Goal: Task Accomplishment & Management: Manage account settings

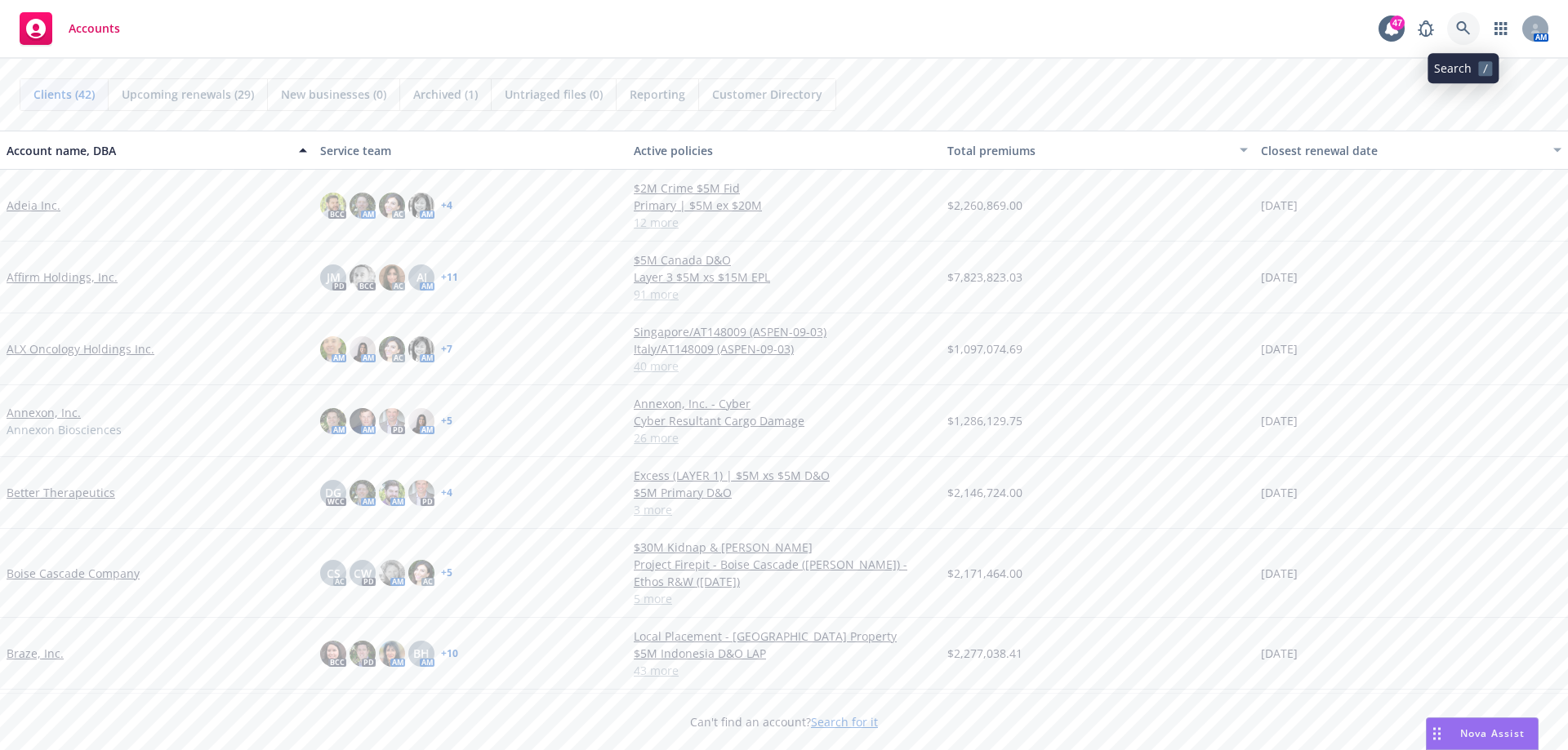
click at [1456, 18] on link at bounding box center [1463, 28] width 32 height 32
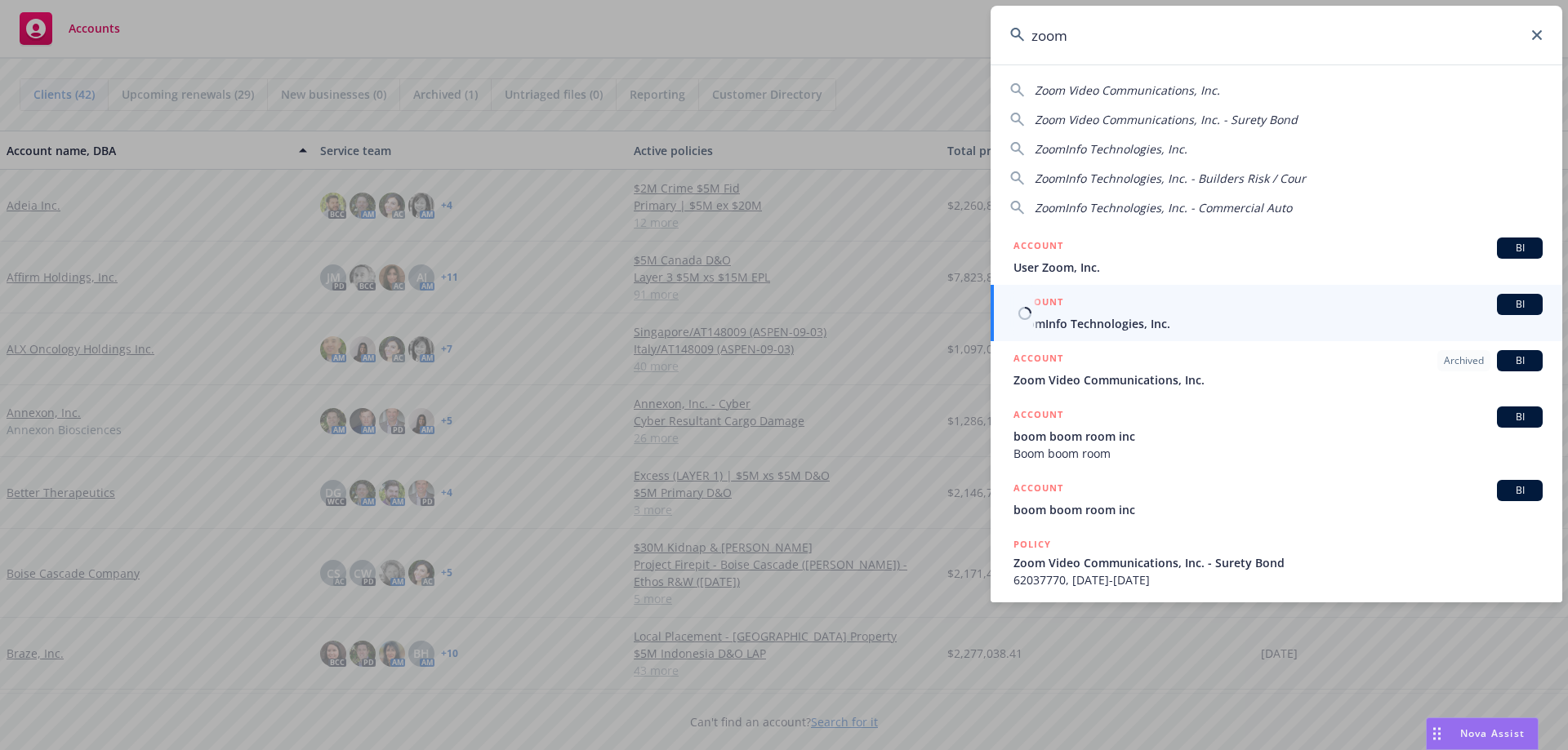
type input "zoom"
click at [1084, 314] on div "ACCOUNT BI" at bounding box center [1278, 304] width 529 height 22
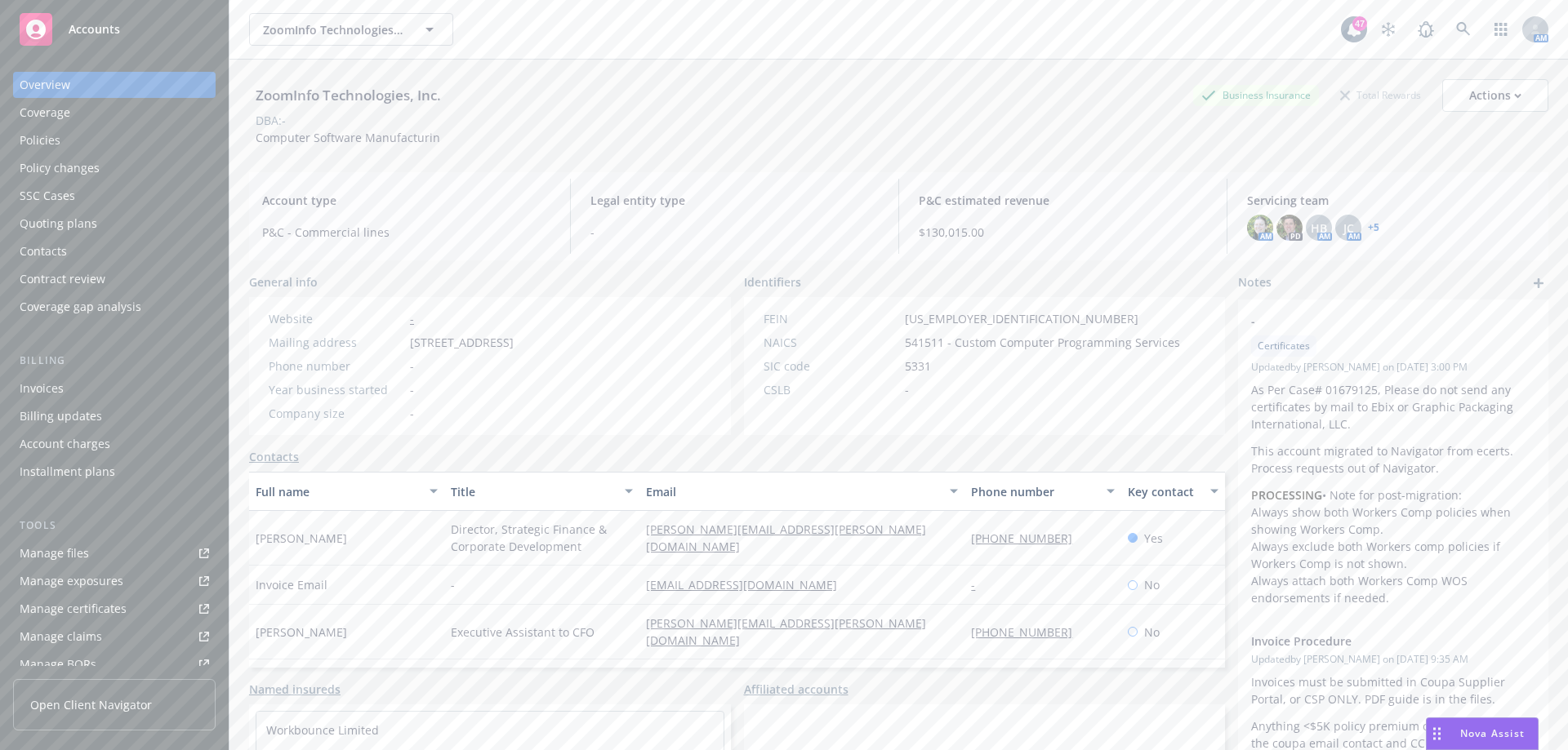
click at [86, 221] on div "Quoting plans" at bounding box center [58, 223] width 77 height 26
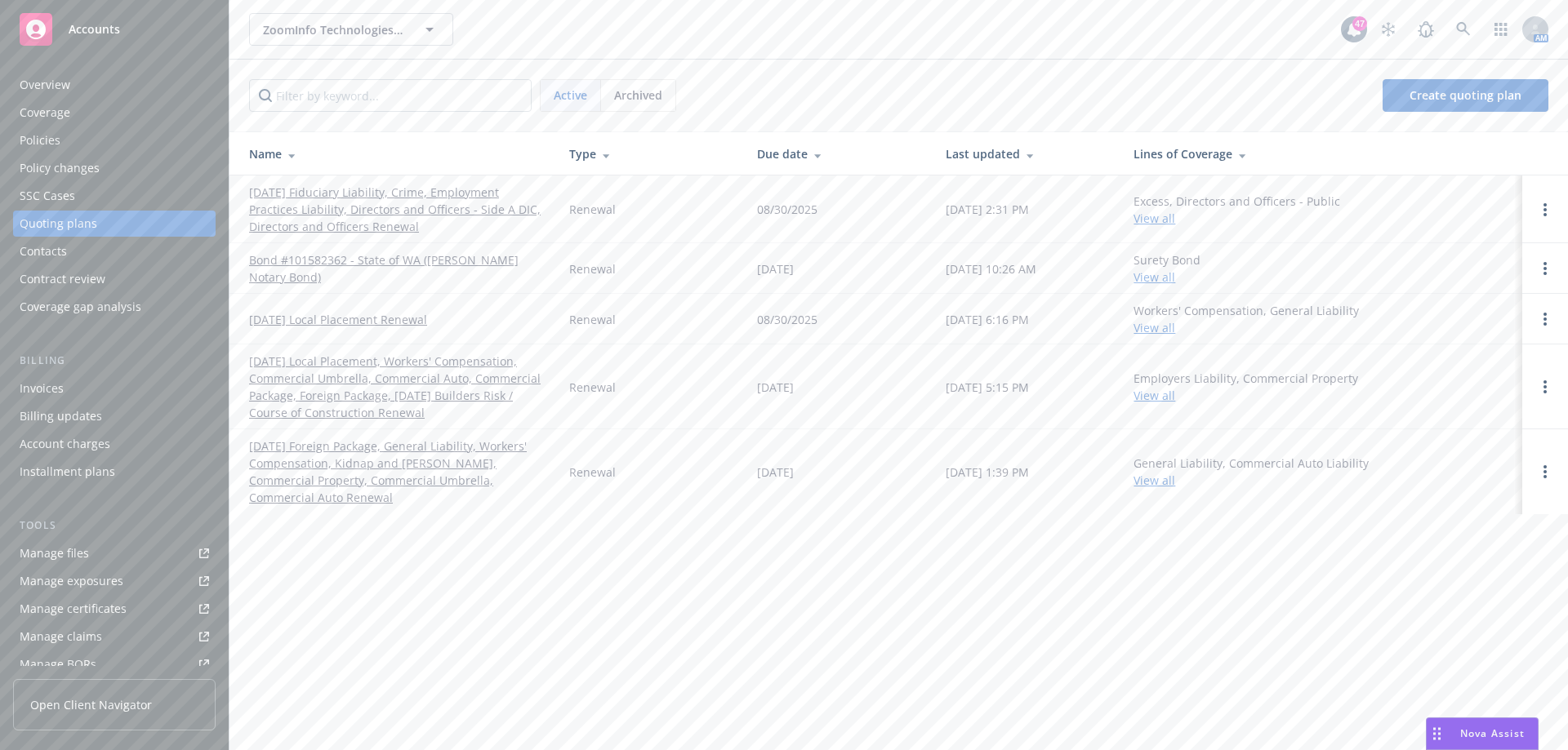
click at [382, 215] on link "[DATE] Fiduciary Liability, Crime, Employment Practices Liability, Directors an…" at bounding box center [395, 210] width 294 height 52
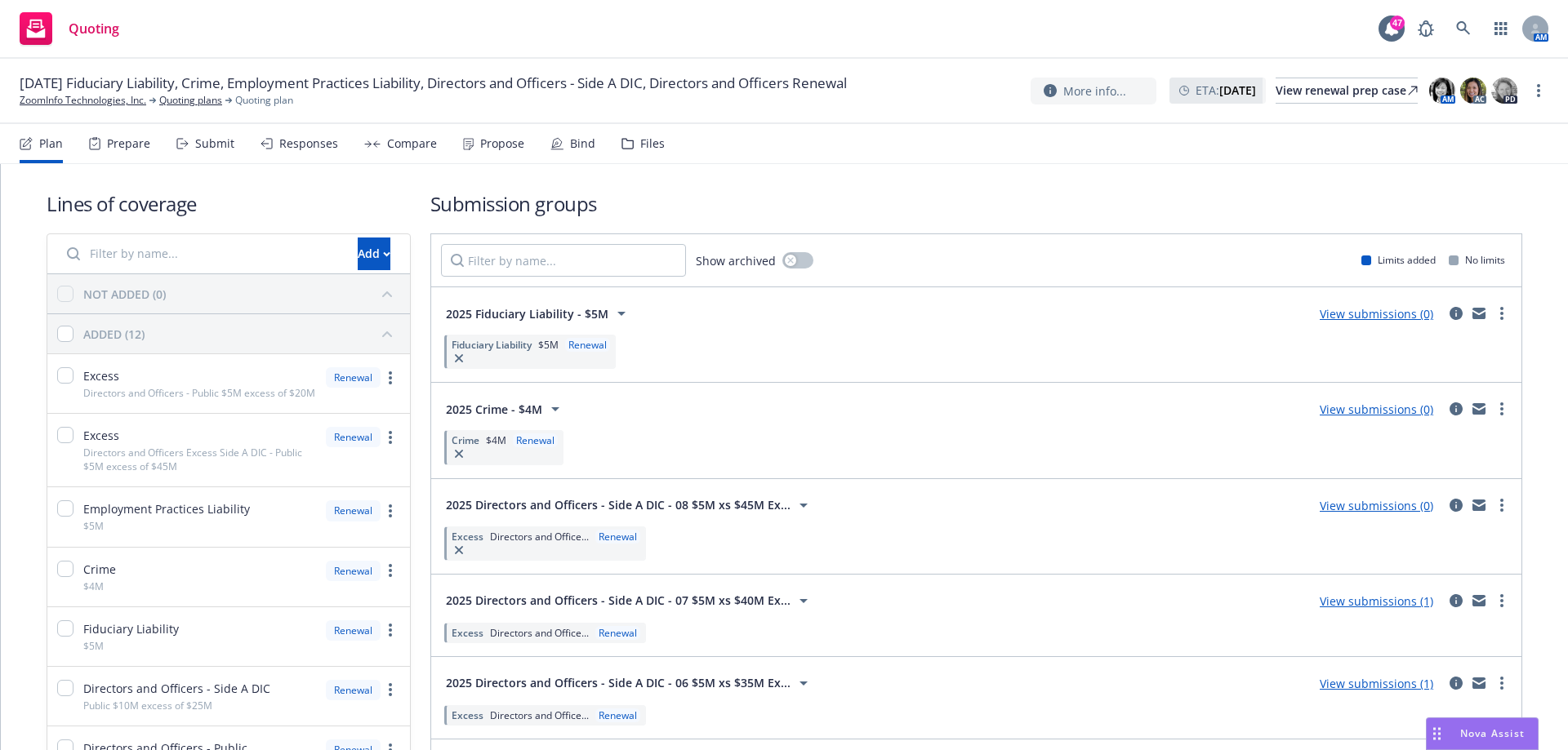
click at [143, 147] on div "Prepare" at bounding box center [129, 144] width 43 height 13
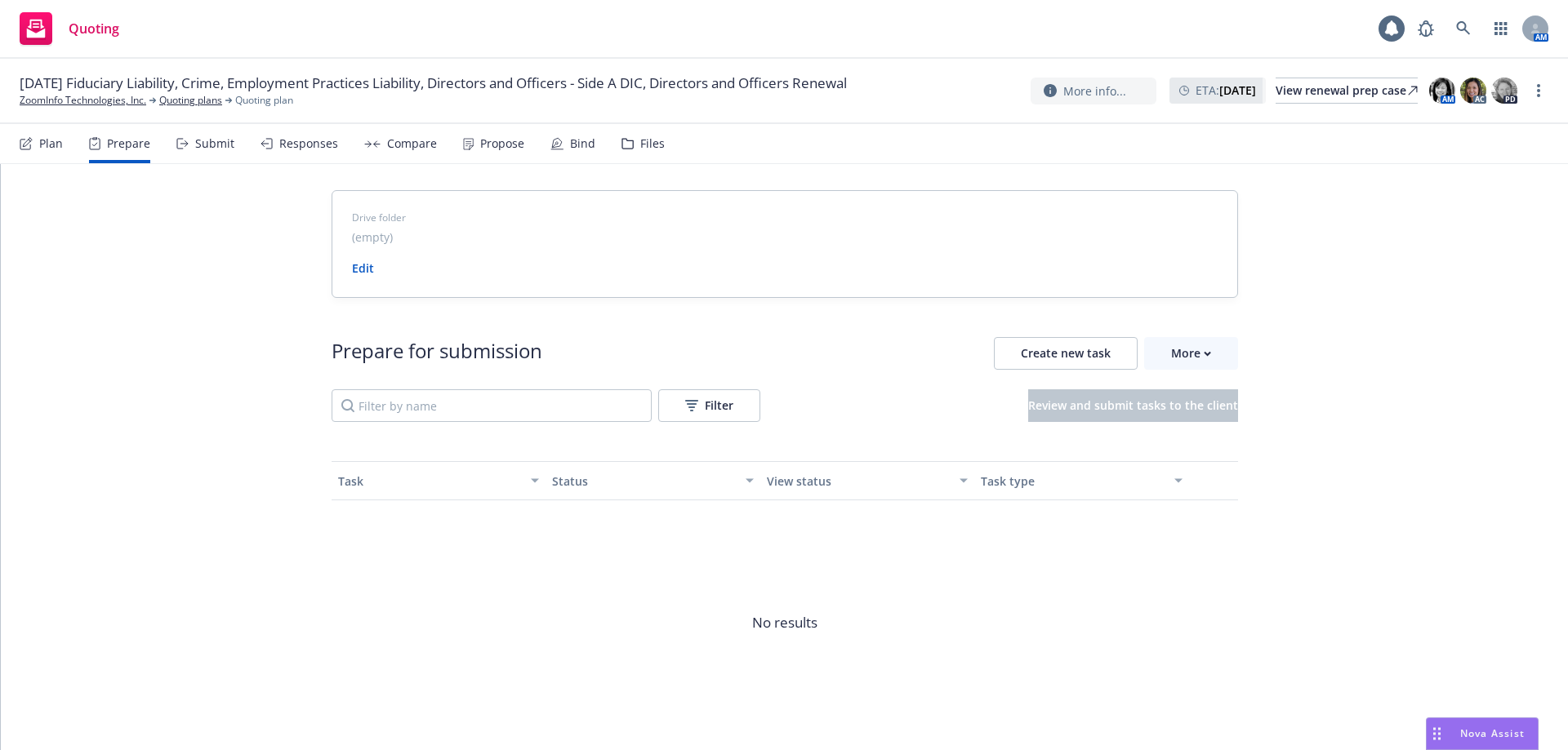
click at [207, 149] on div "Submit" at bounding box center [215, 144] width 39 height 13
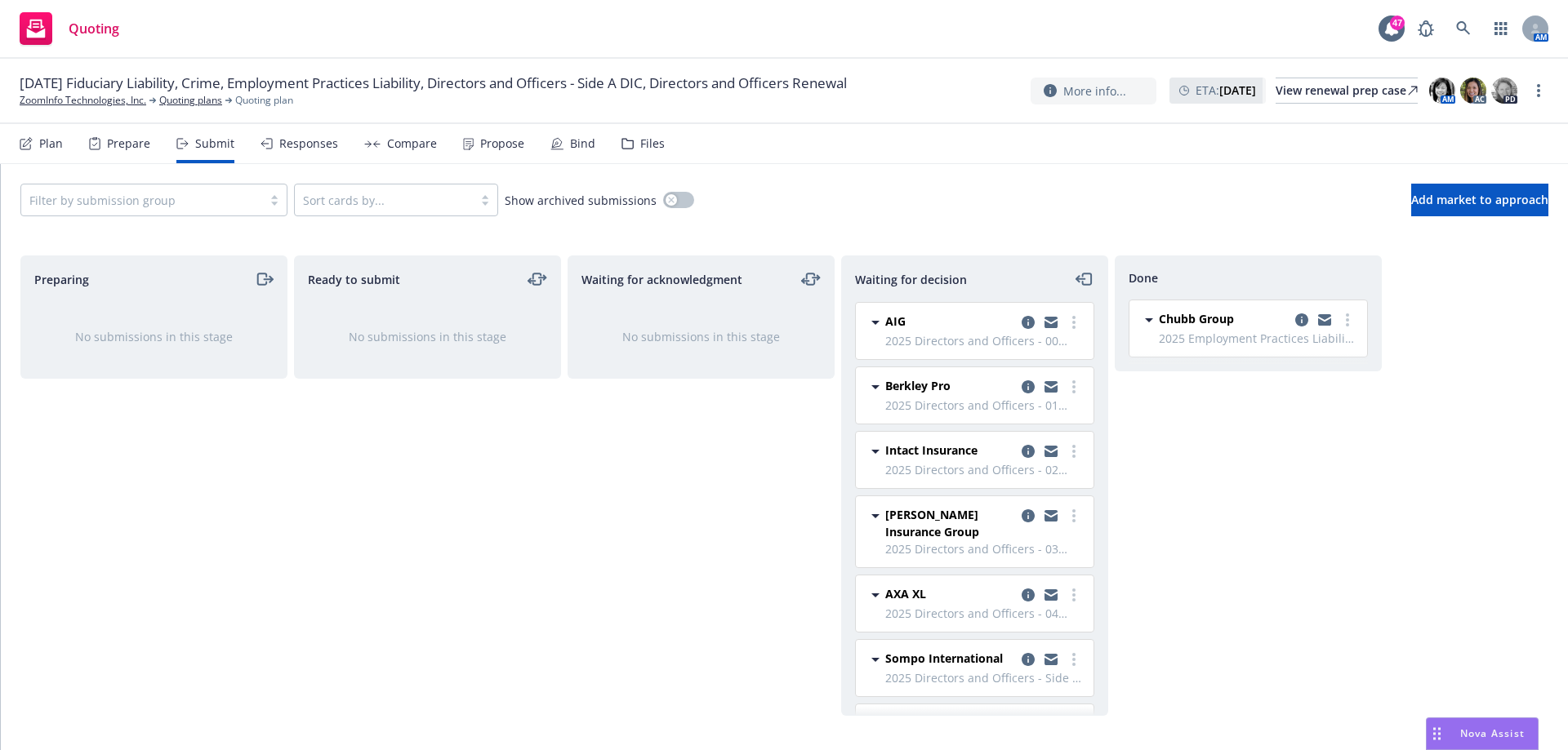
click at [49, 146] on div "Plan" at bounding box center [51, 144] width 23 height 13
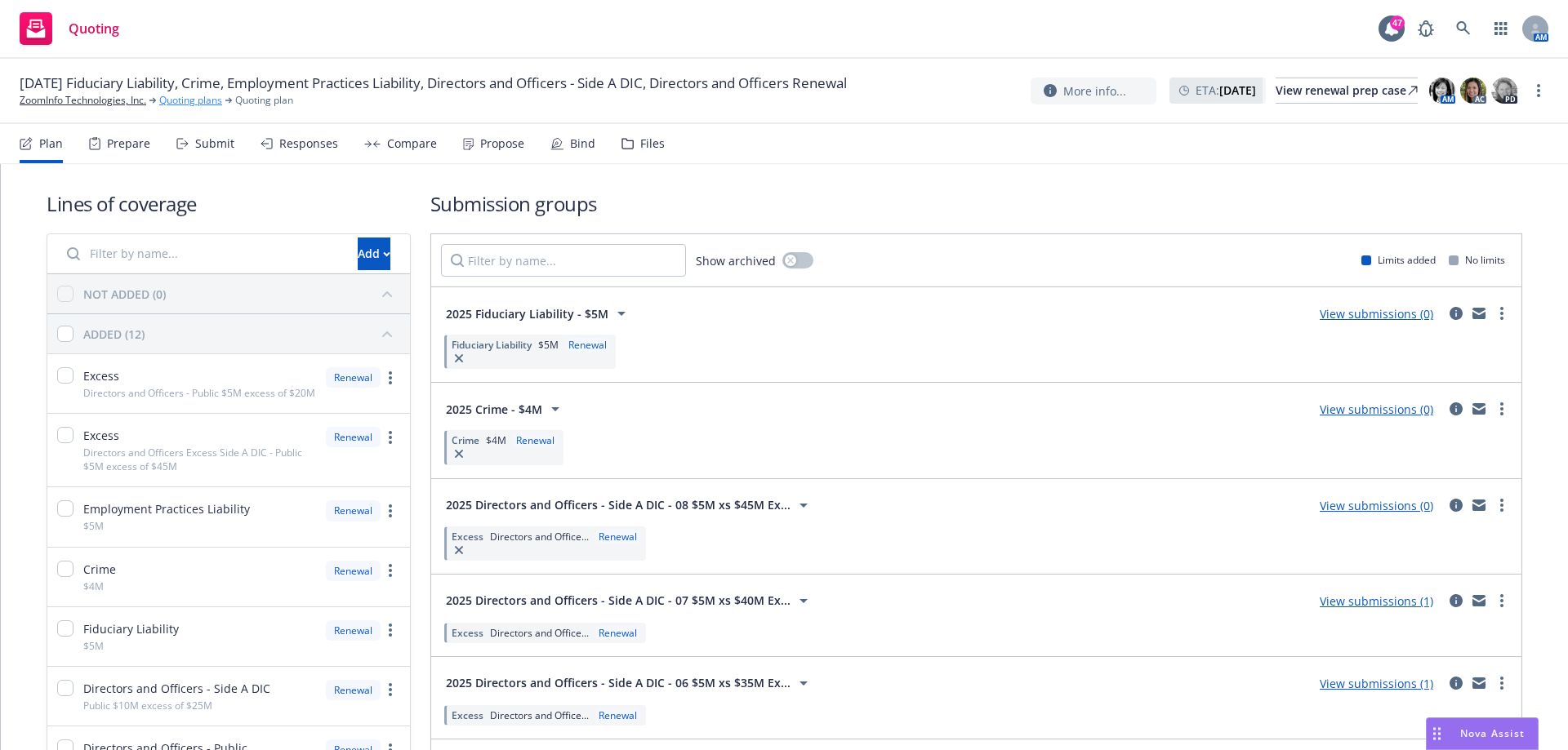
click at [176, 99] on link "Quoting plans" at bounding box center [190, 101] width 63 height 15
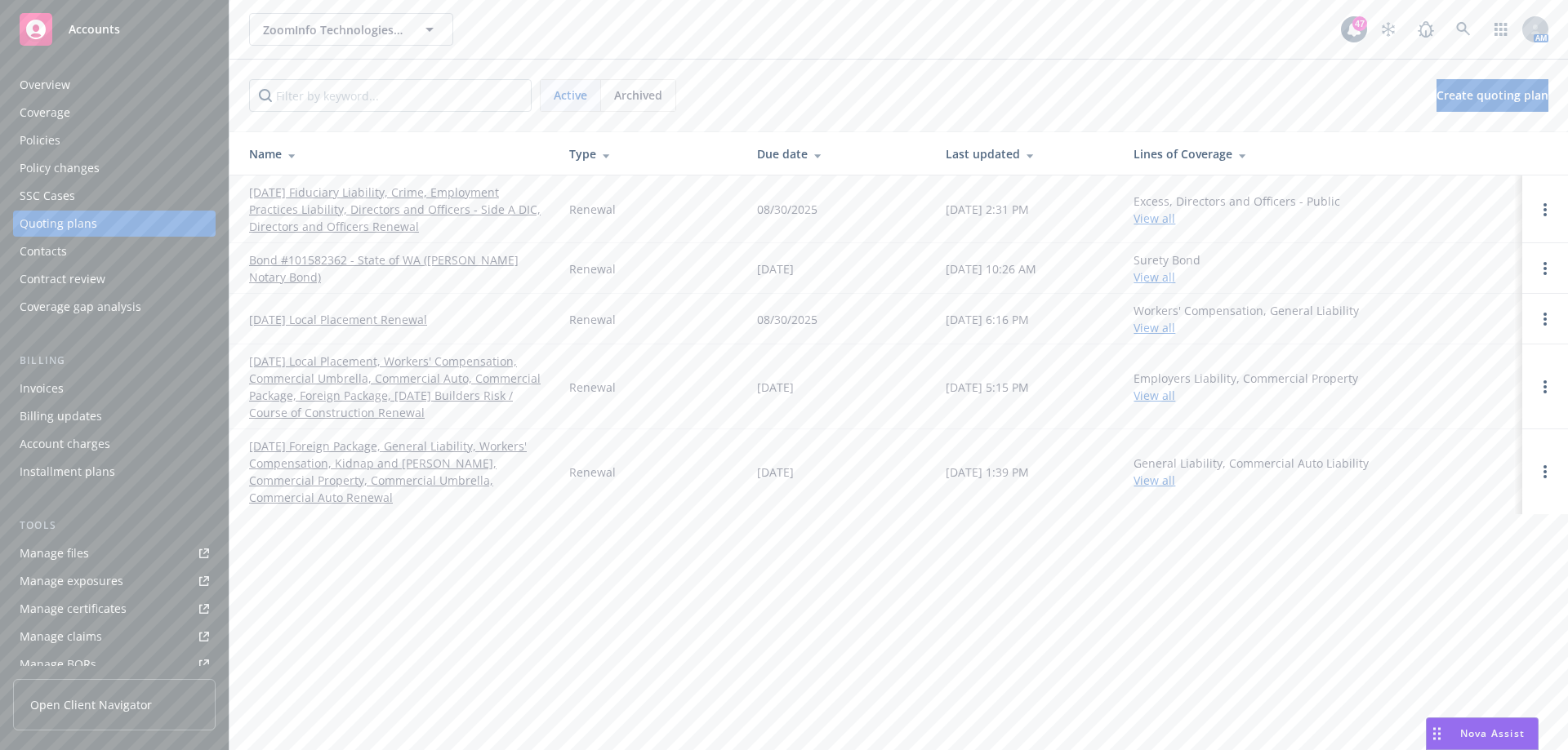
click at [41, 88] on div "Overview" at bounding box center [45, 84] width 51 height 26
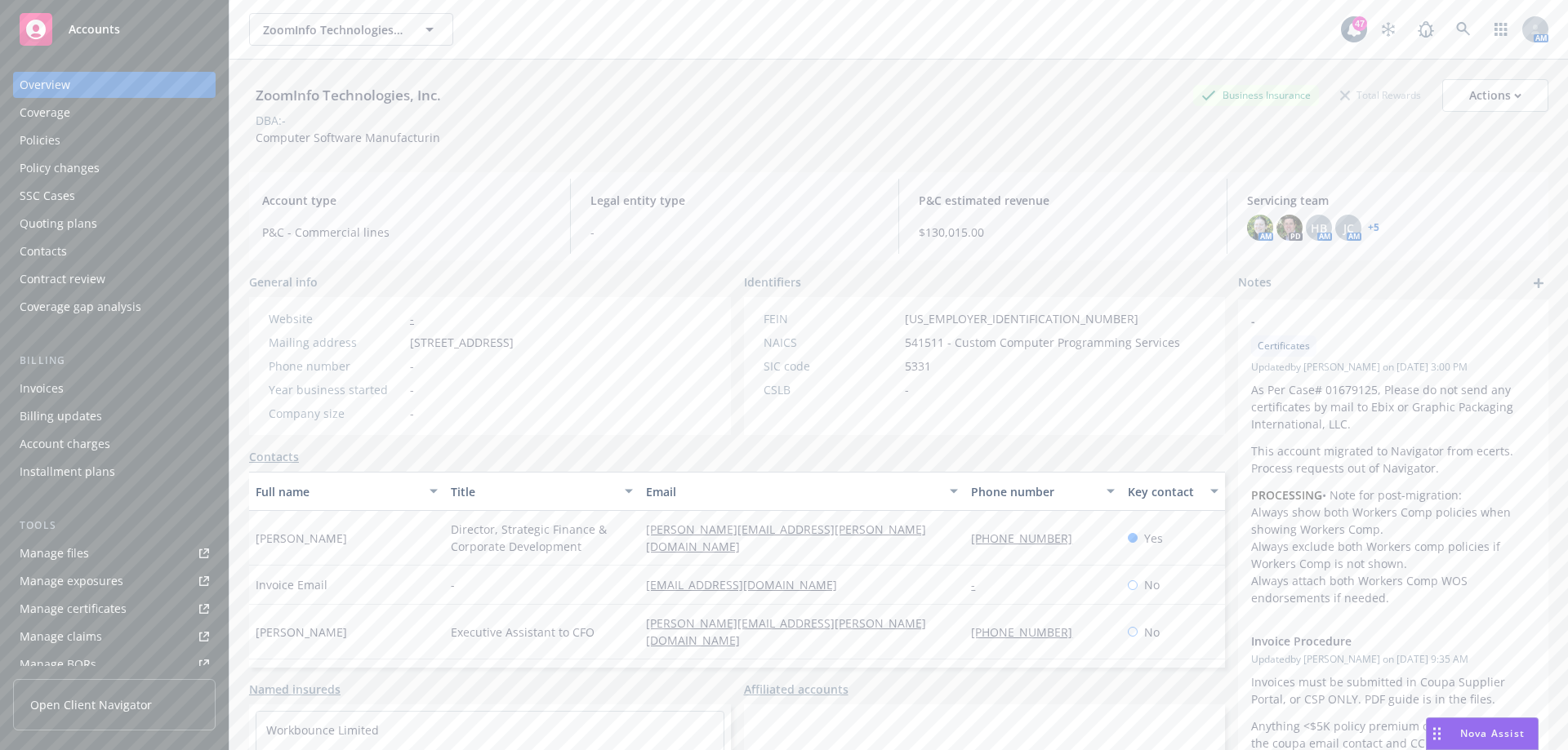
click at [81, 220] on div "Quoting plans" at bounding box center [58, 223] width 77 height 26
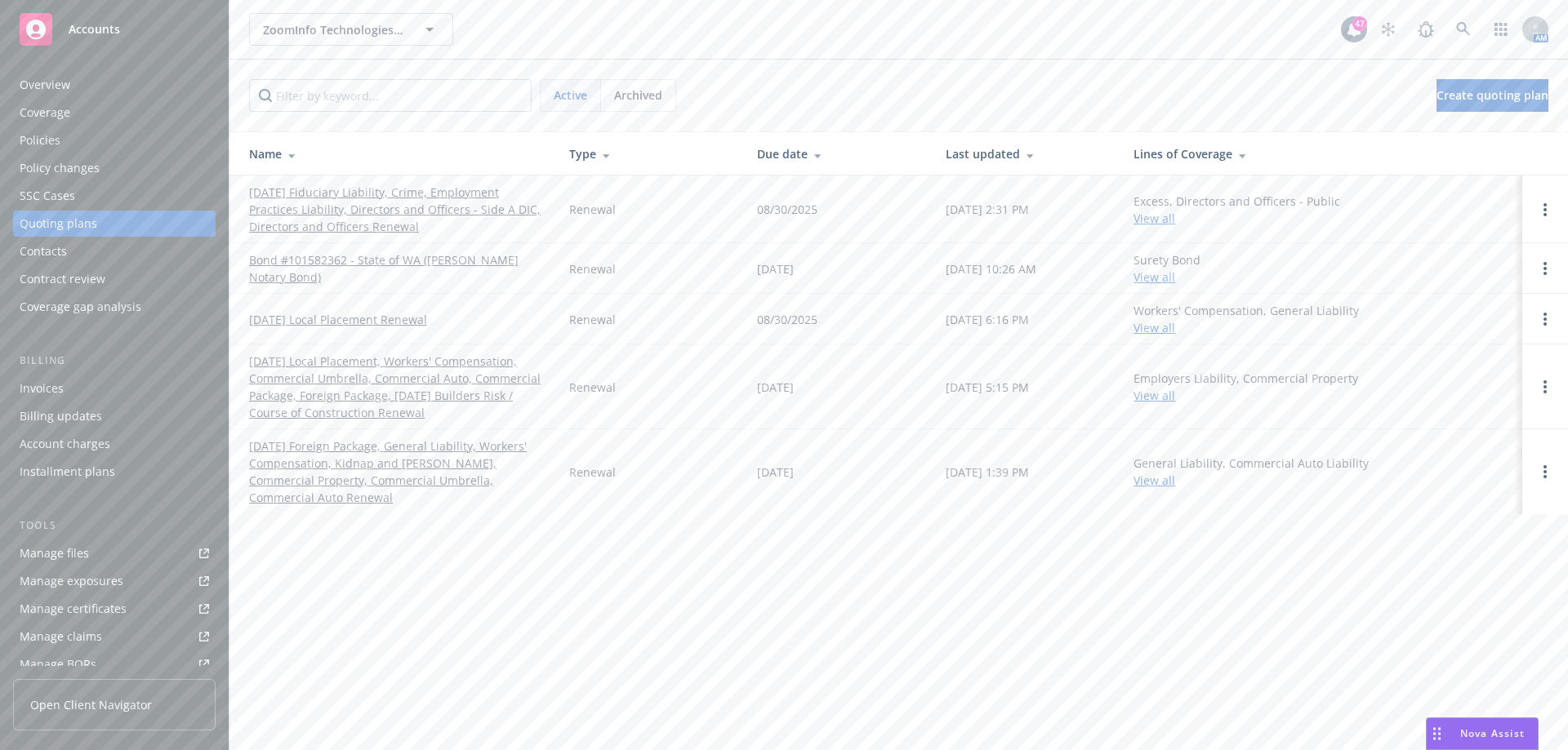
click at [328, 197] on link "[DATE] Fiduciary Liability, Crime, Employment Practices Liability, Directors an…" at bounding box center [395, 210] width 294 height 52
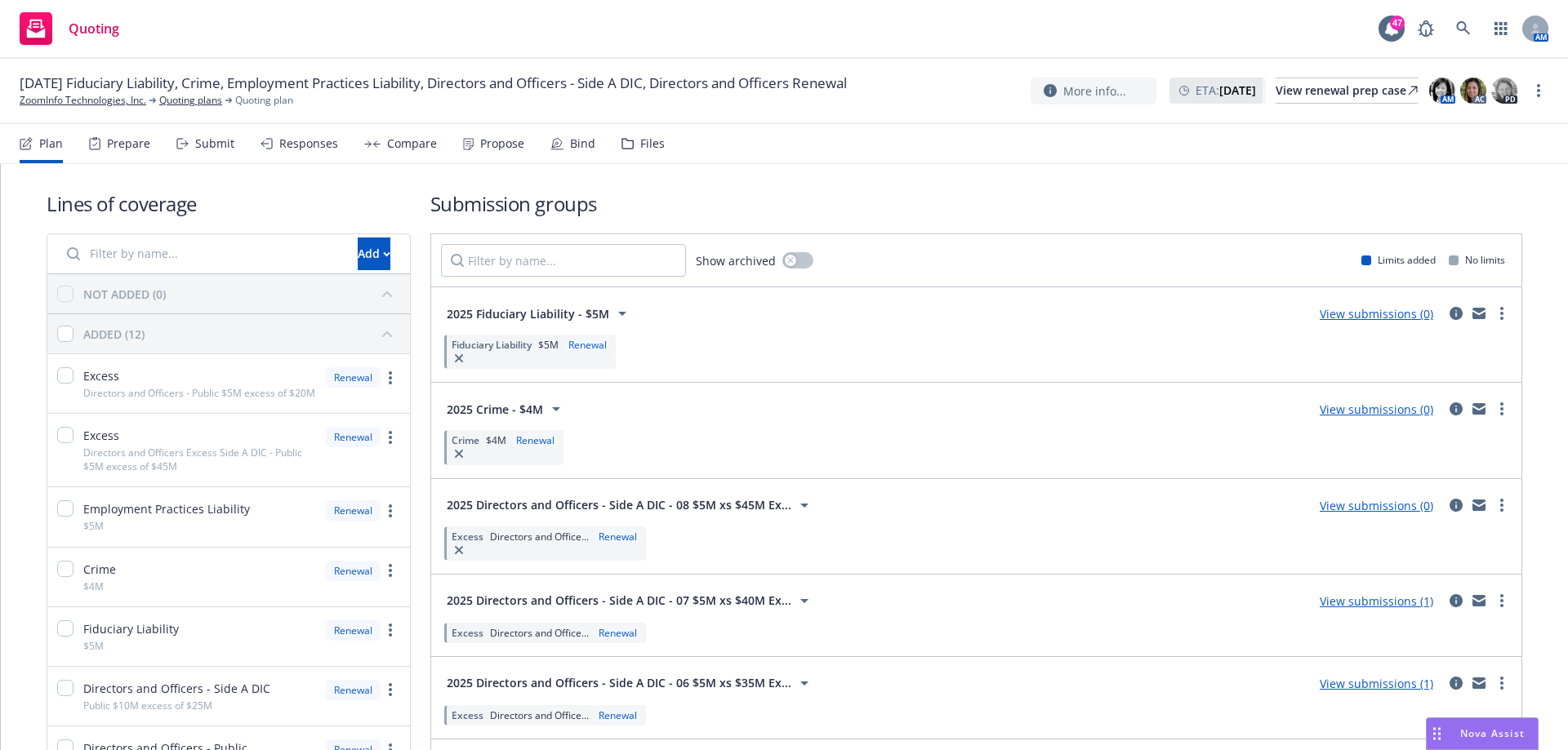
click at [200, 141] on div "Submit" at bounding box center [215, 144] width 39 height 13
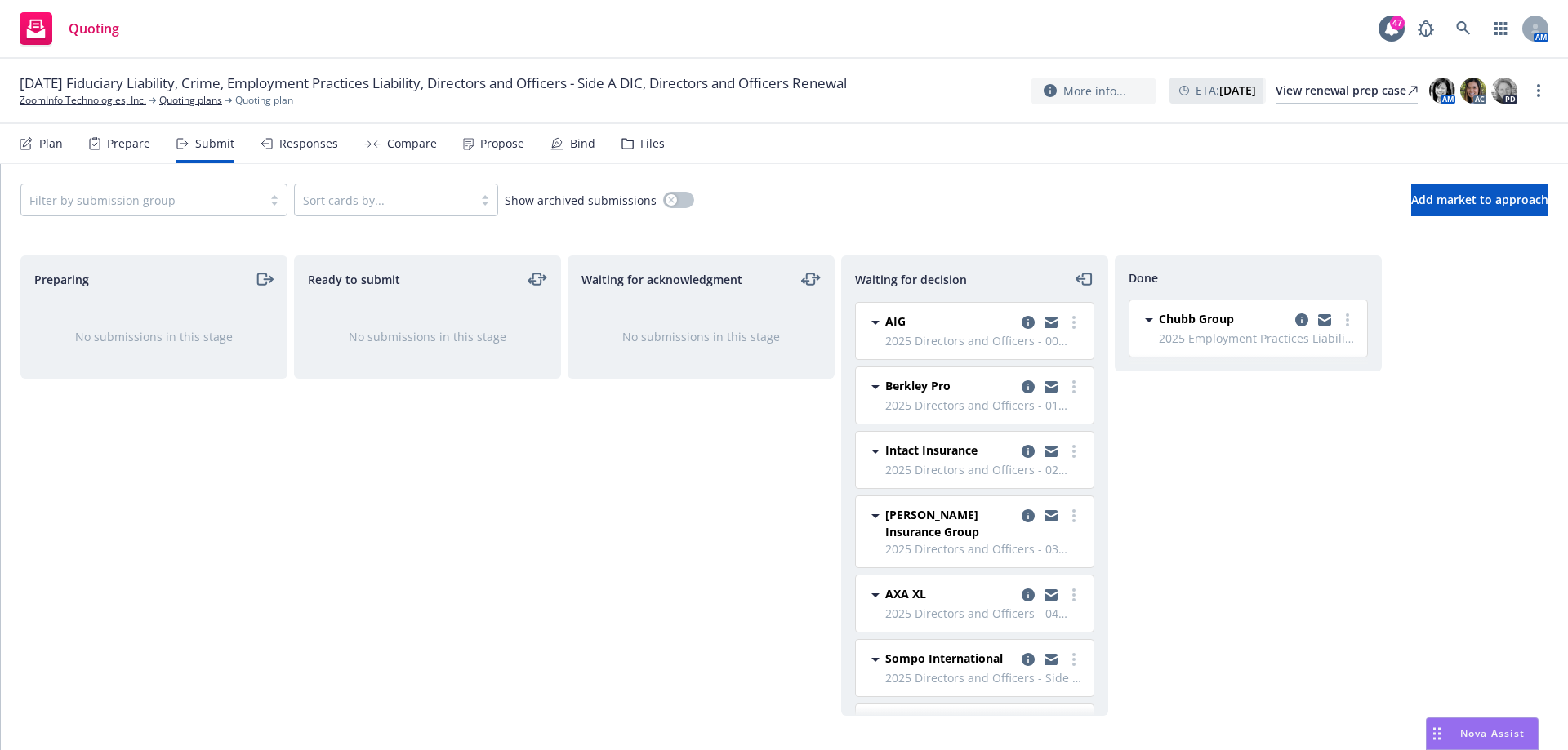
click at [127, 146] on div "Prepare" at bounding box center [129, 144] width 43 height 13
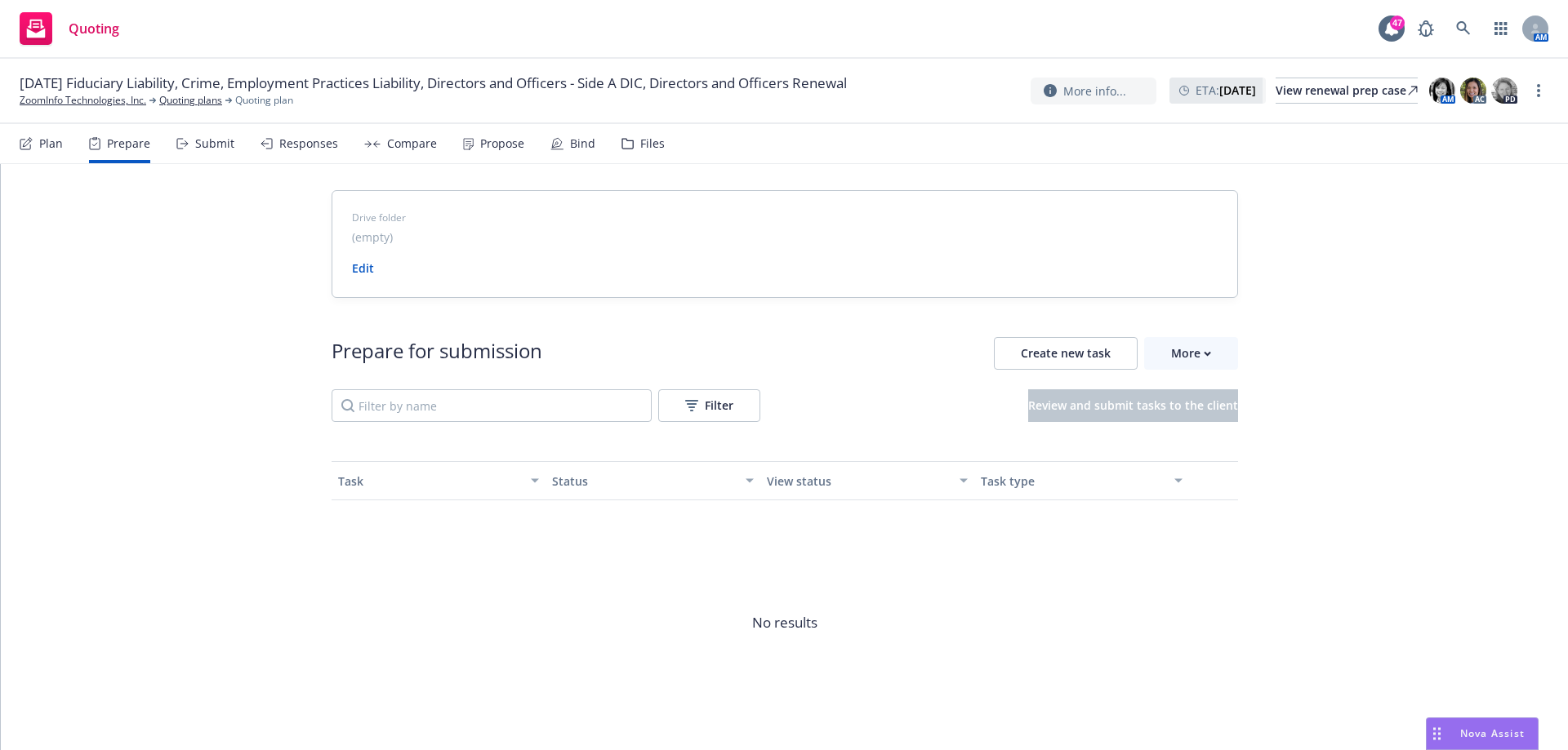
click at [205, 137] on div "Submit" at bounding box center [215, 144] width 39 height 13
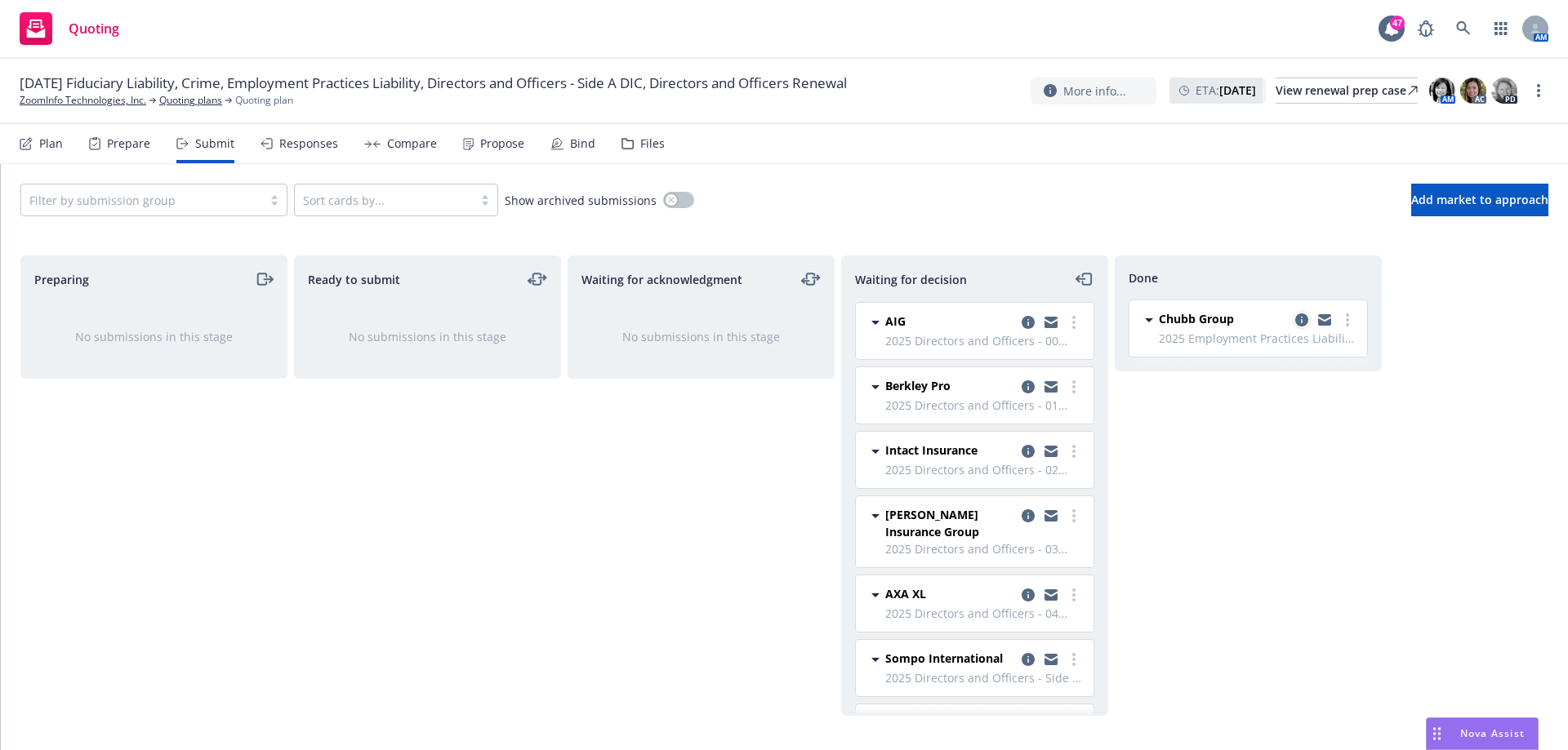
click at [1298, 321] on icon "copy logging email" at bounding box center [1302, 320] width 13 height 13
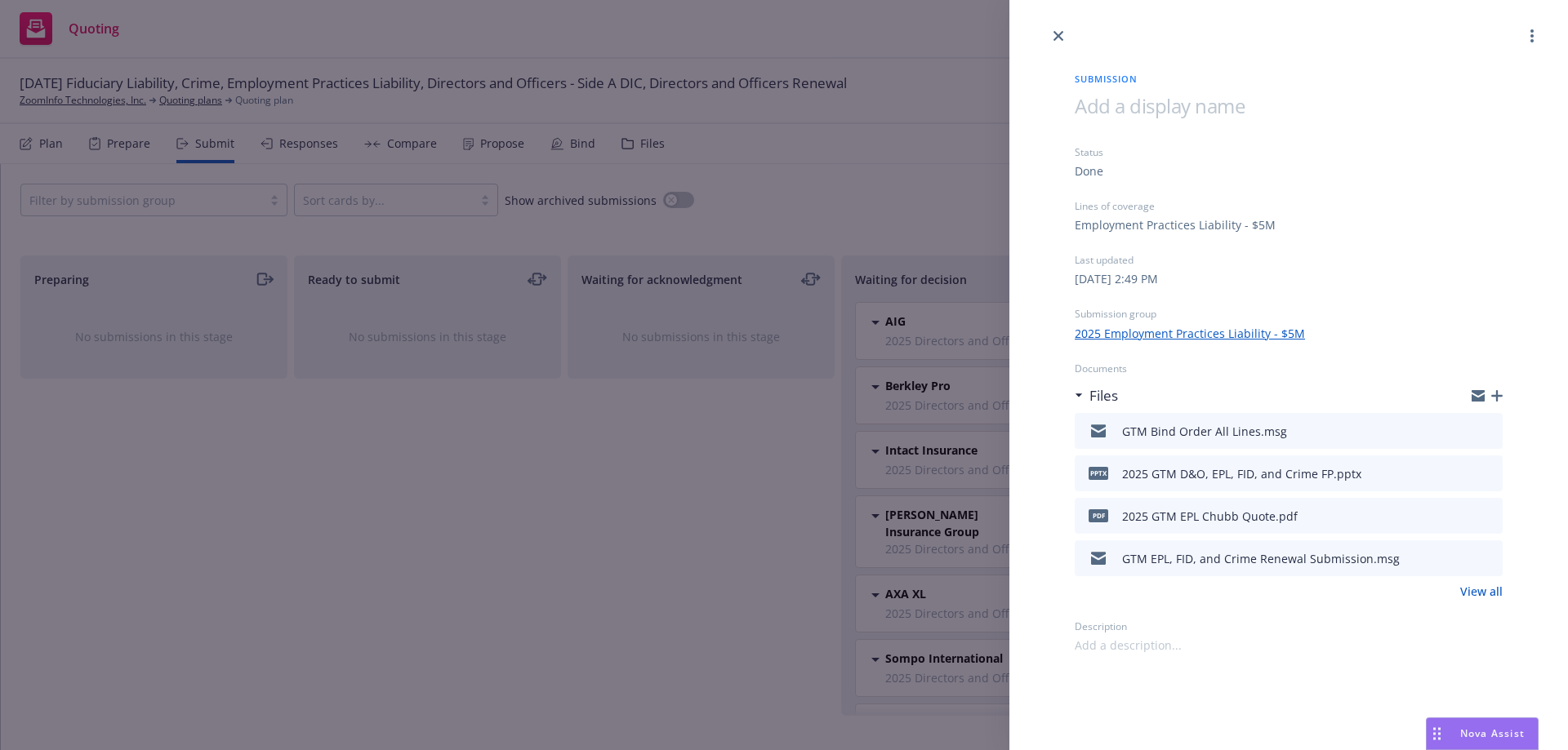
click at [1232, 329] on link "2025 Employment Practices Liability - $5M" at bounding box center [1190, 333] width 230 height 17
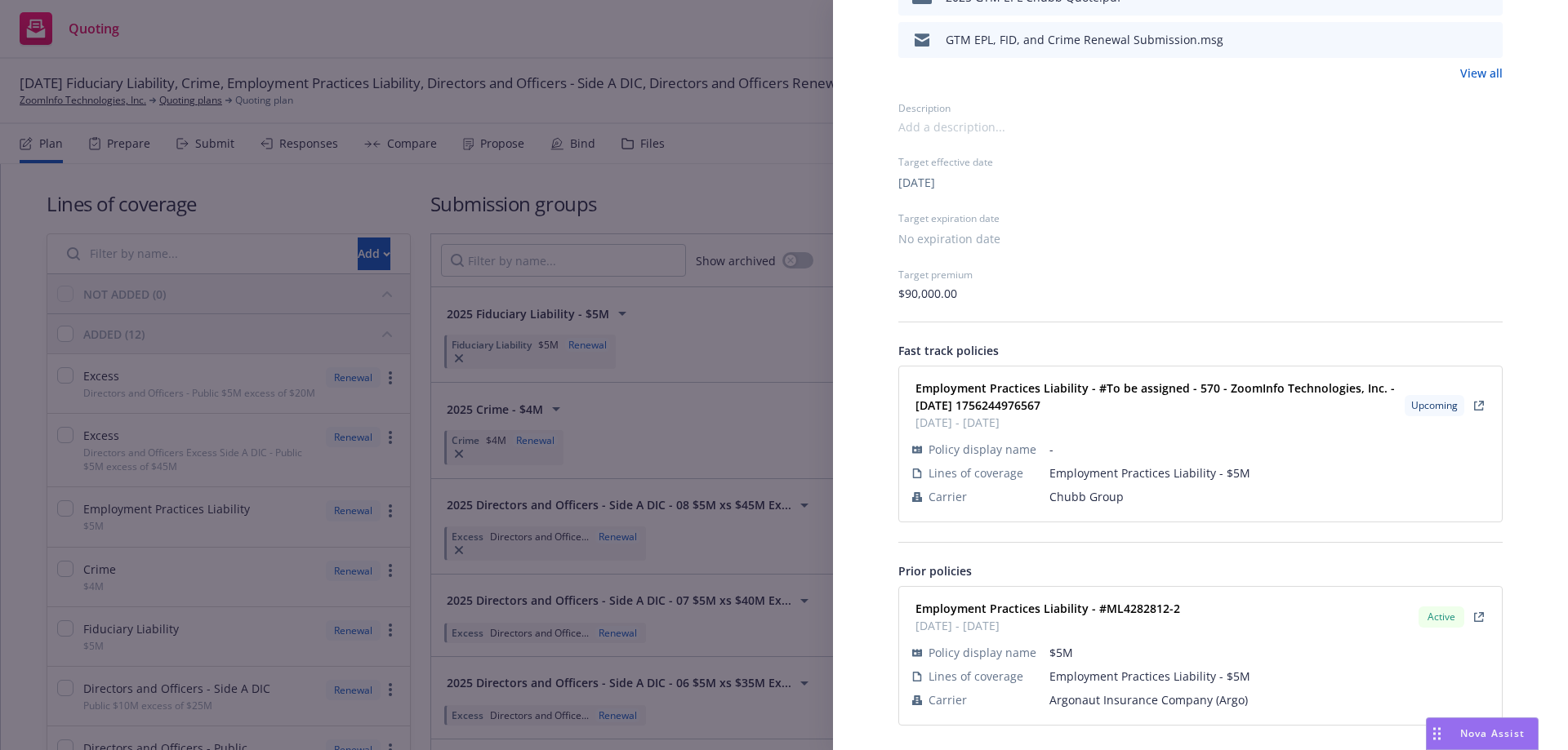
scroll to position [478, 0]
click at [804, 186] on div "Submission group 2025 Employment Practices Liability - $5M Last updated [DATE] …" at bounding box center [784, 375] width 1568 height 750
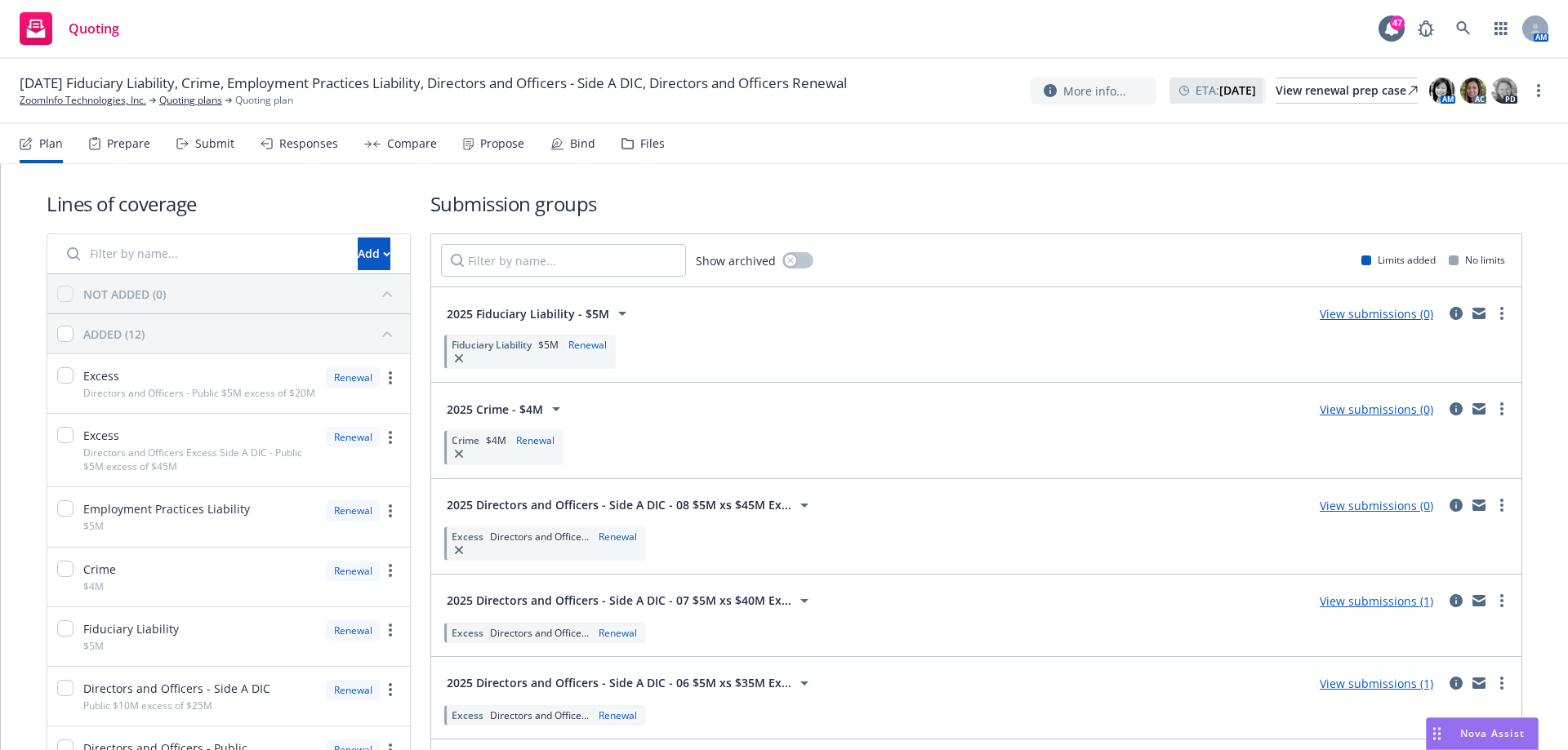
click at [221, 145] on div "Submit" at bounding box center [215, 144] width 39 height 13
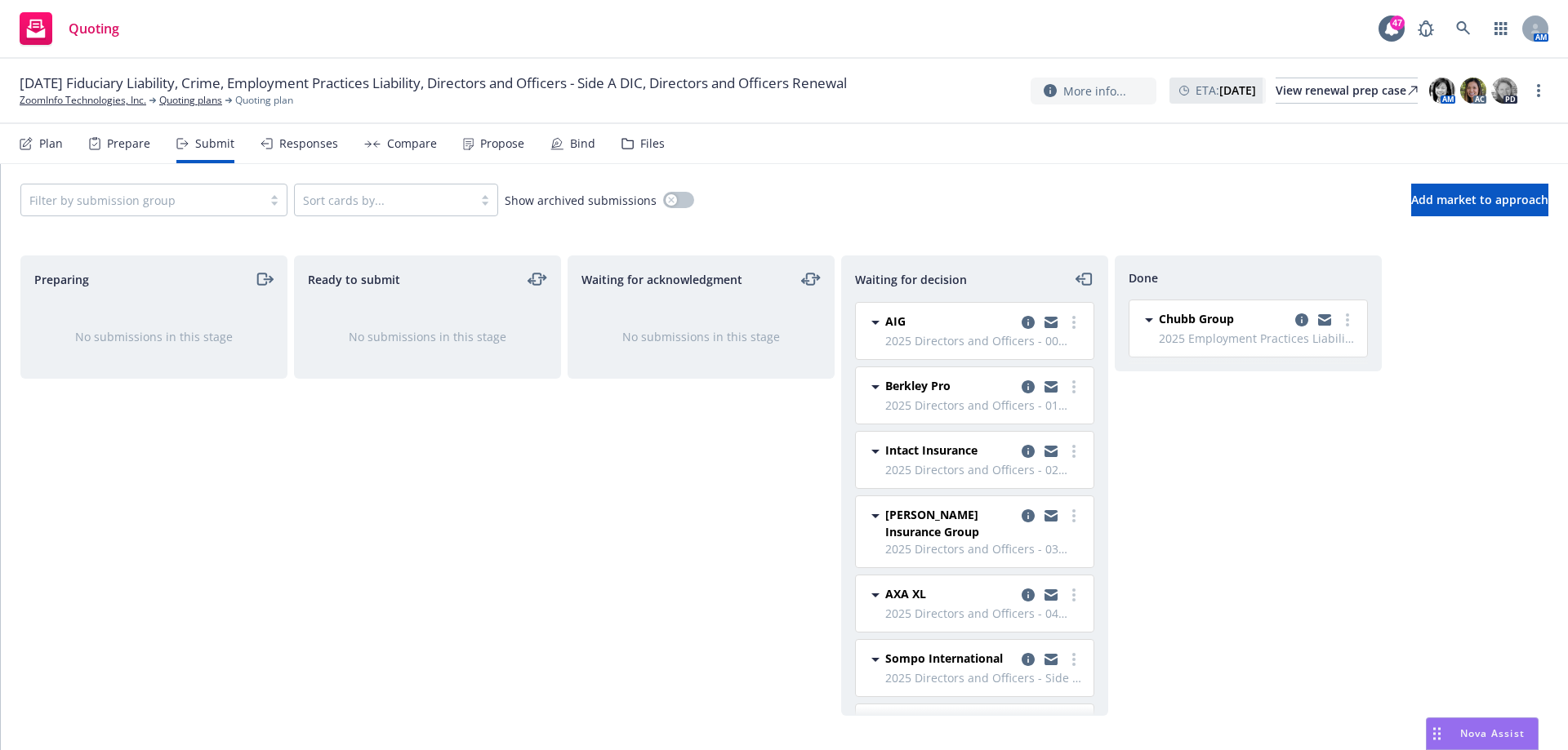
click at [1153, 275] on span "Done" at bounding box center [1143, 278] width 29 height 17
click at [1348, 317] on icon "more" at bounding box center [1348, 320] width 3 height 13
click at [1276, 353] on span "Move back one step" at bounding box center [1267, 353] width 148 height 16
click at [893, 321] on span "AIG" at bounding box center [895, 321] width 21 height 17
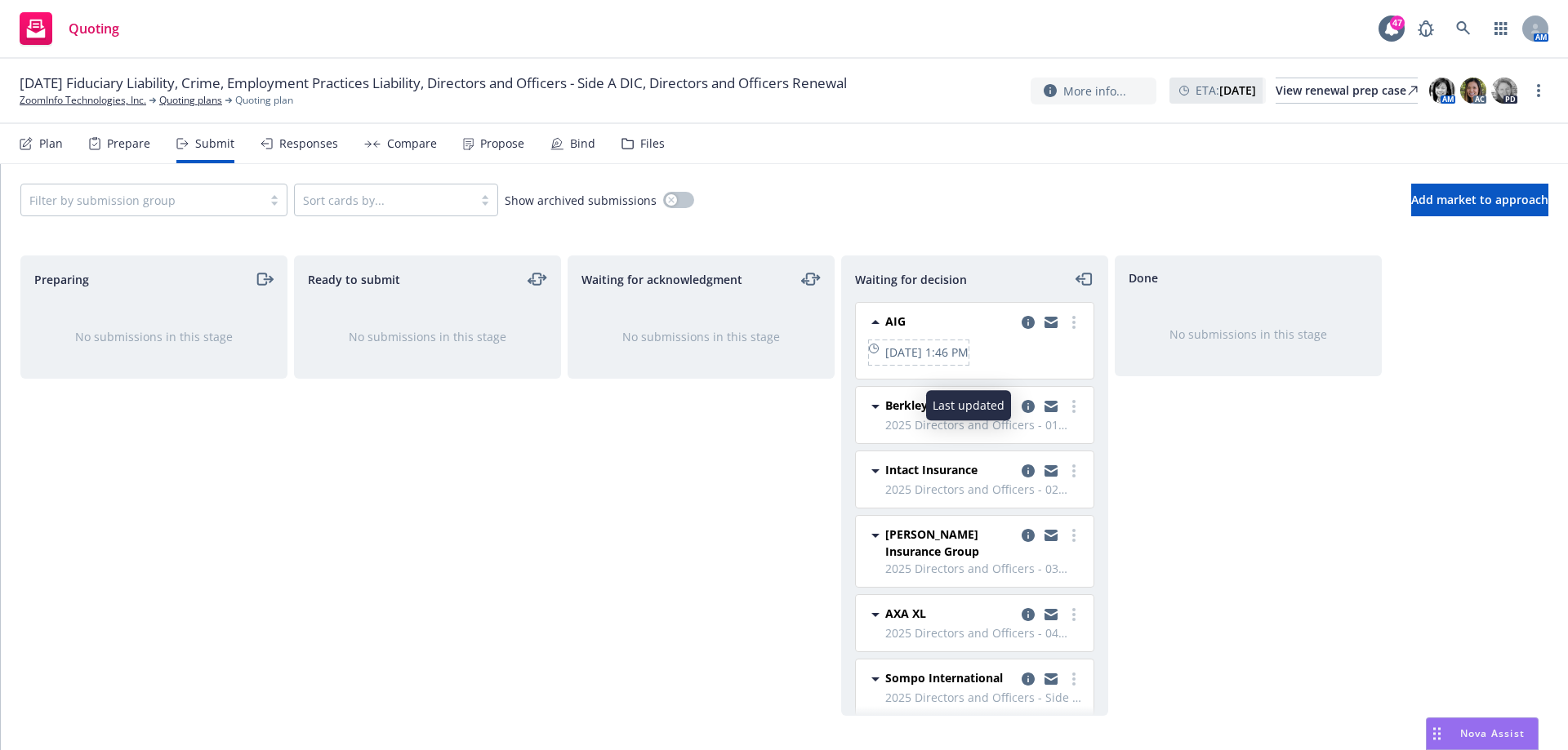
click at [968, 349] on span "[DATE] 1:46 PM" at bounding box center [927, 352] width 83 height 17
click at [893, 321] on span "AIG" at bounding box center [895, 321] width 21 height 17
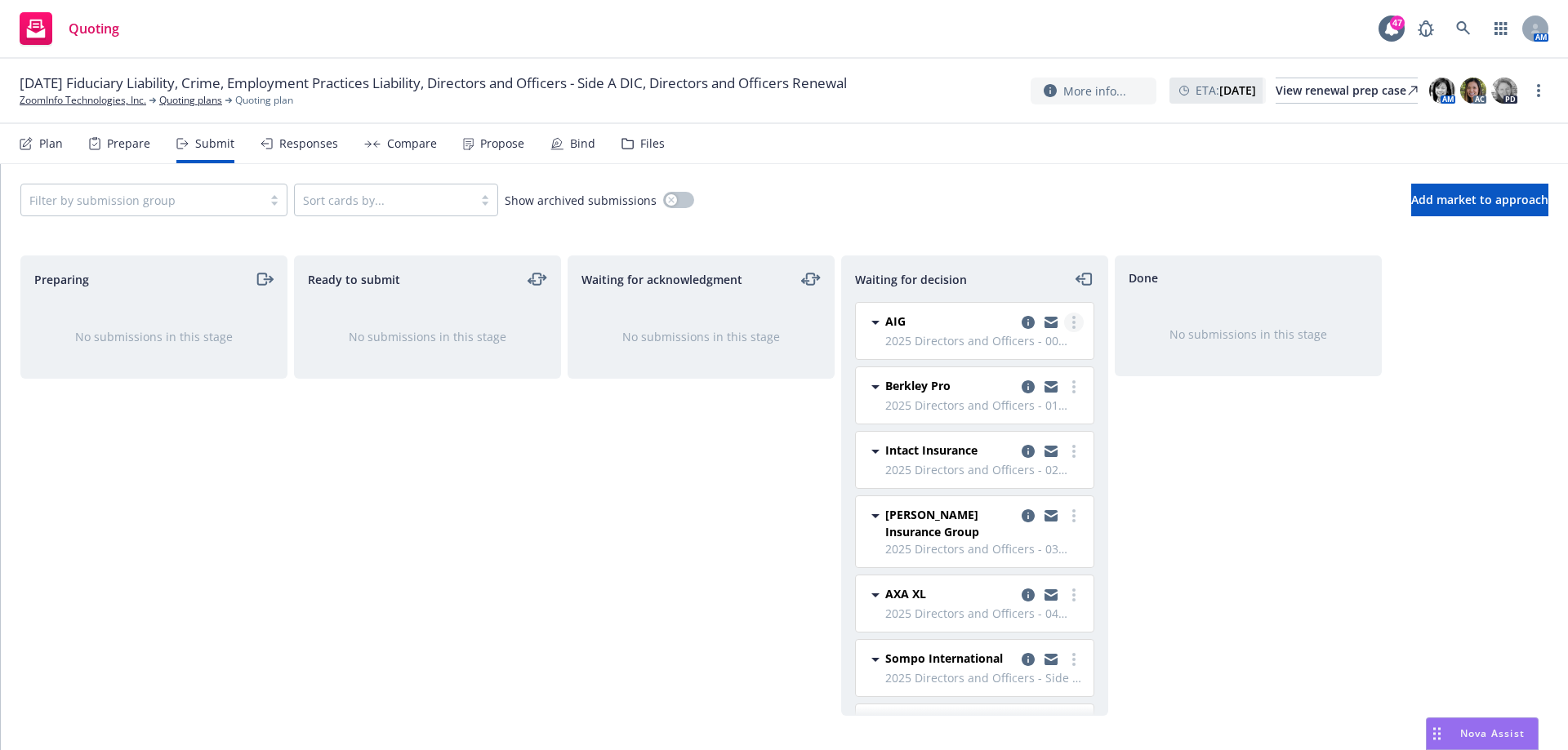
click at [1064, 323] on link "more" at bounding box center [1074, 323] width 20 height 20
click at [1208, 436] on div "Done No submissions in this stage" at bounding box center [1248, 486] width 267 height 461
click at [1064, 325] on link "more" at bounding box center [1074, 323] width 20 height 20
click at [1031, 417] on span "Add accepted decision" at bounding box center [989, 421] width 163 height 16
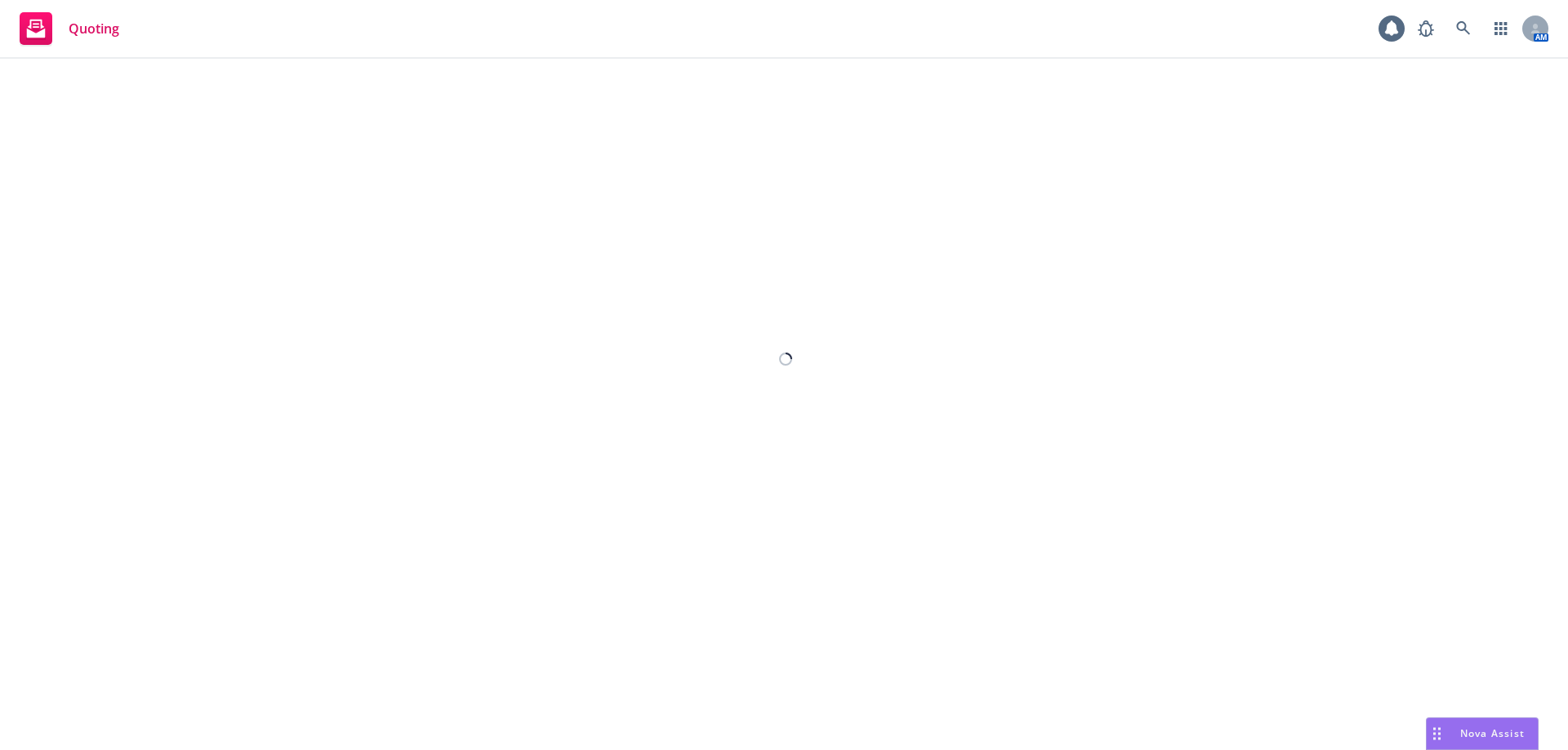
select select "12"
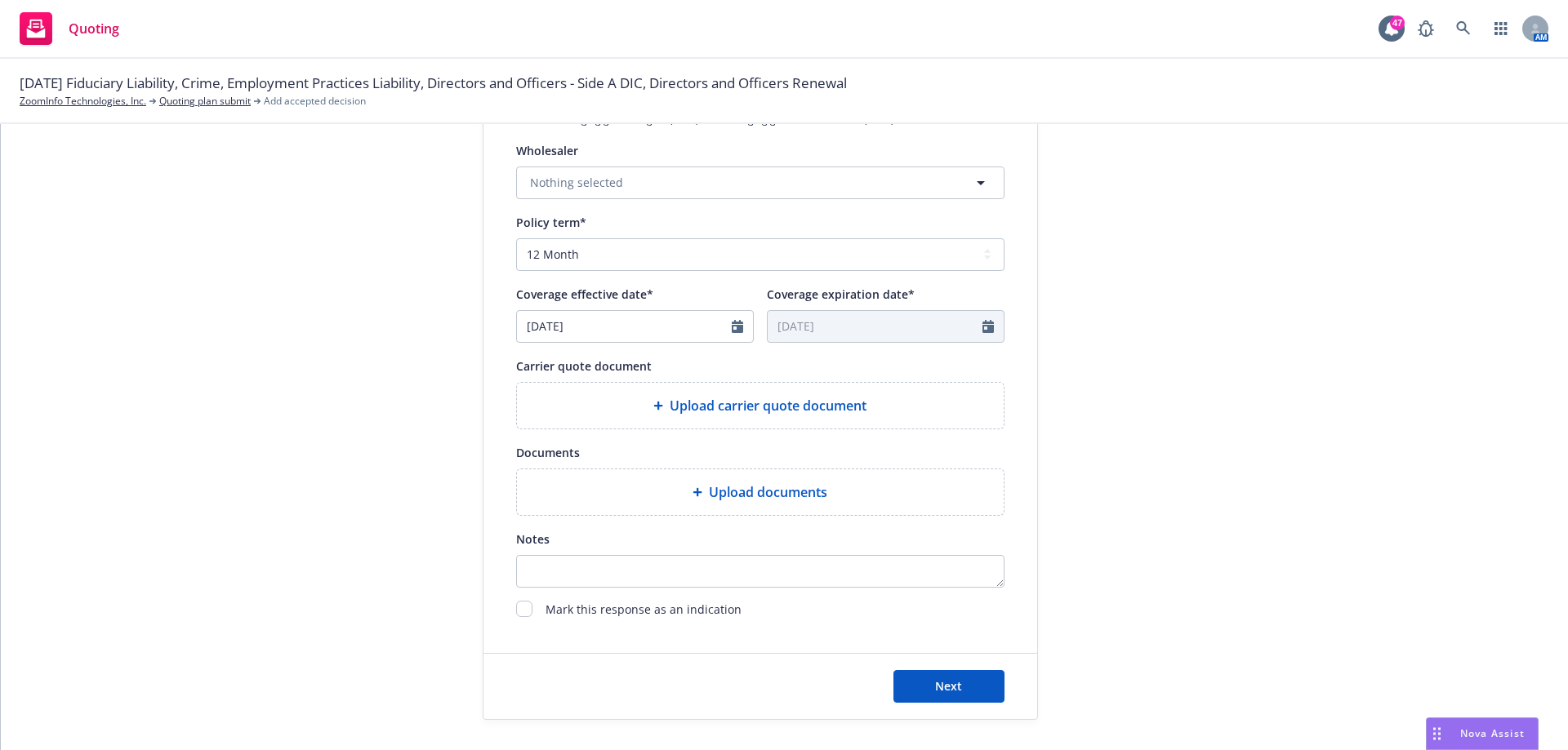
scroll to position [600, 0]
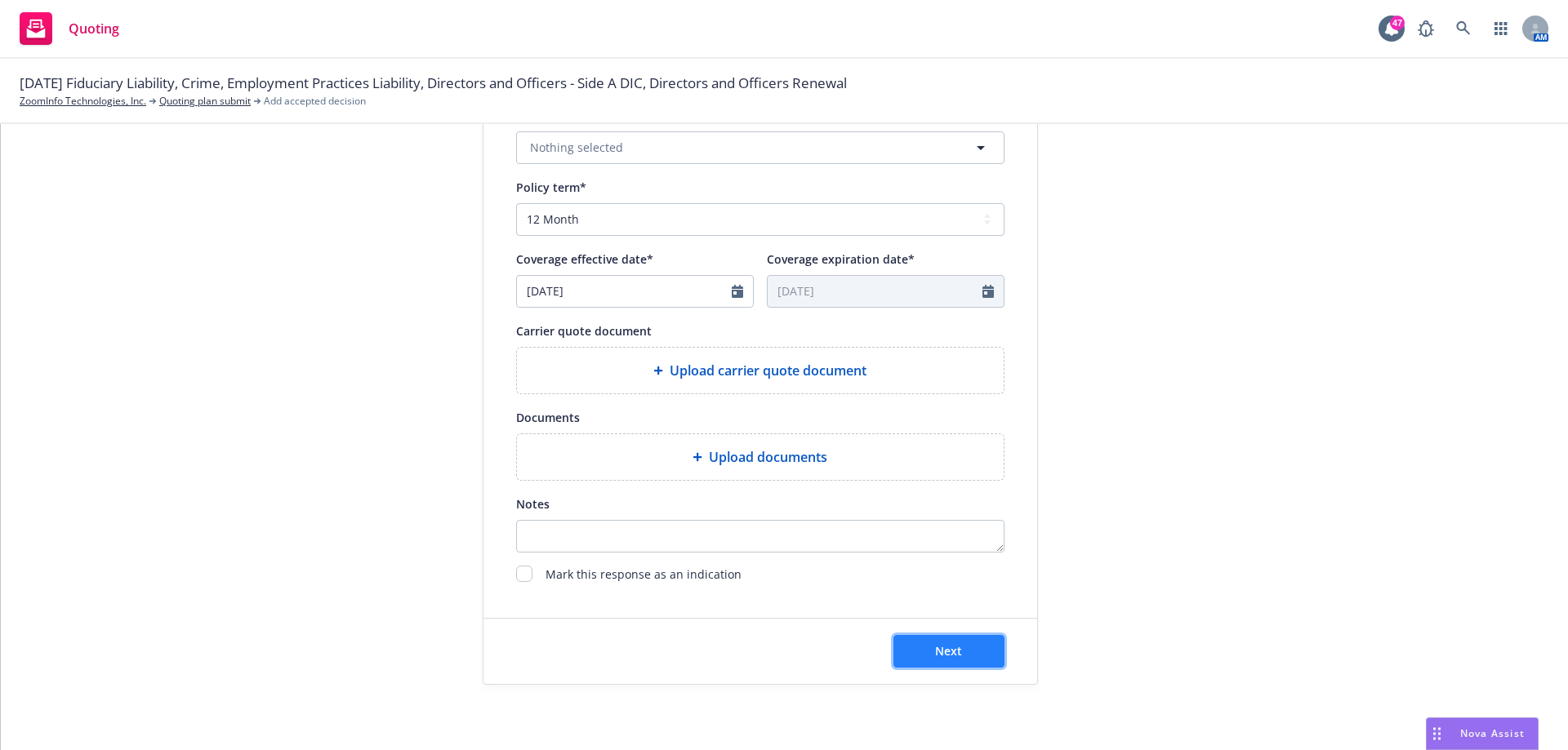
click at [954, 654] on span "Next" at bounding box center [948, 651] width 27 height 16
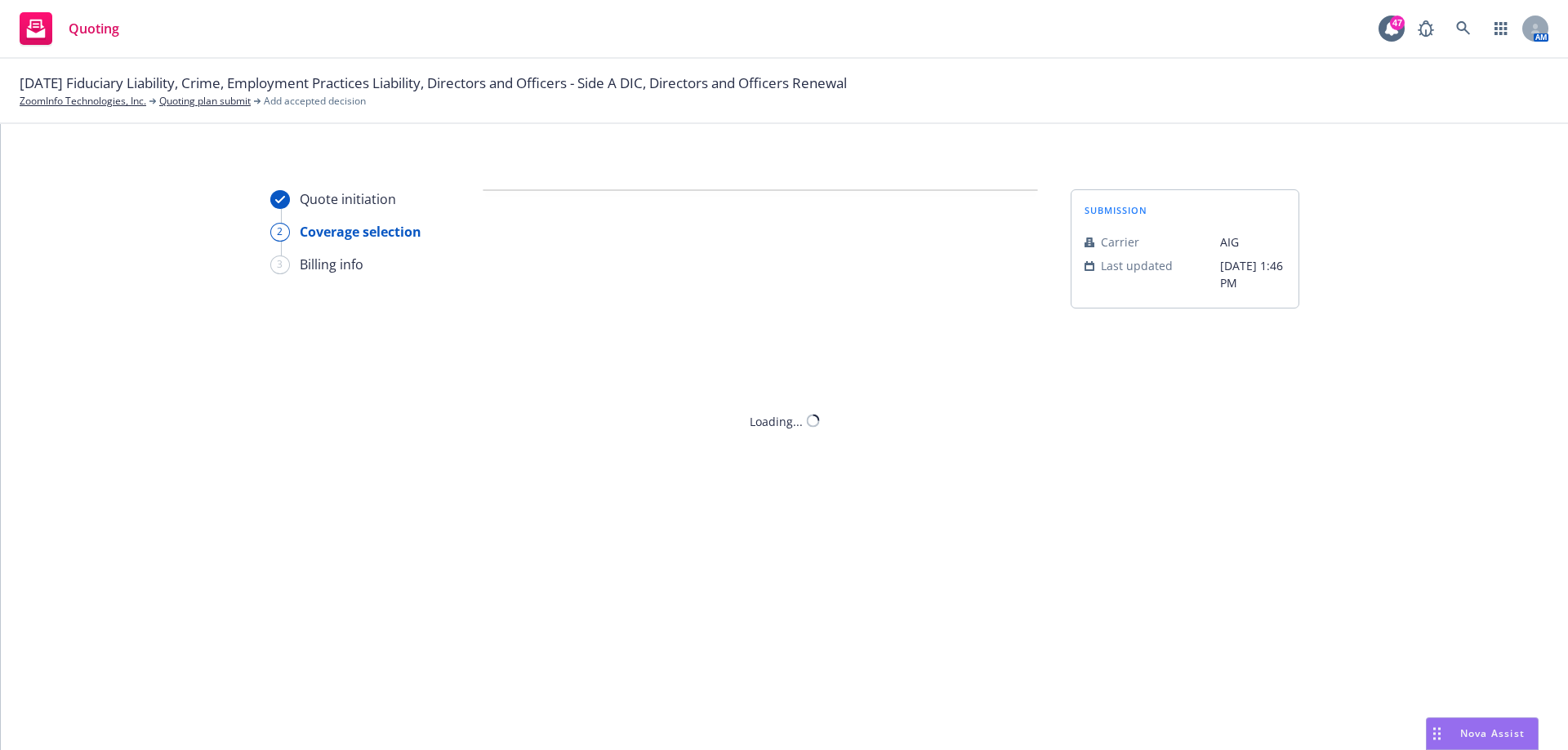
scroll to position [0, 0]
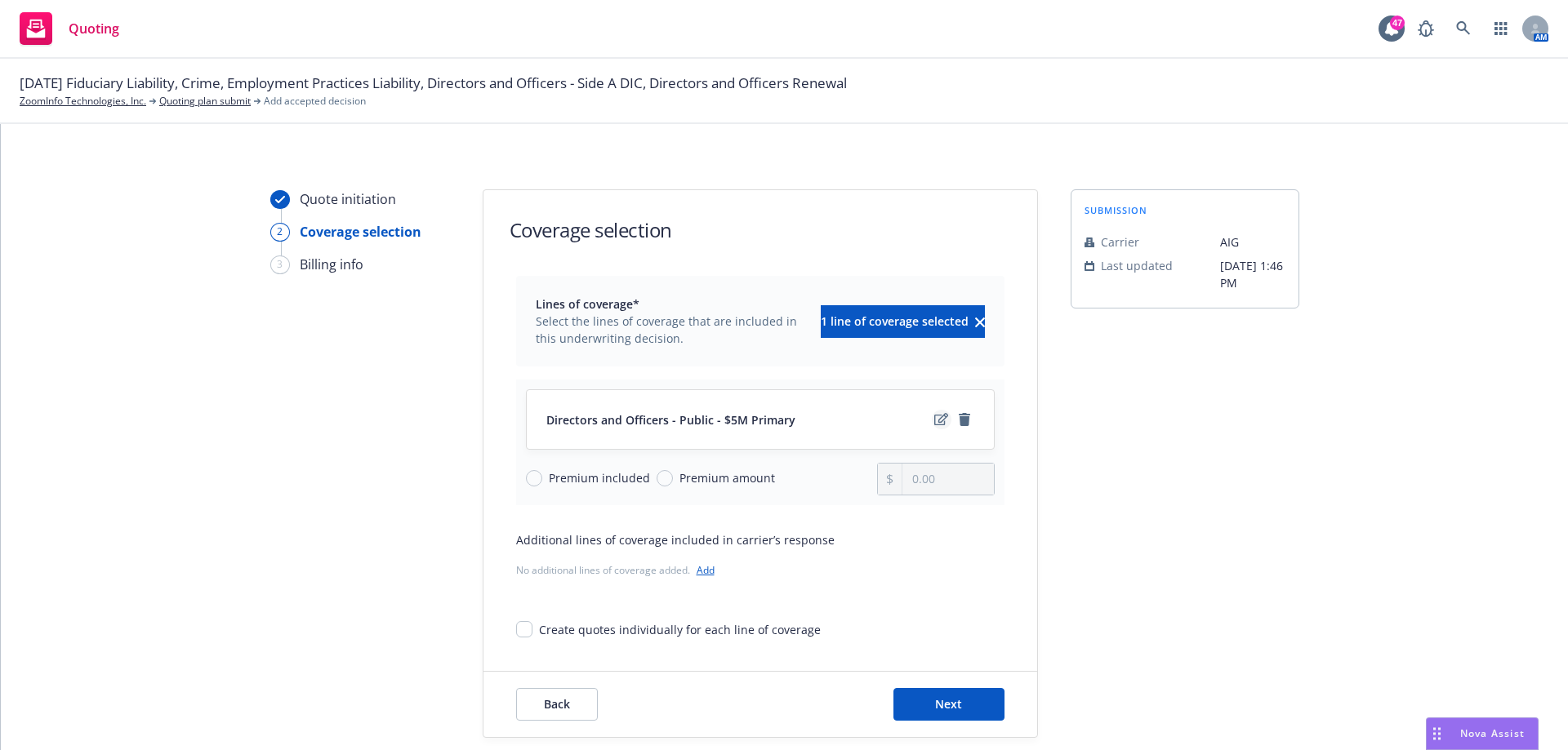
click at [934, 422] on icon "edit" at bounding box center [941, 419] width 14 height 12
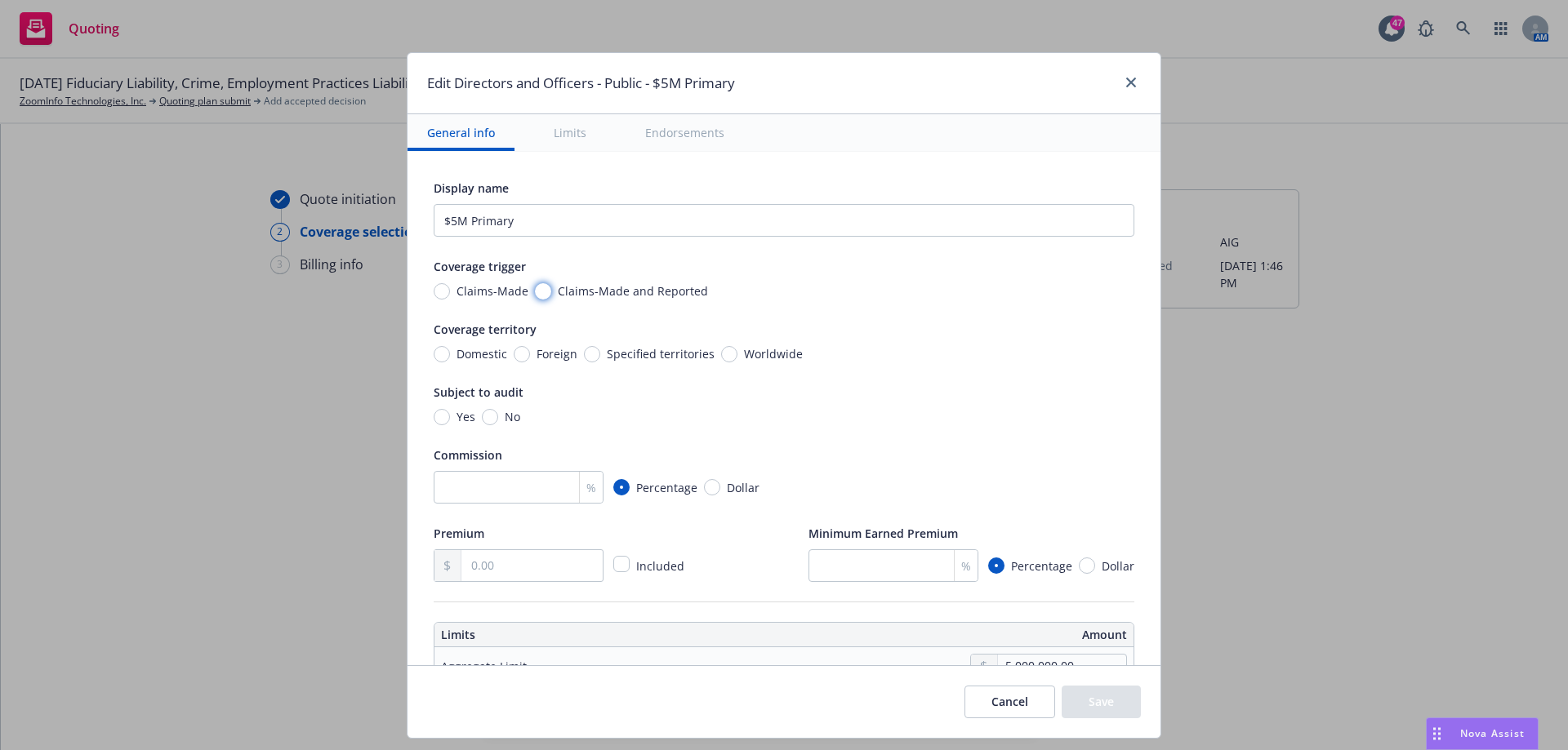
click at [535, 293] on input "Claims-Made and Reported" at bounding box center [543, 292] width 17 height 17
radio input "true"
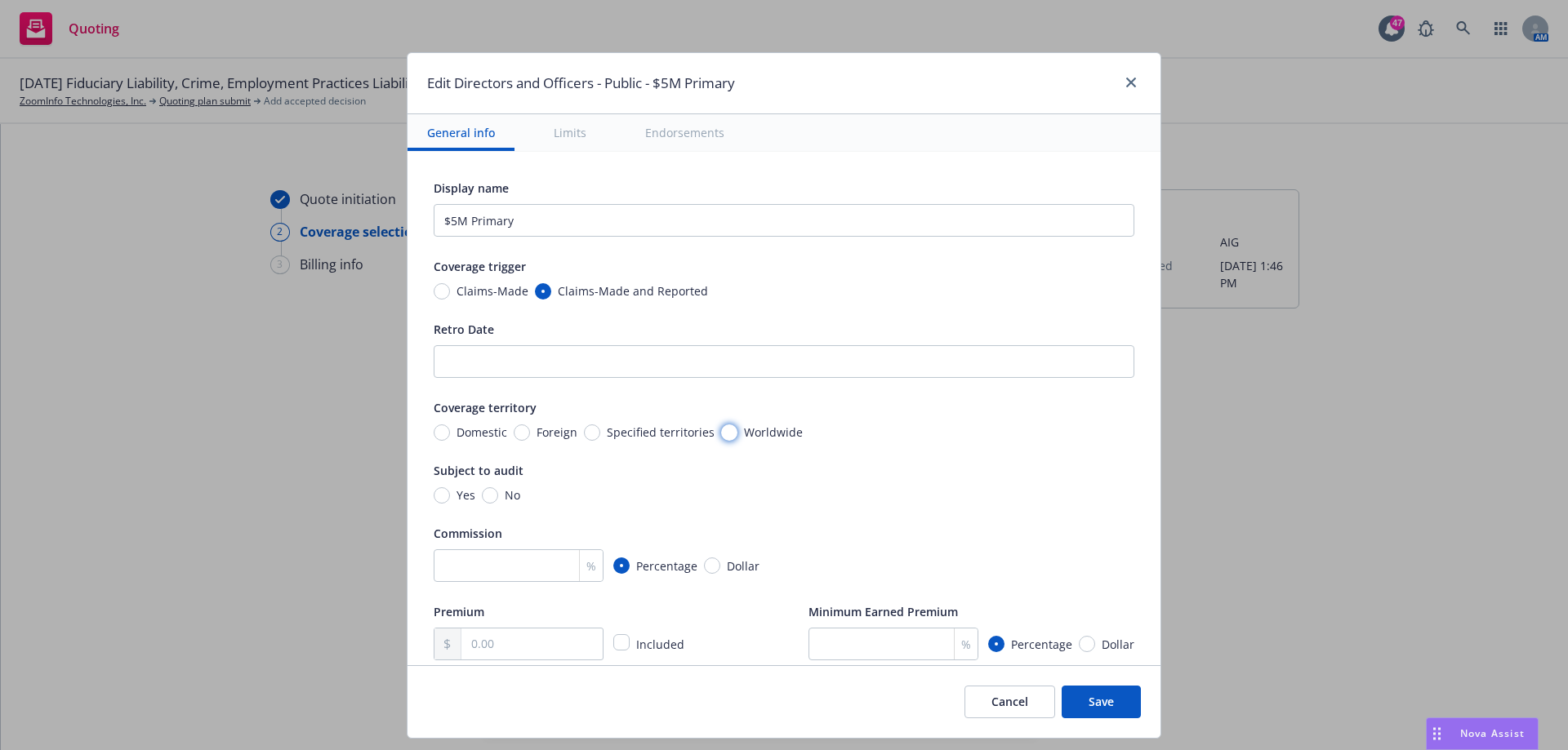
click at [721, 432] on input "Worldwide" at bounding box center [730, 432] width 17 height 17
radio input "true"
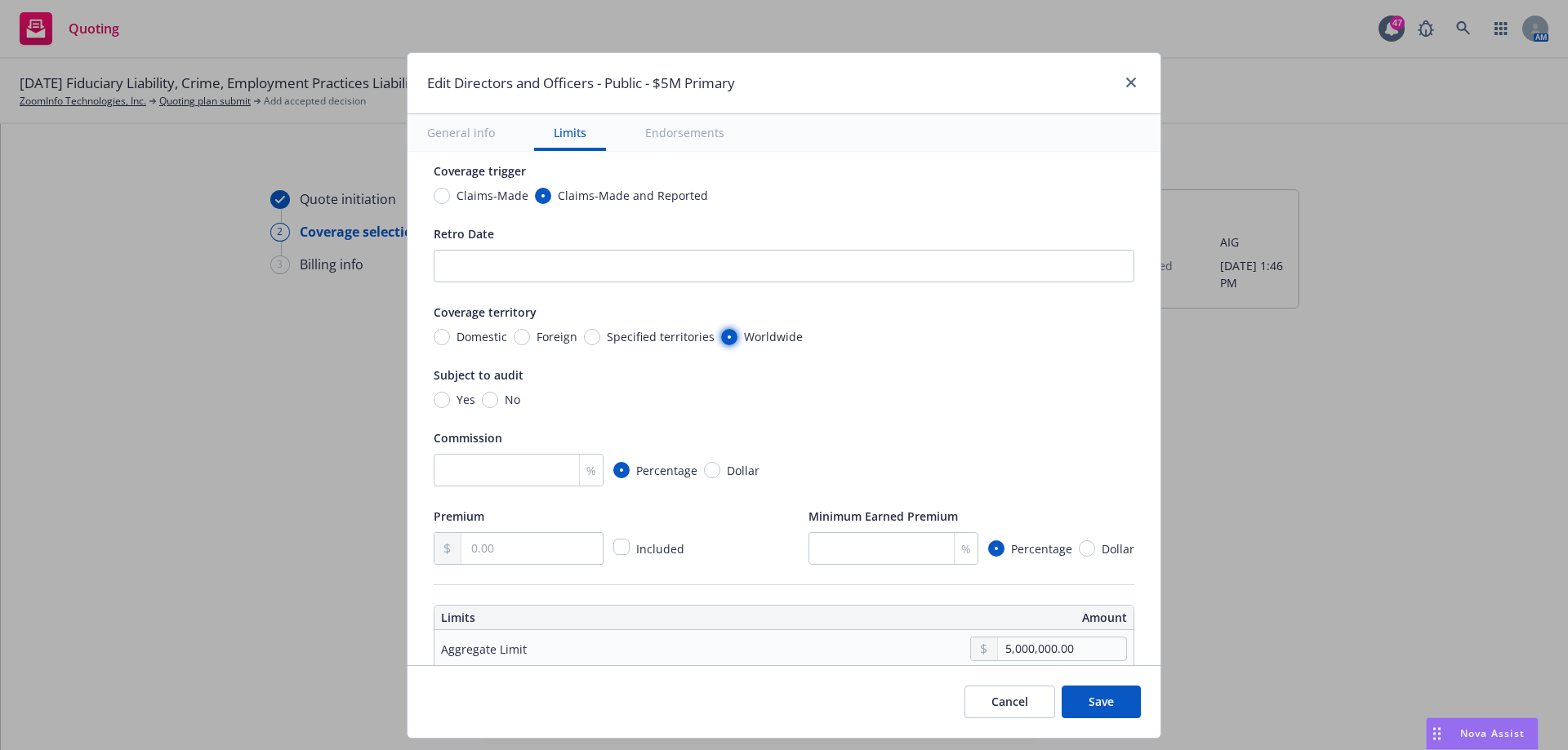
scroll to position [163, 0]
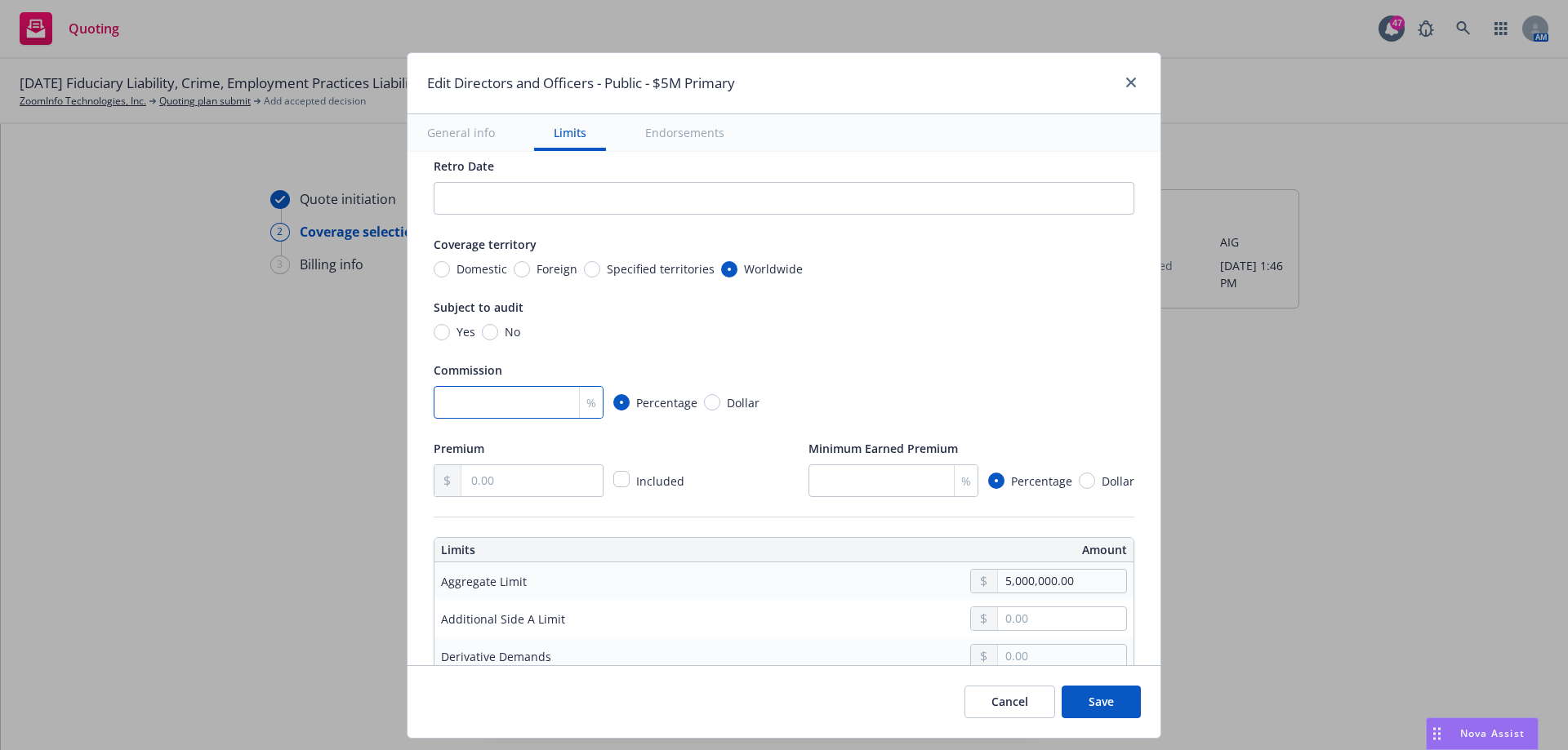
click at [477, 402] on input "number" at bounding box center [518, 402] width 170 height 32
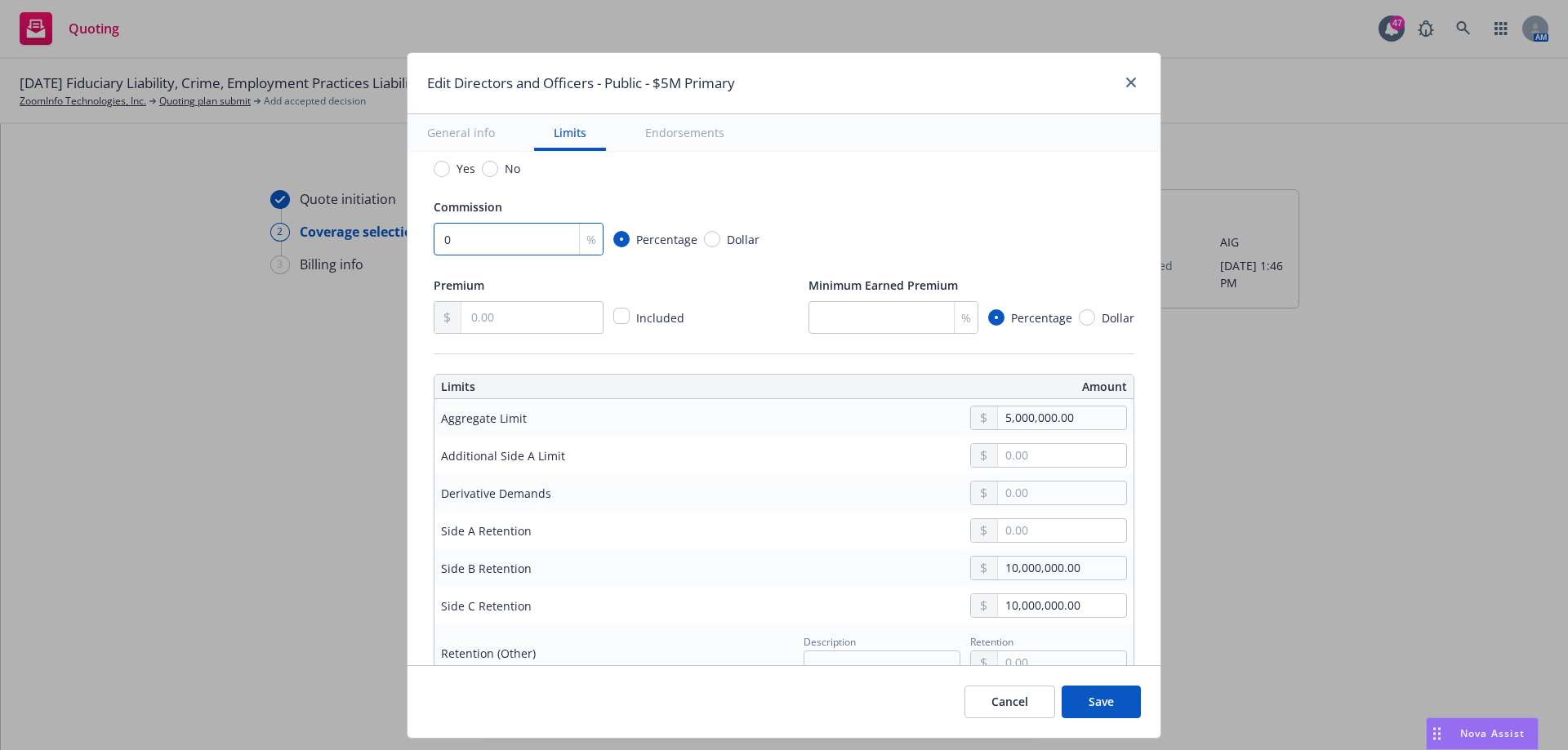
type input "0"
click at [512, 317] on input "text" at bounding box center [532, 317] width 141 height 31
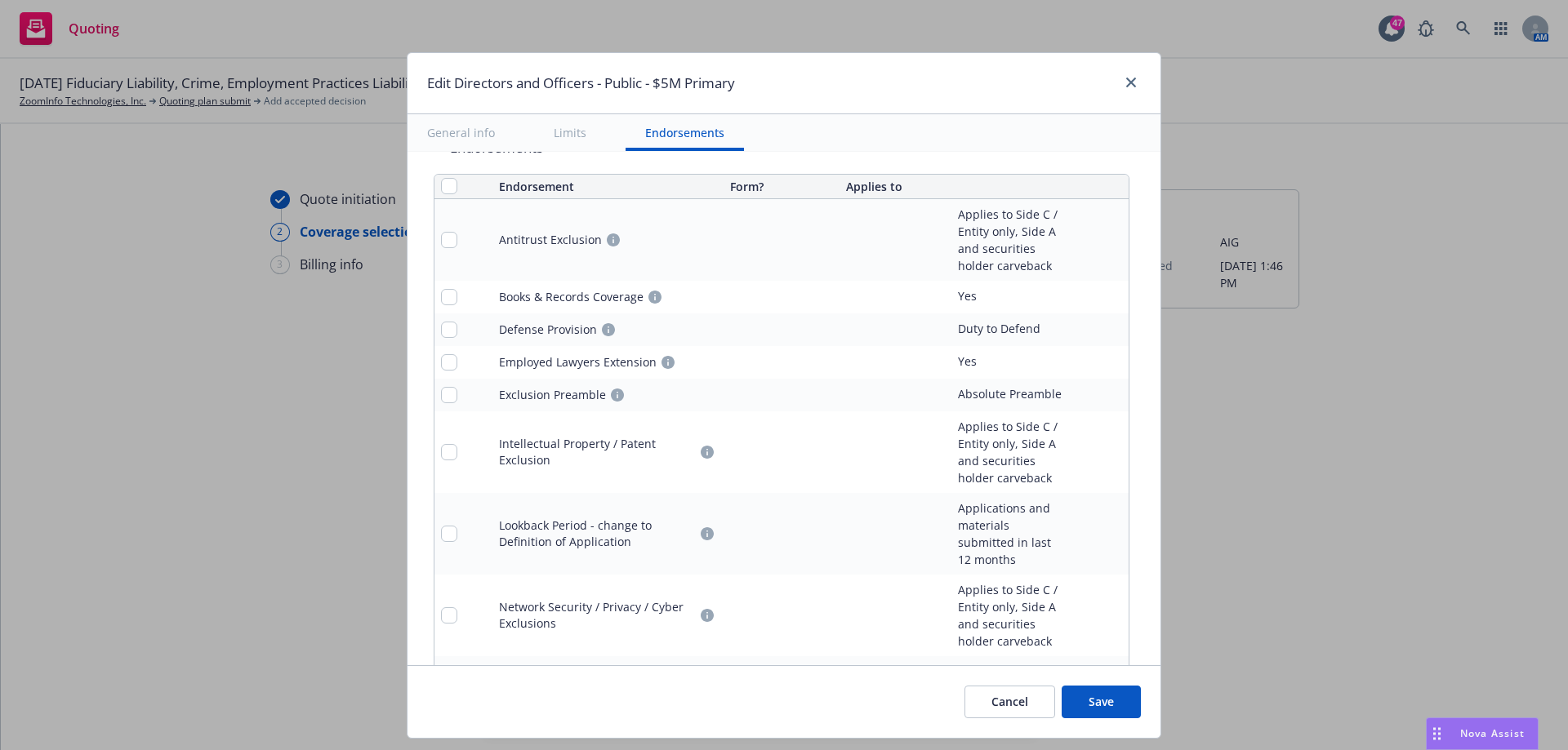
scroll to position [1529, 0]
type input "570,000.00"
click at [441, 194] on input "checkbox" at bounding box center [449, 190] width 17 height 17
checkbox input "true"
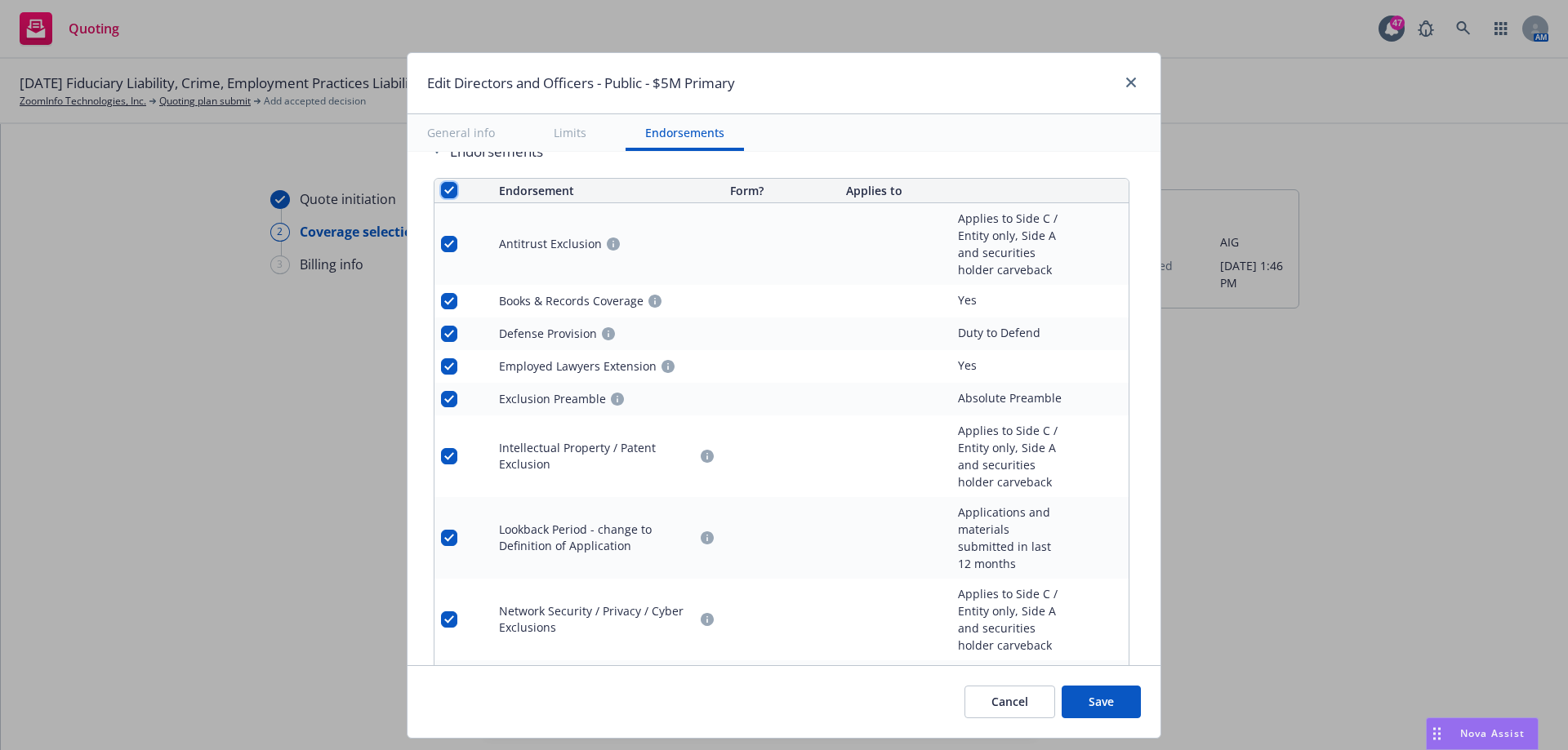
checkbox input "true"
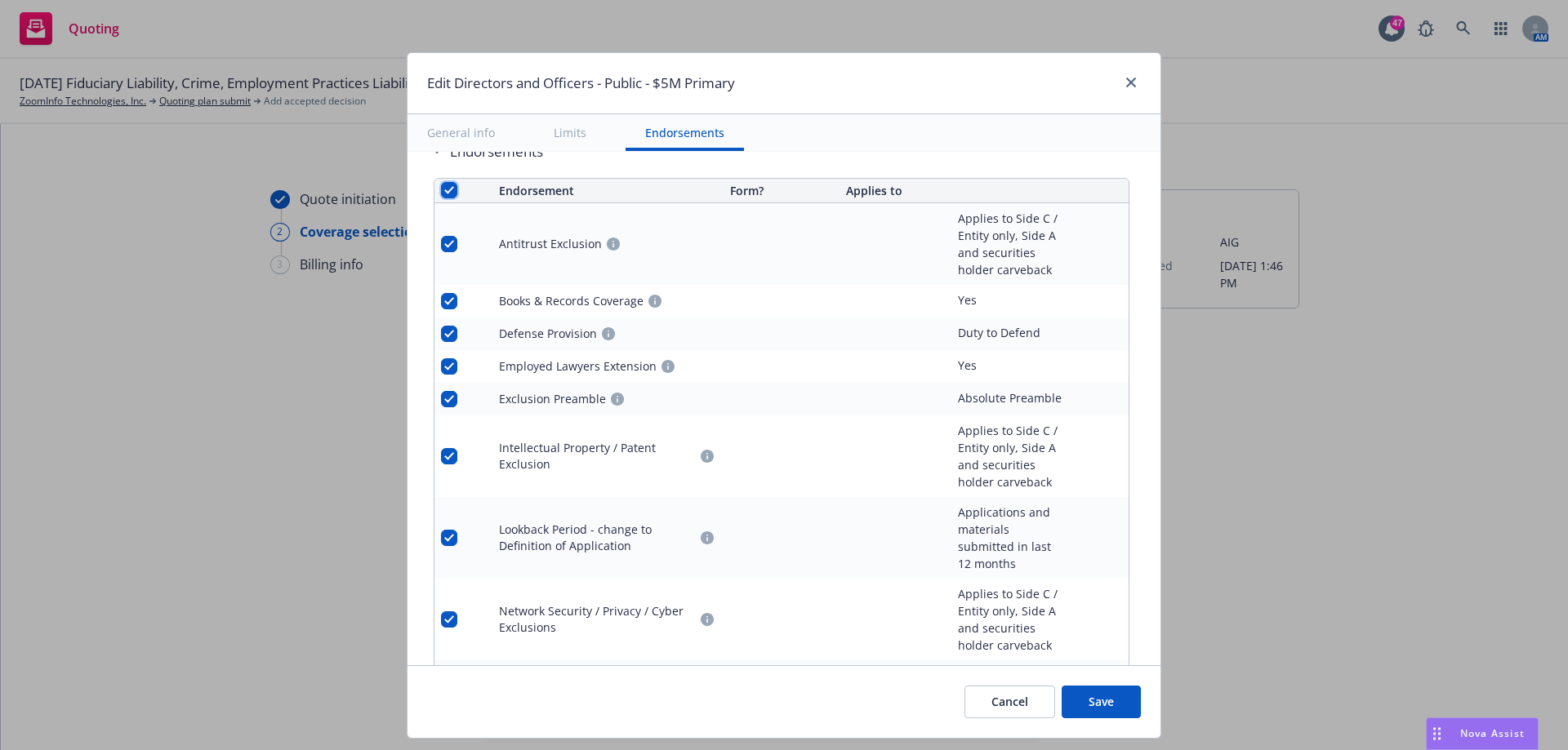
checkbox input "true"
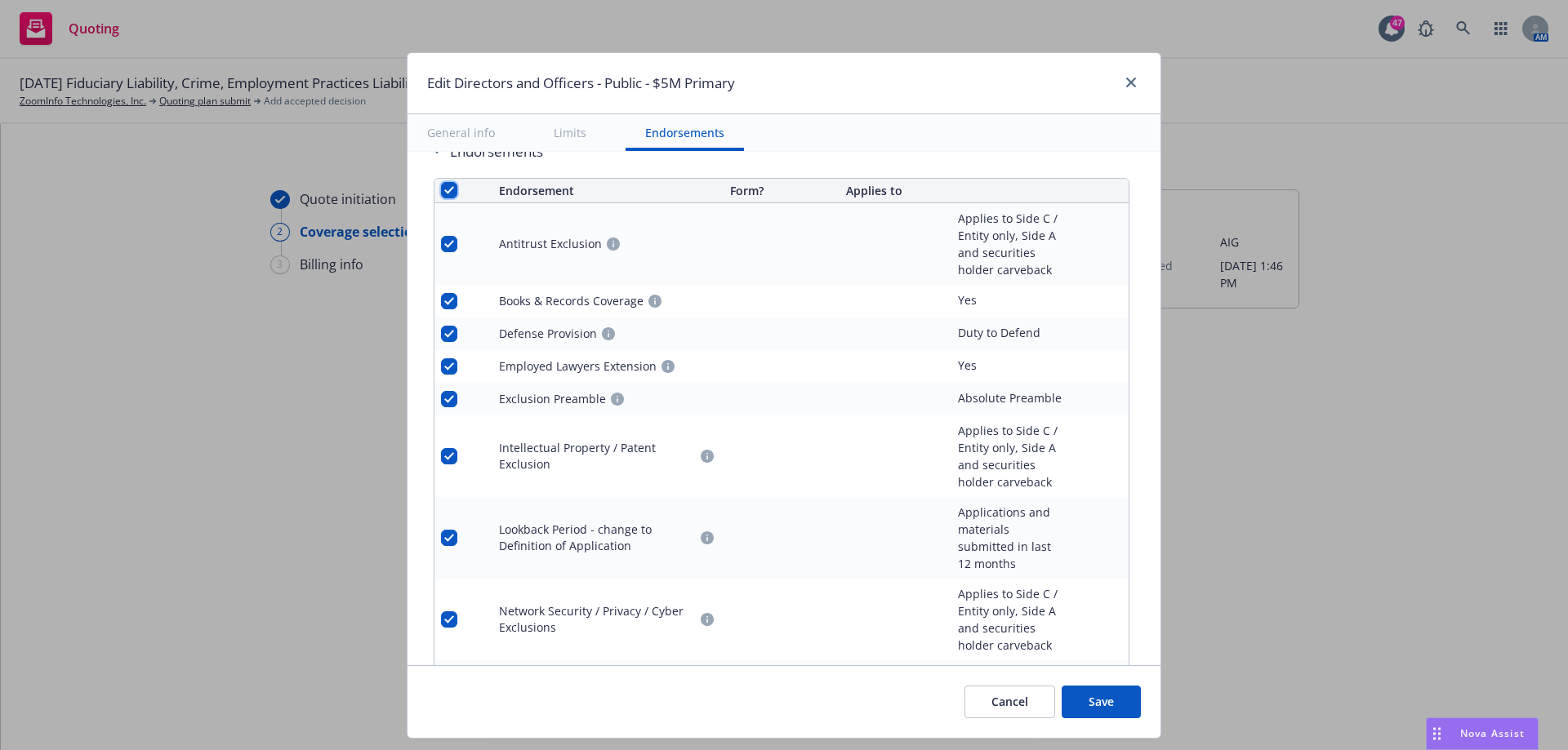
checkbox input "true"
click at [441, 187] on input "checkbox" at bounding box center [449, 190] width 17 height 17
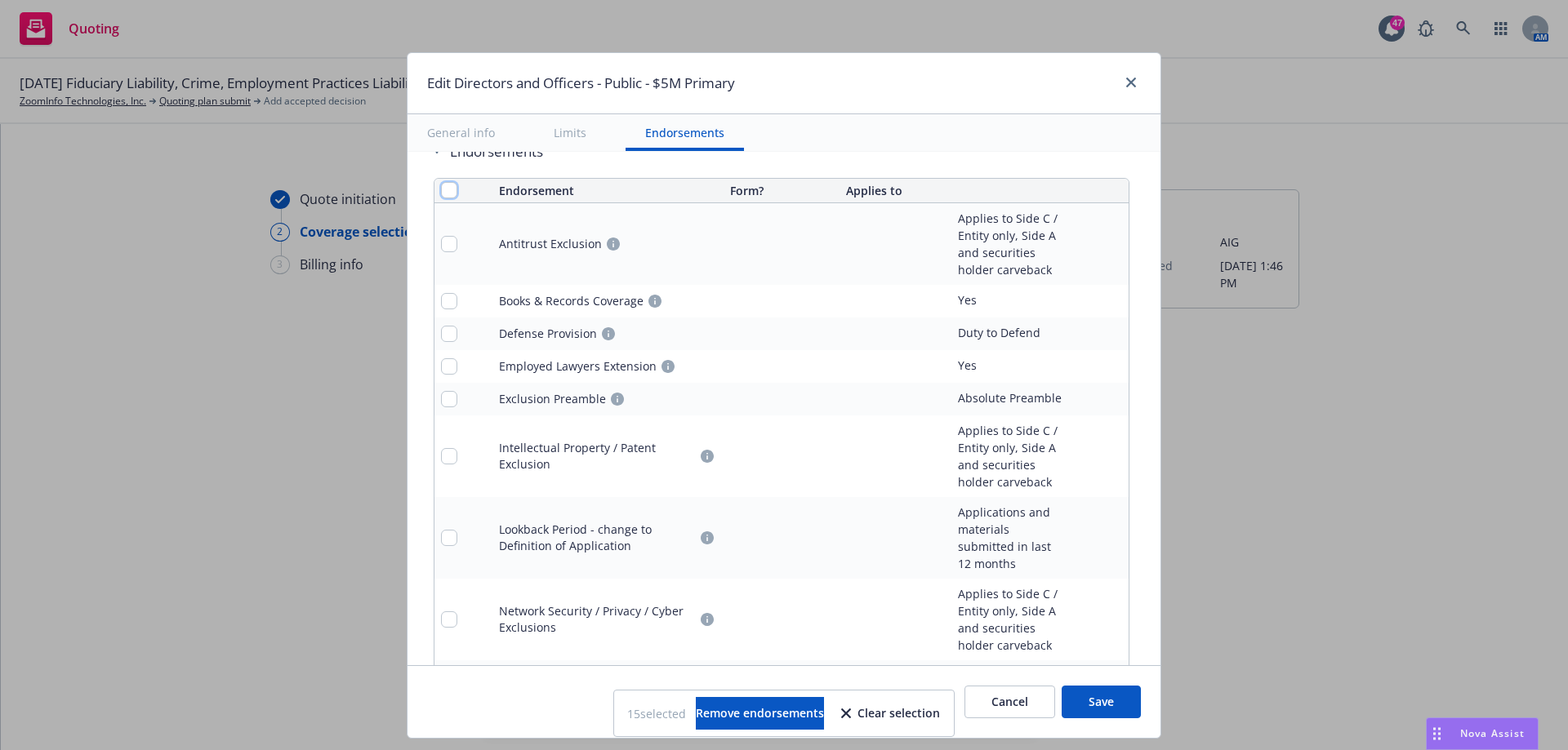
checkbox input "false"
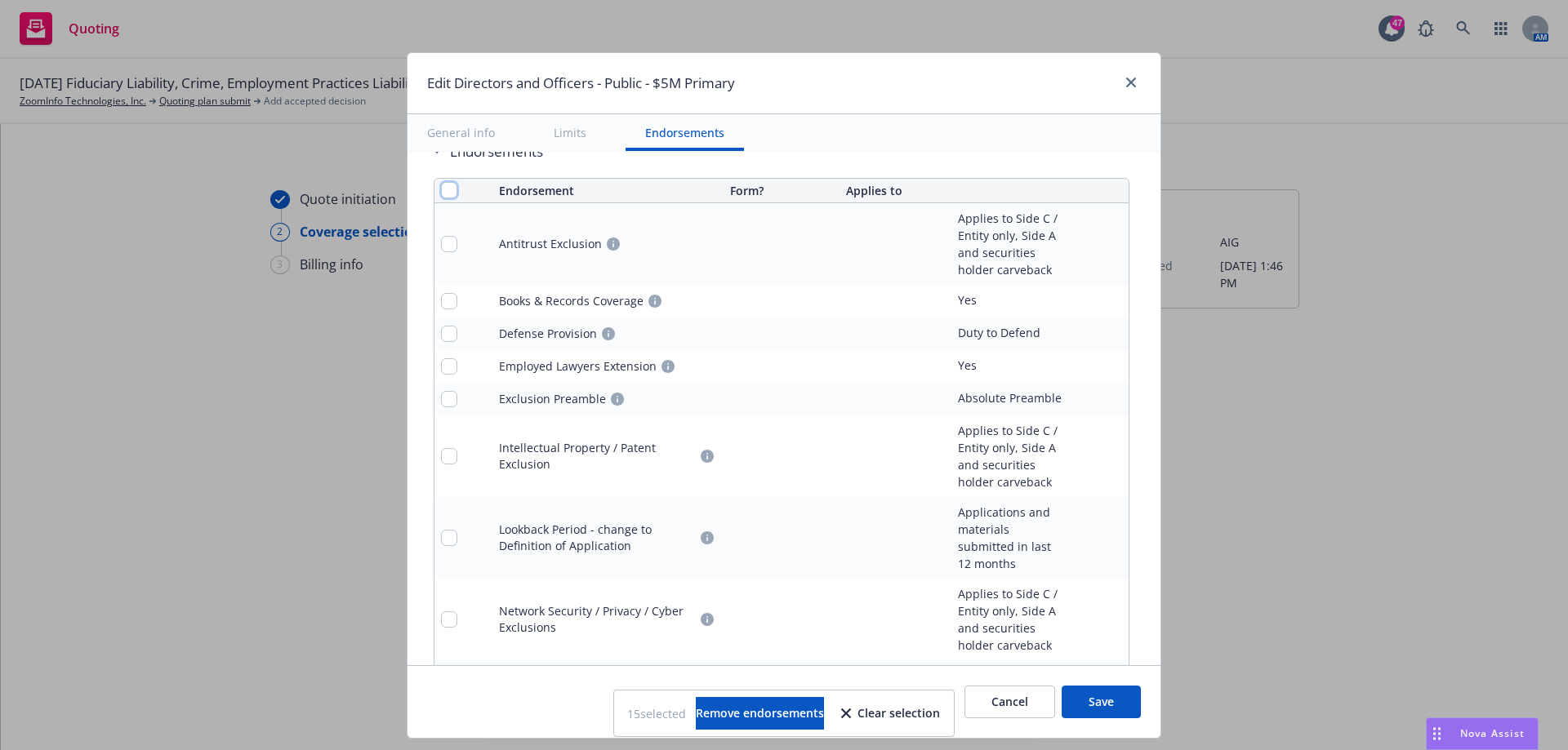
checkbox input "false"
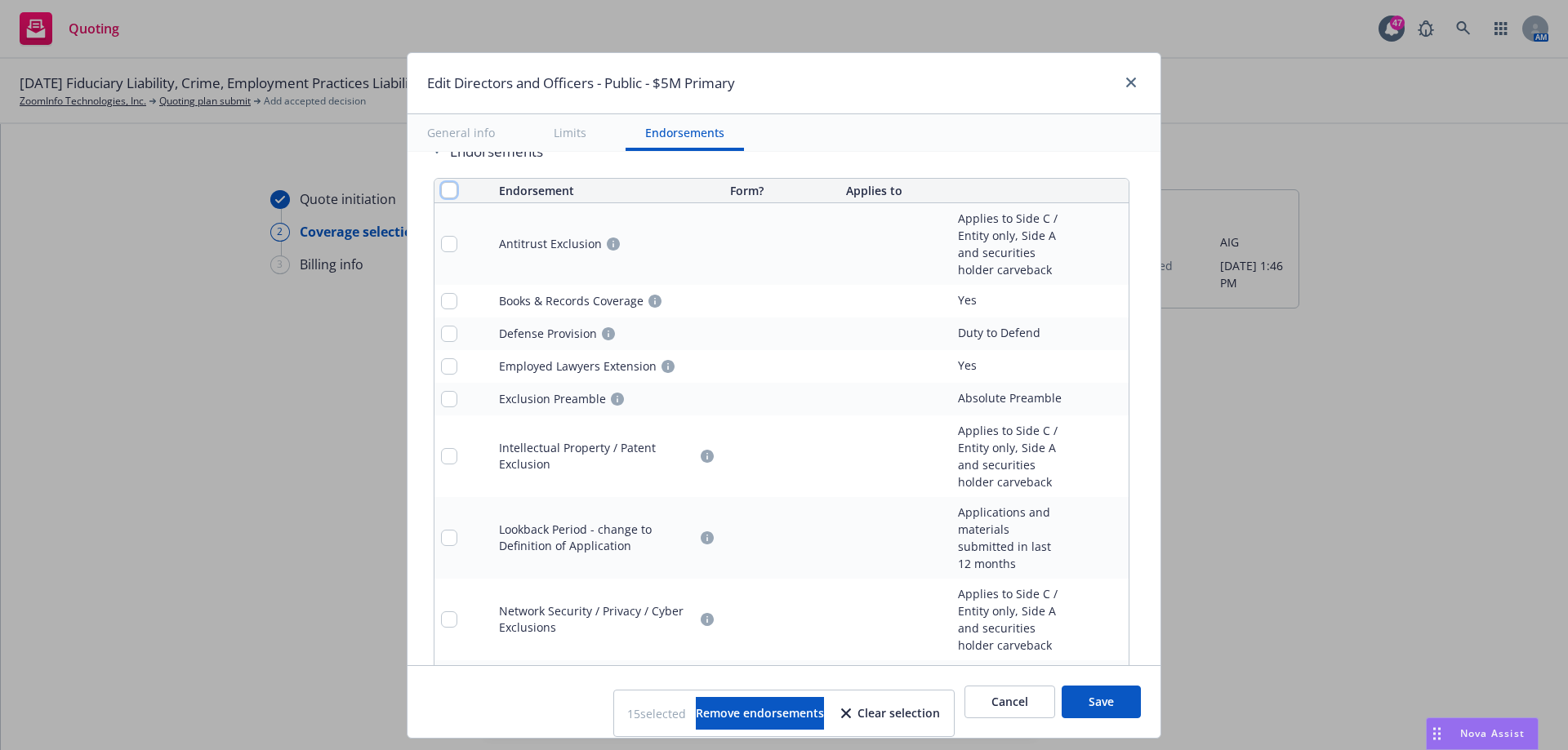
checkbox input "false"
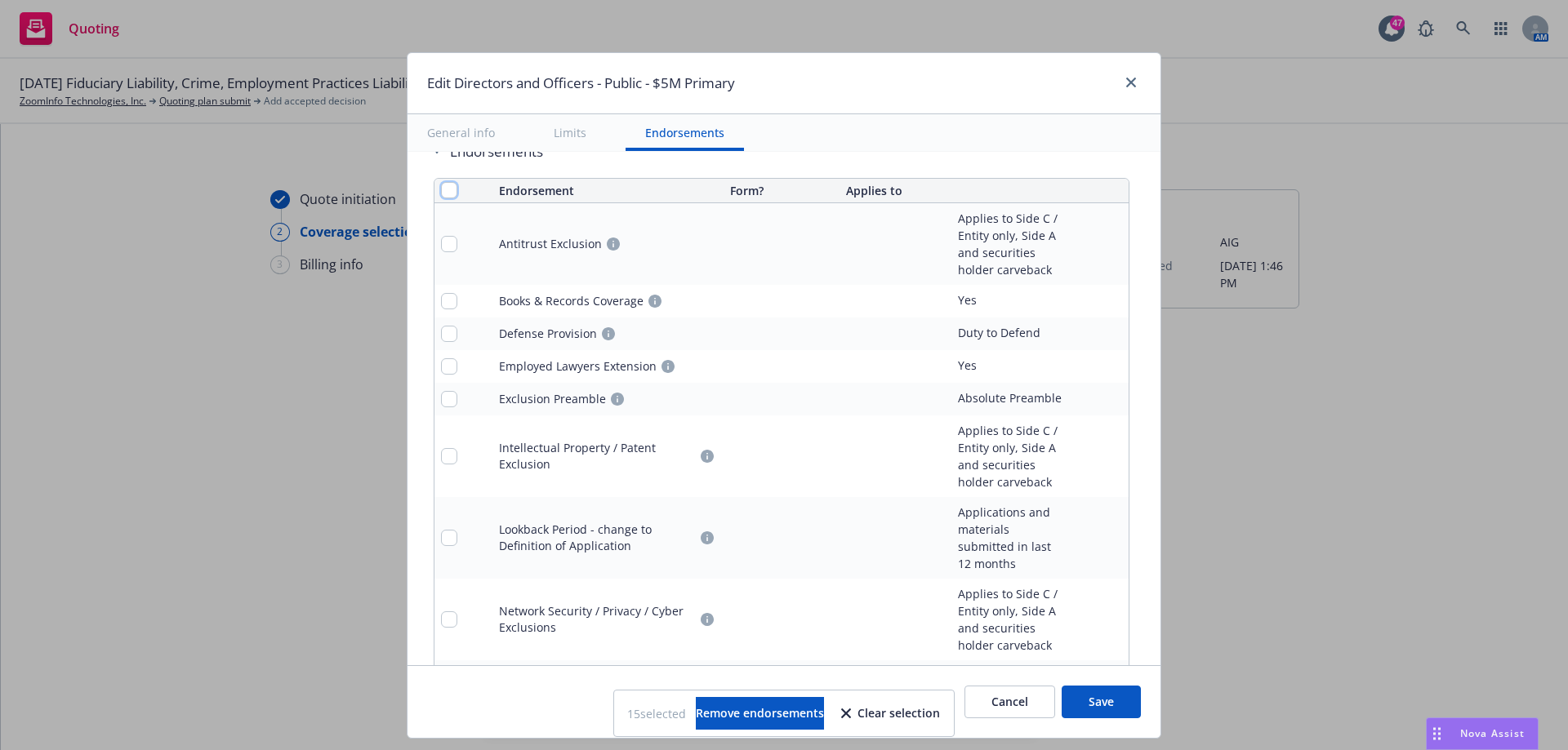
checkbox input "false"
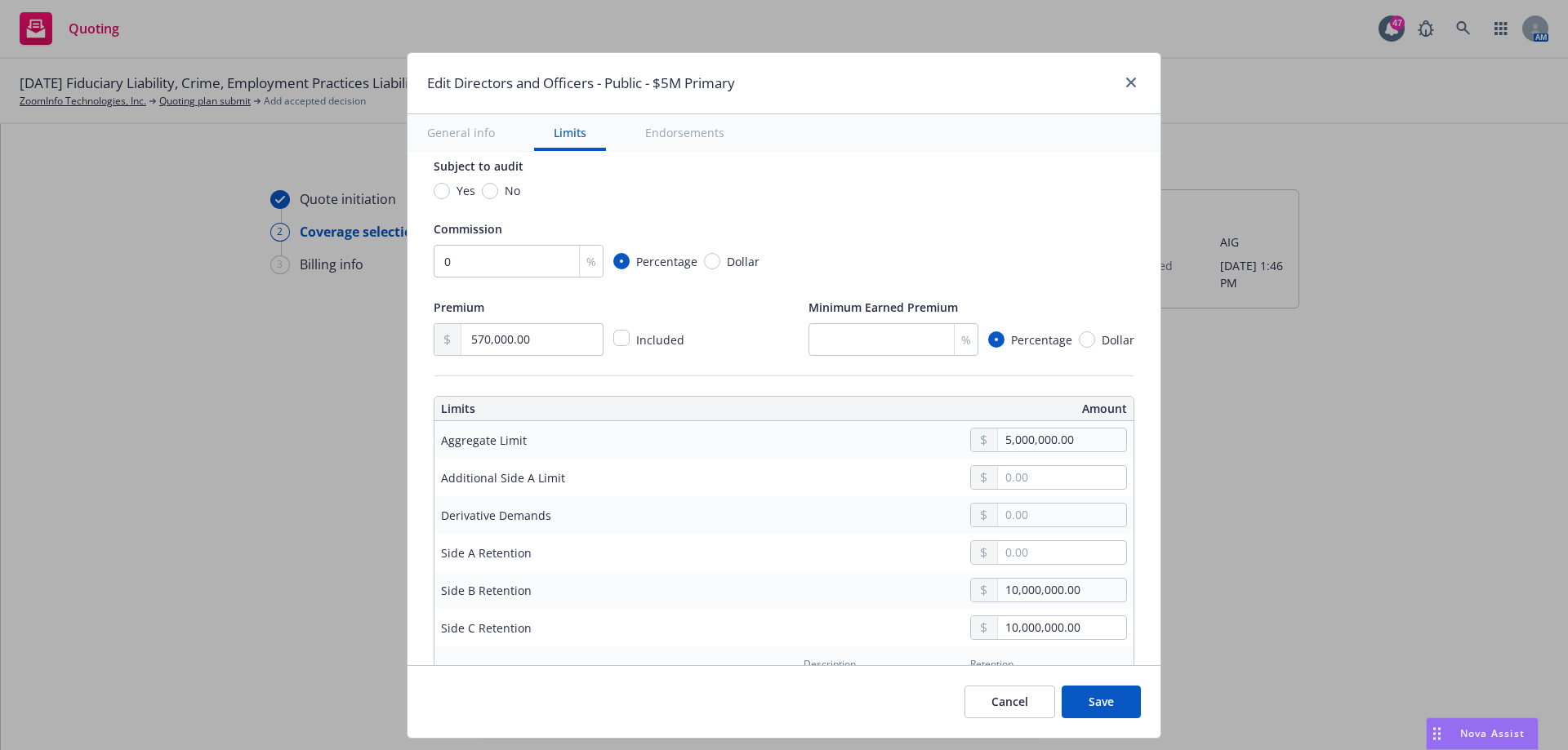
scroll to position [631, 0]
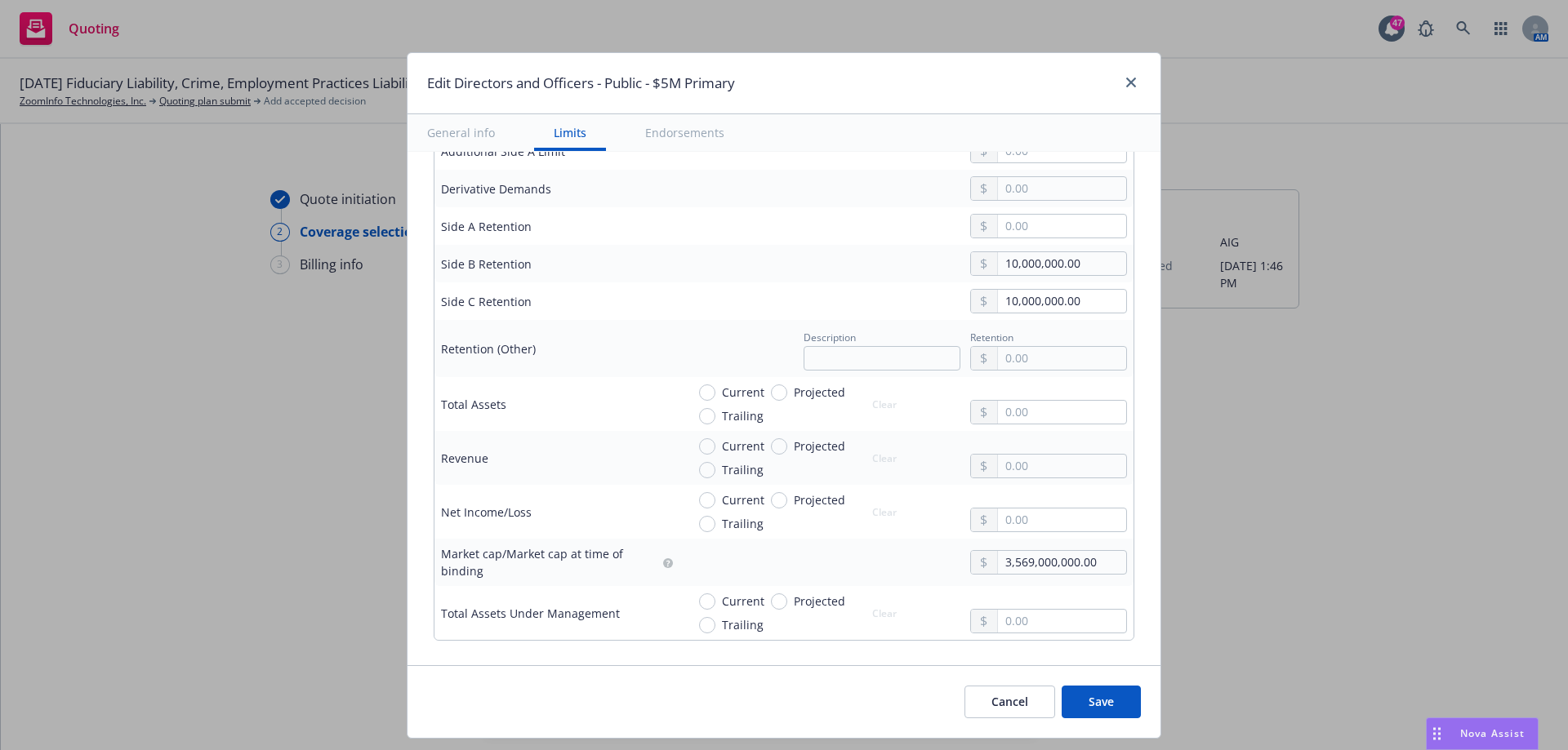
click at [1097, 698] on button "Save" at bounding box center [1101, 702] width 79 height 32
radio input "true"
type input "570,000.00"
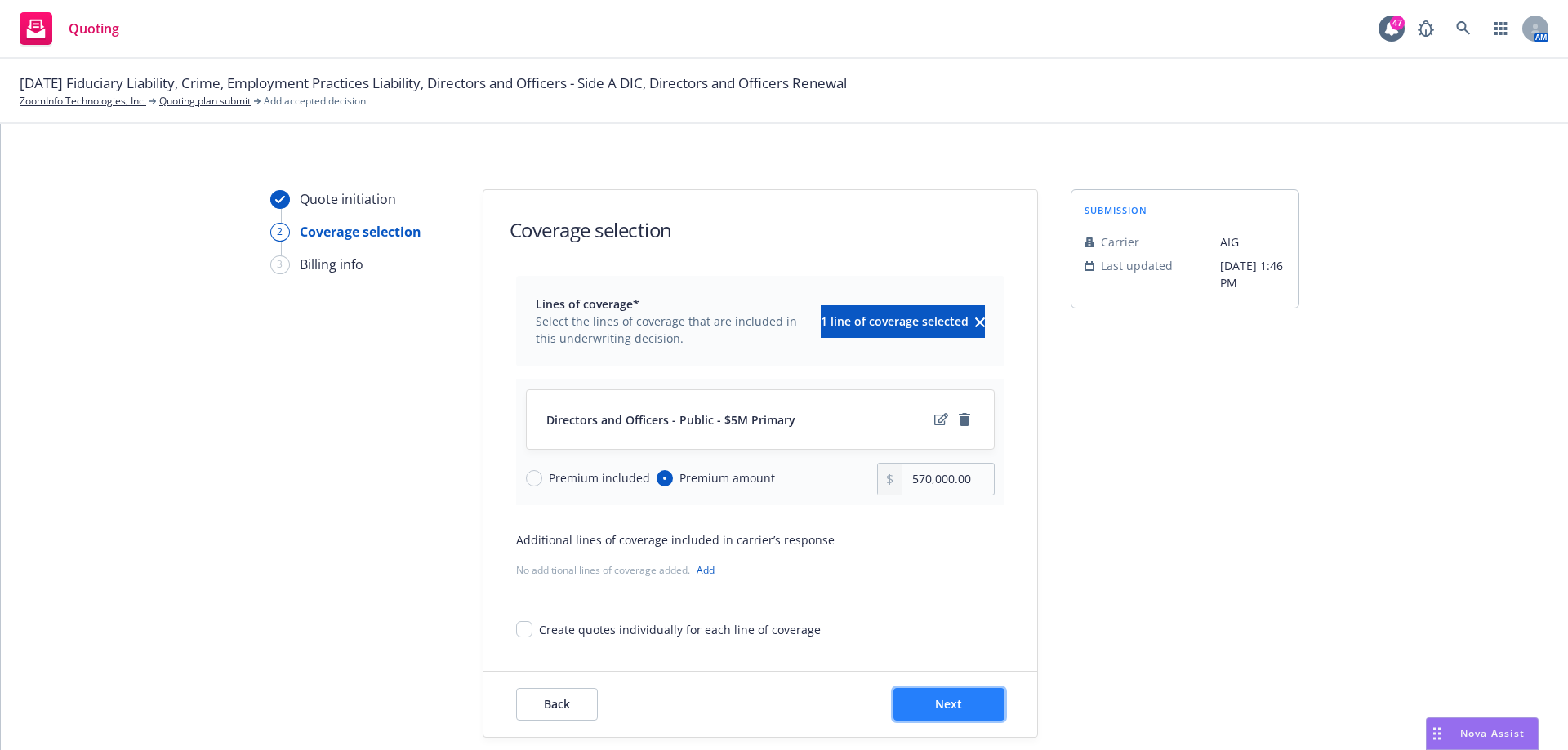
click at [951, 705] on span "Next" at bounding box center [948, 703] width 27 height 16
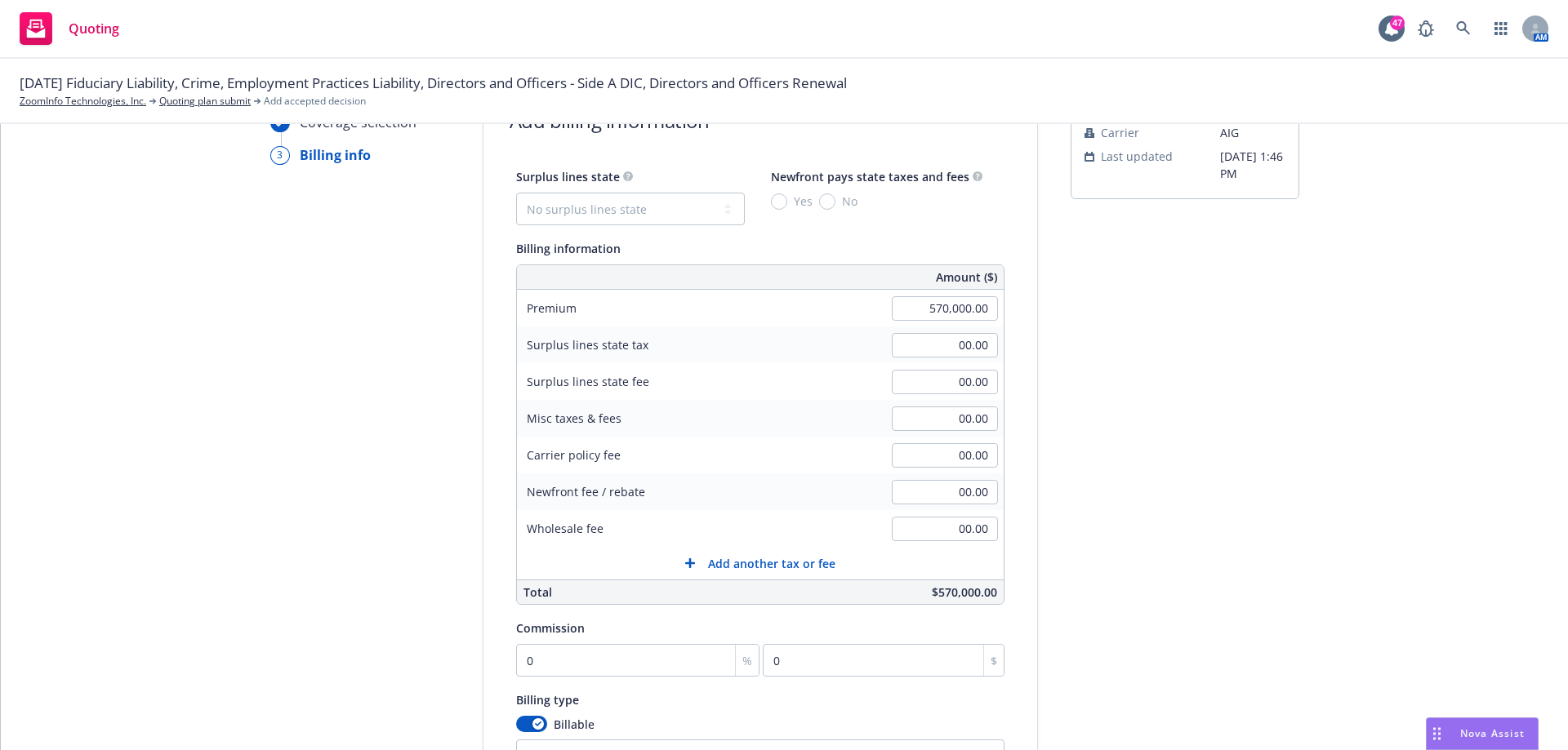
scroll to position [81, 0]
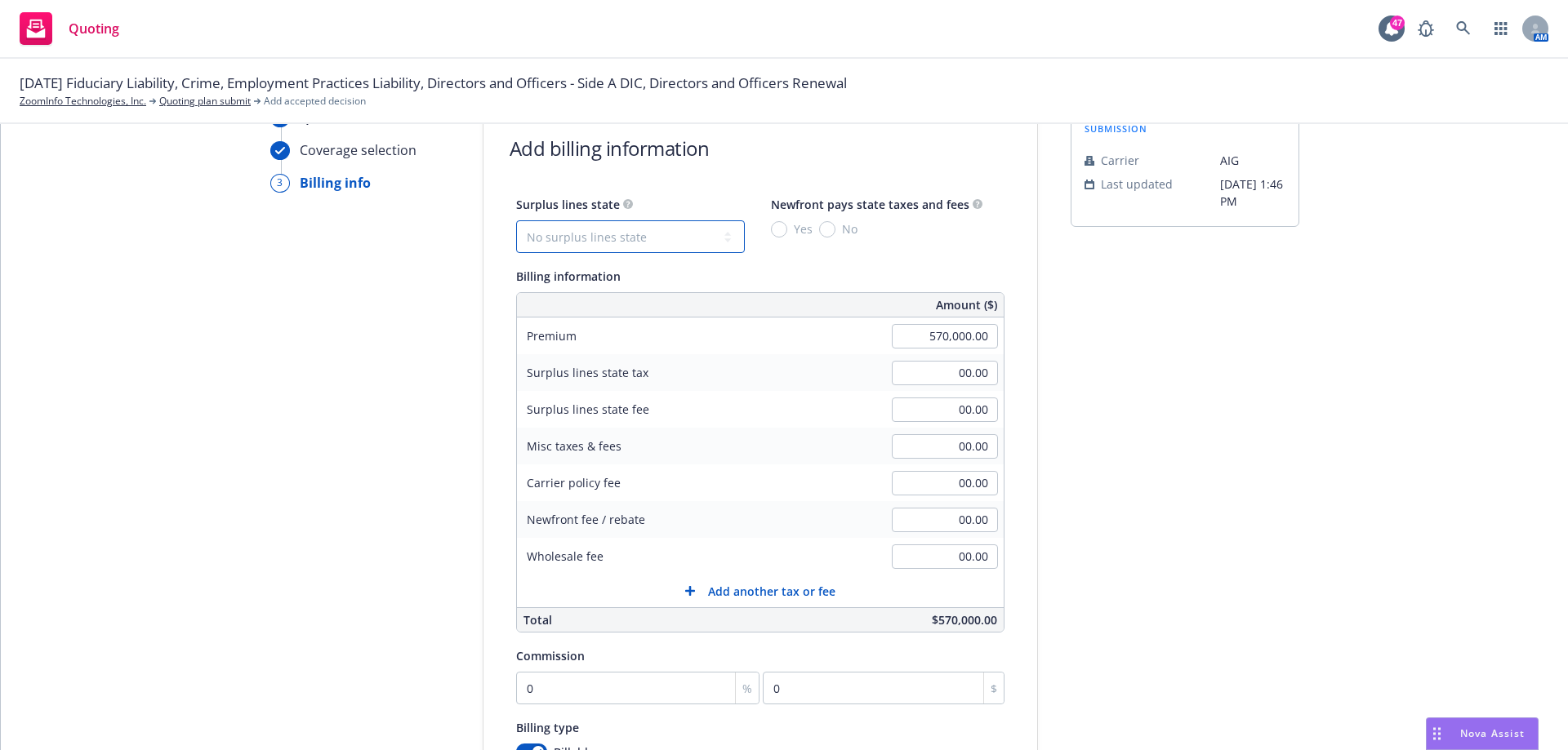
click at [703, 238] on select "No surplus lines state [US_STATE] [US_STATE] [US_STATE] [US_STATE] [US_STATE] […" at bounding box center [630, 236] width 229 height 32
select select "WA"
click at [516, 220] on select "No surplus lines state [US_STATE] [US_STATE] [US_STATE] [US_STATE] [US_STATE] […" at bounding box center [630, 236] width 229 height 32
type input "11,400.00"
type input "1,710.00"
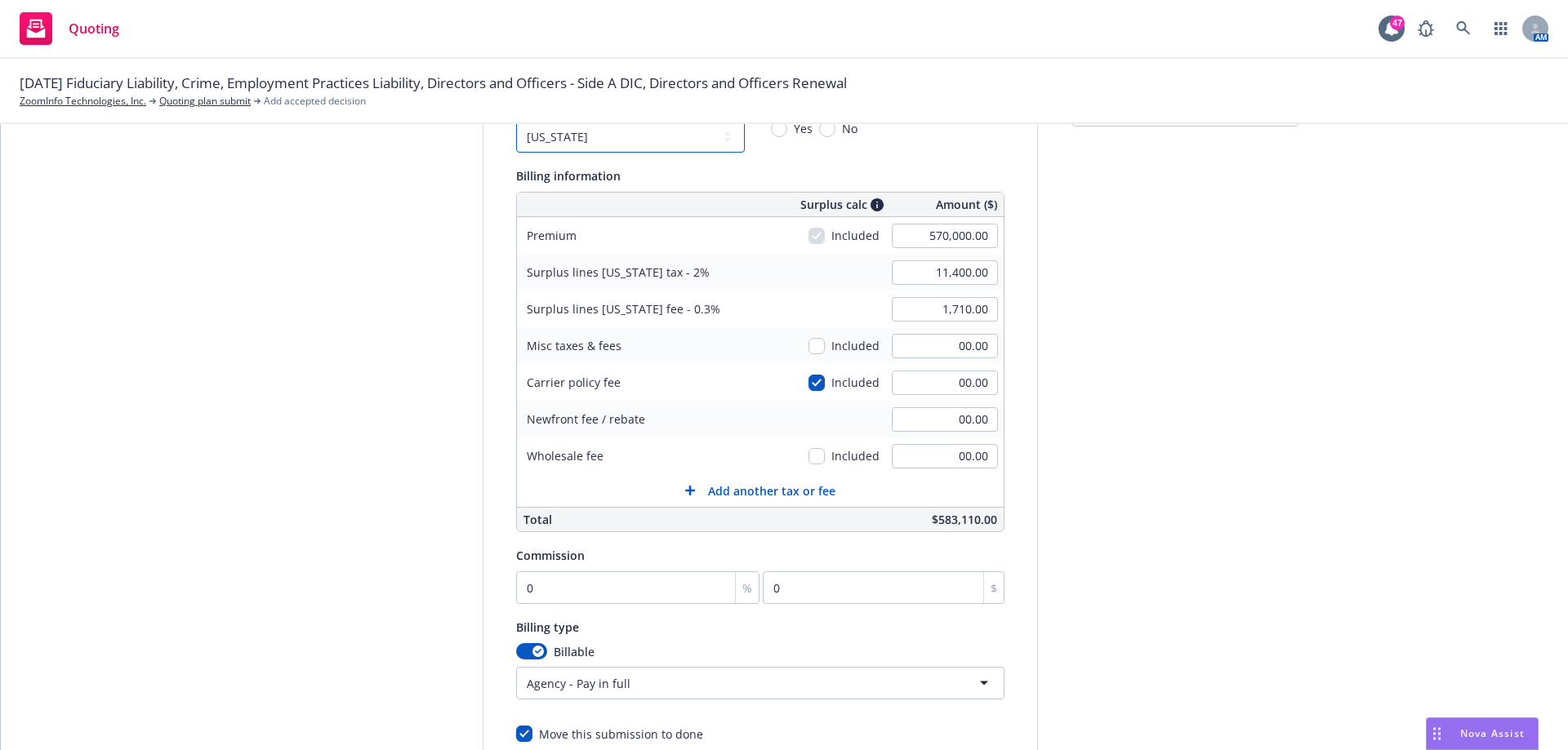
scroll to position [244, 0]
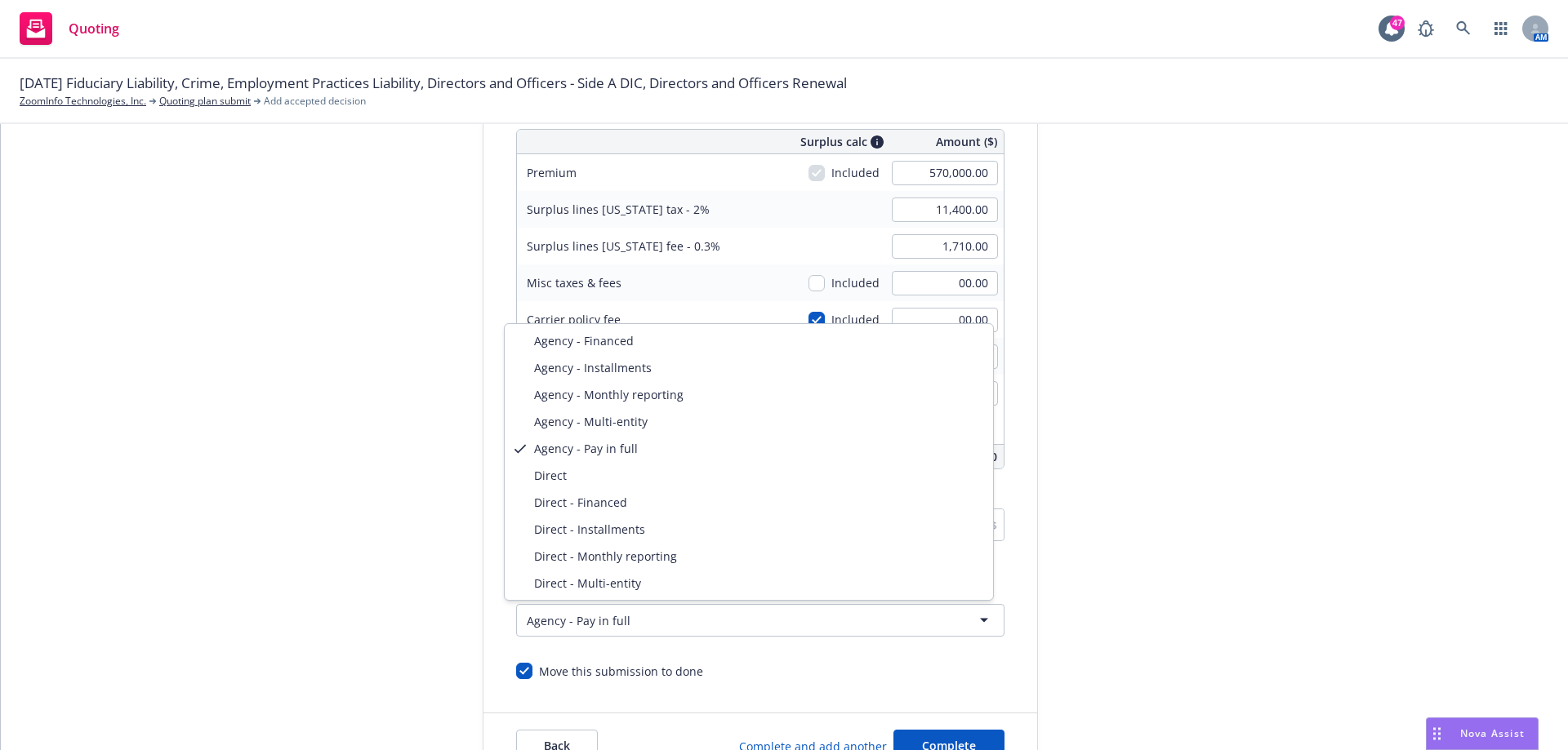
click at [942, 613] on html "Quoting 47 AM [DATE] Fiduciary Liability, Crime, Employment Practices Liability…" at bounding box center [784, 375] width 1568 height 750
click at [1017, 647] on html "Quoting 47 AM [DATE] Fiduciary Liability, Crime, Employment Practices Liability…" at bounding box center [784, 375] width 1568 height 750
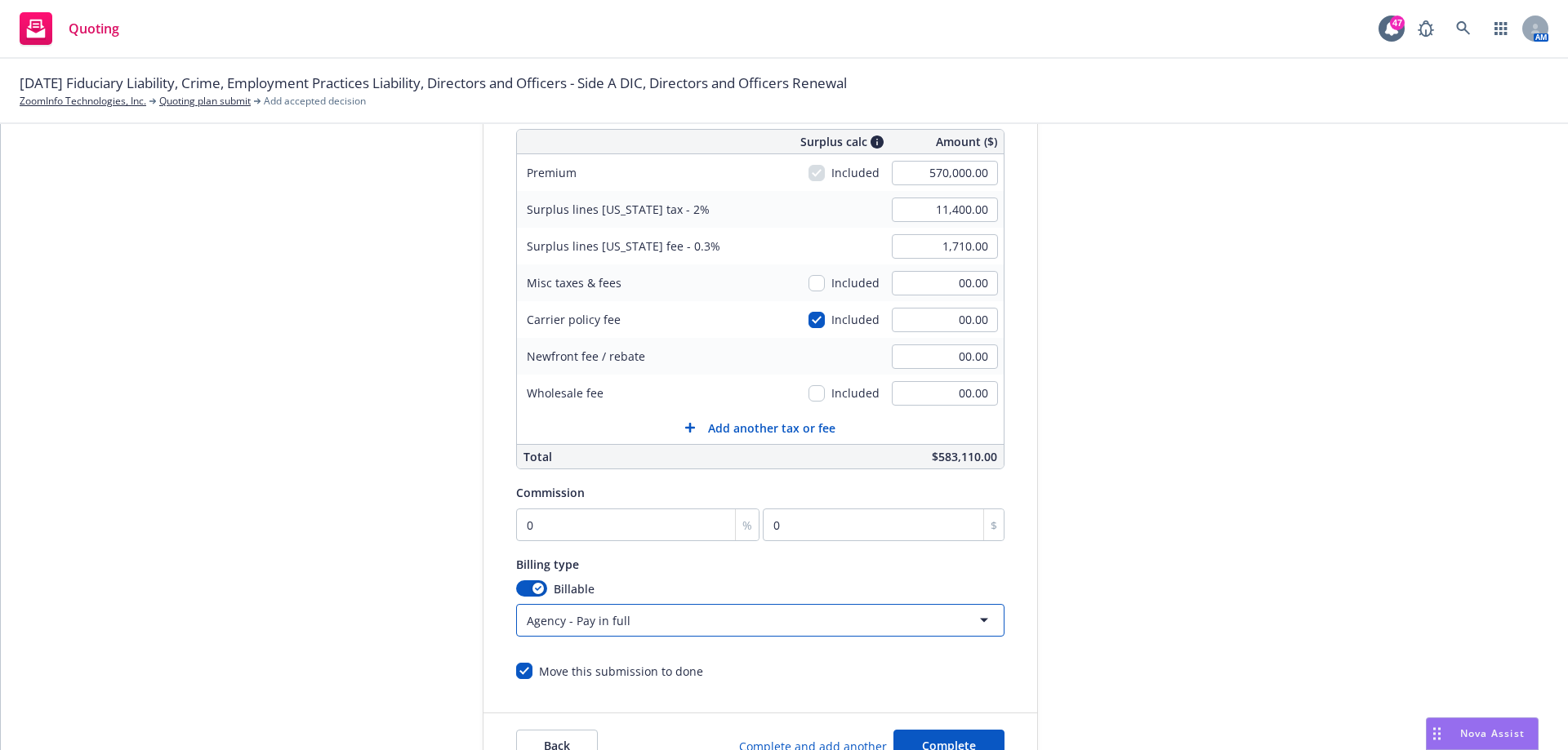
scroll to position [0, 0]
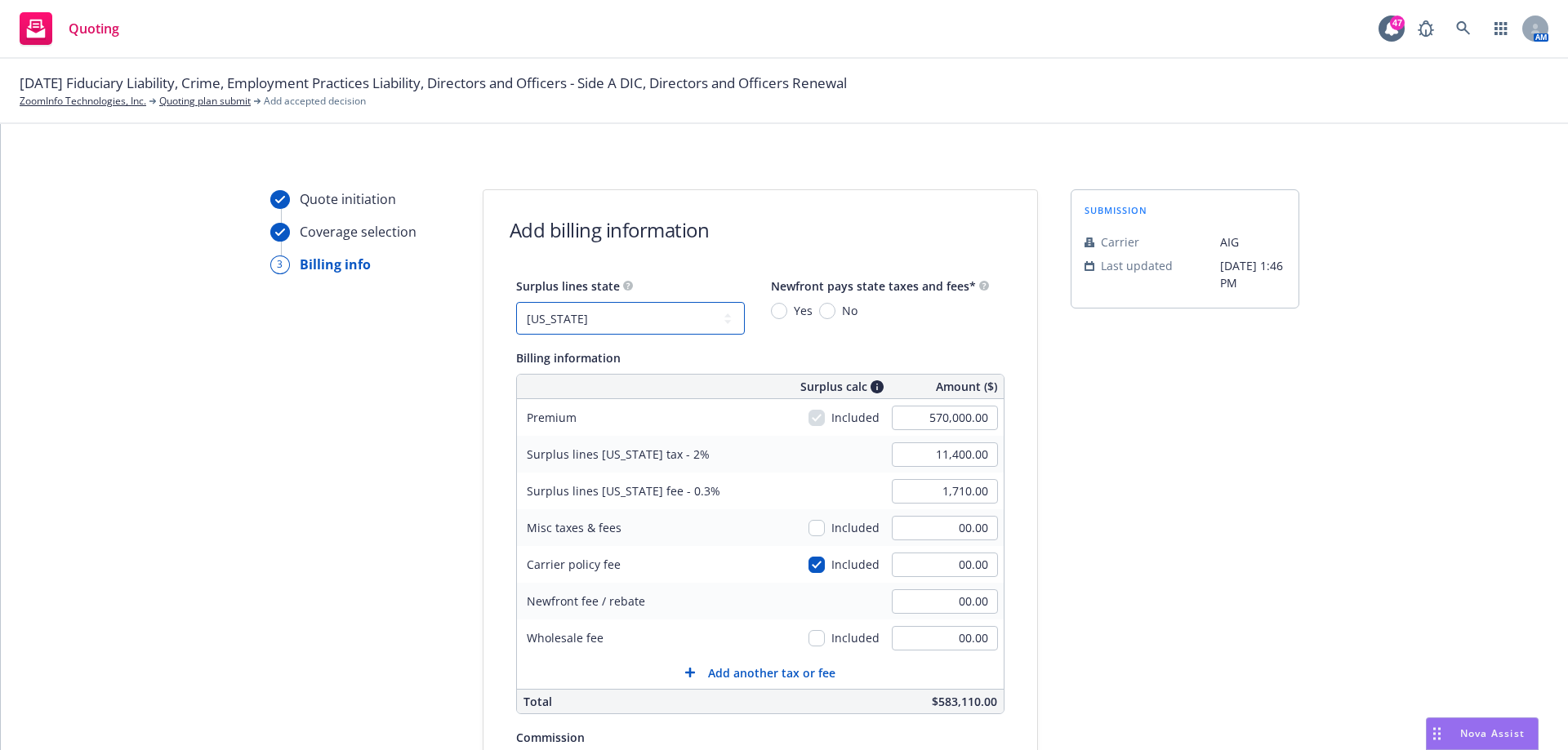
click at [704, 318] on select "No surplus lines state [US_STATE] [US_STATE] [US_STATE] [US_STATE] [US_STATE] […" at bounding box center [630, 318] width 229 height 32
select select "NONE"
click at [516, 302] on select "No surplus lines state [US_STATE] [US_STATE] [US_STATE] [US_STATE] [US_STATE] […" at bounding box center [630, 318] width 229 height 32
type input "00.00"
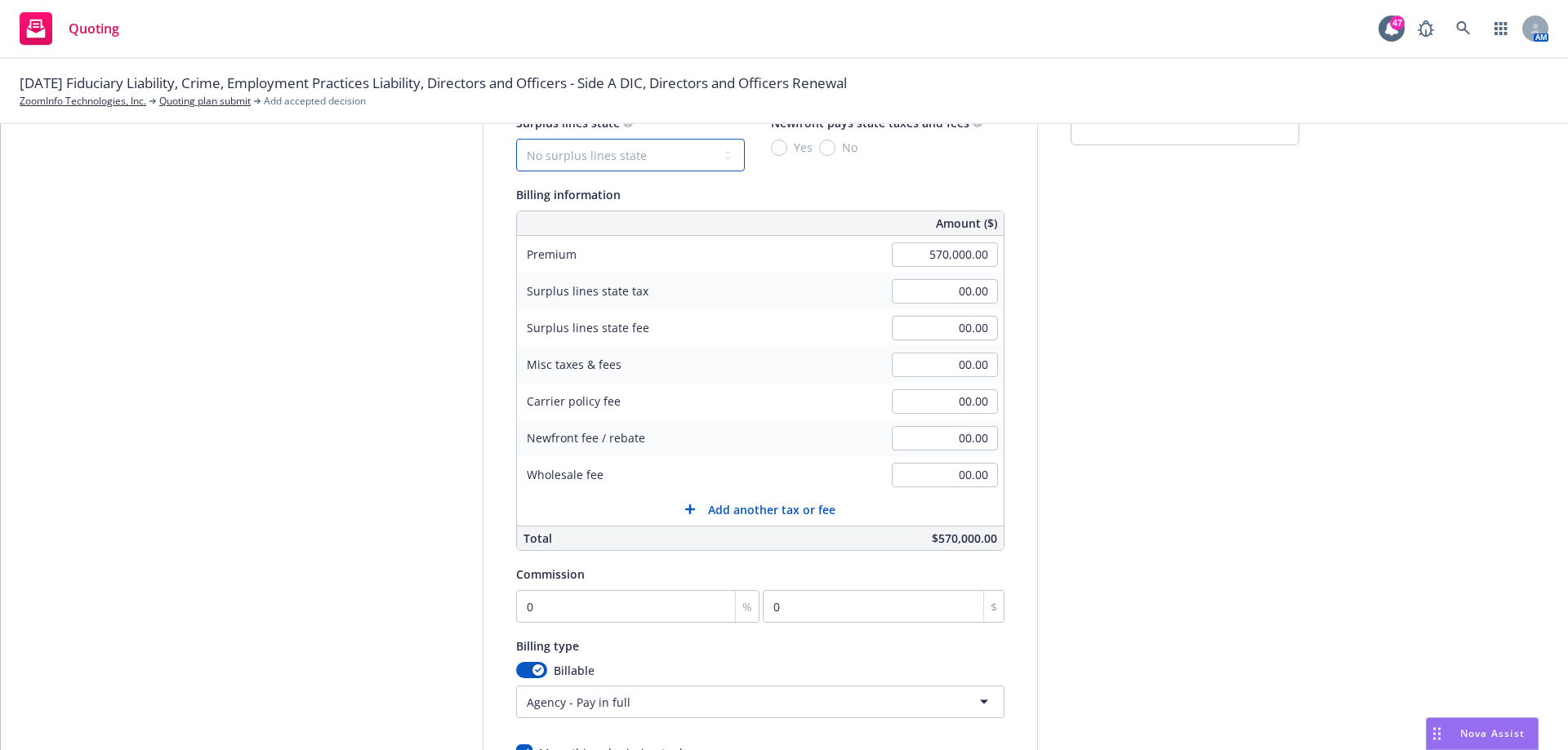
scroll to position [339, 0]
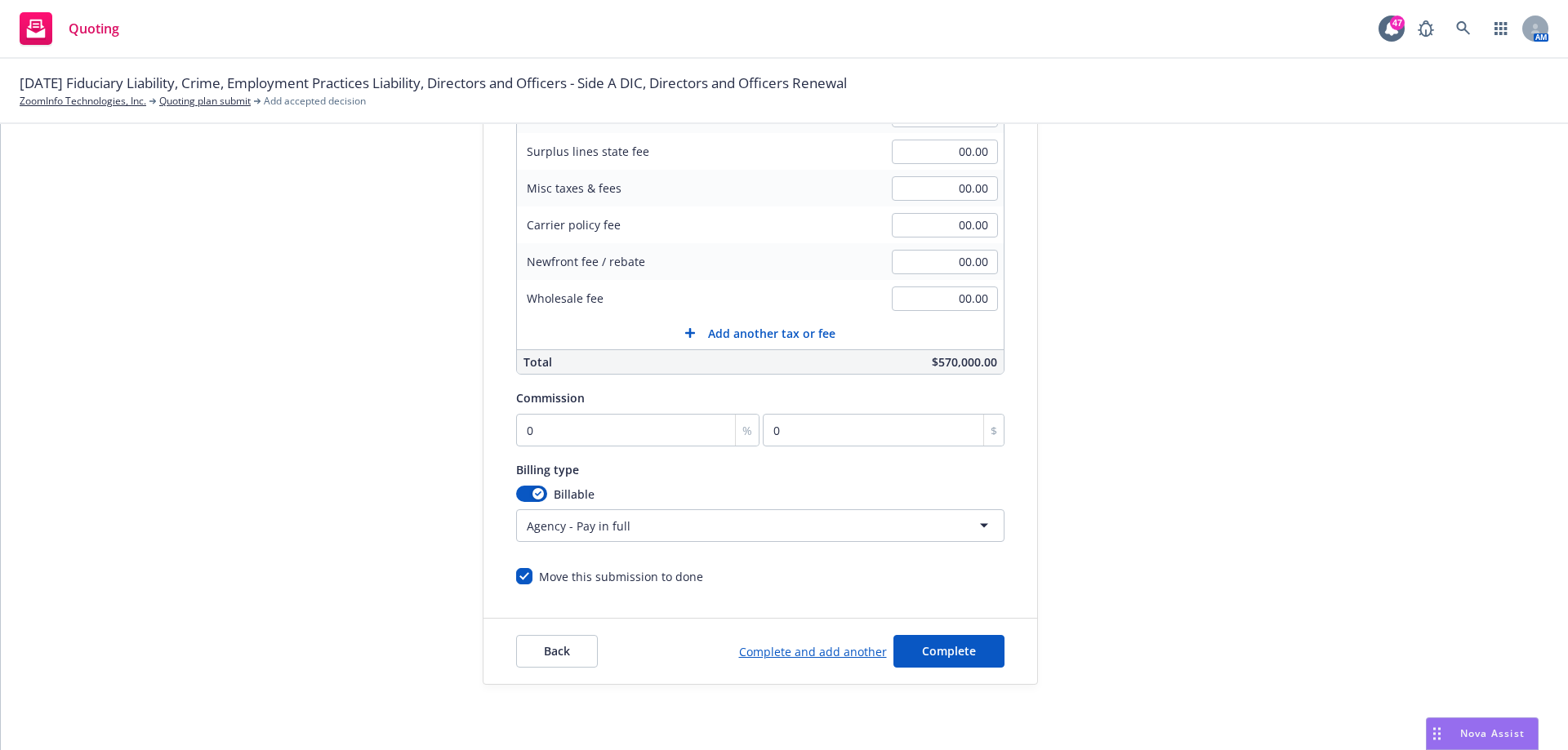
click at [971, 528] on html "Quoting 47 AM [DATE] Fiduciary Liability, Crime, Employment Practices Liability…" at bounding box center [784, 375] width 1568 height 750
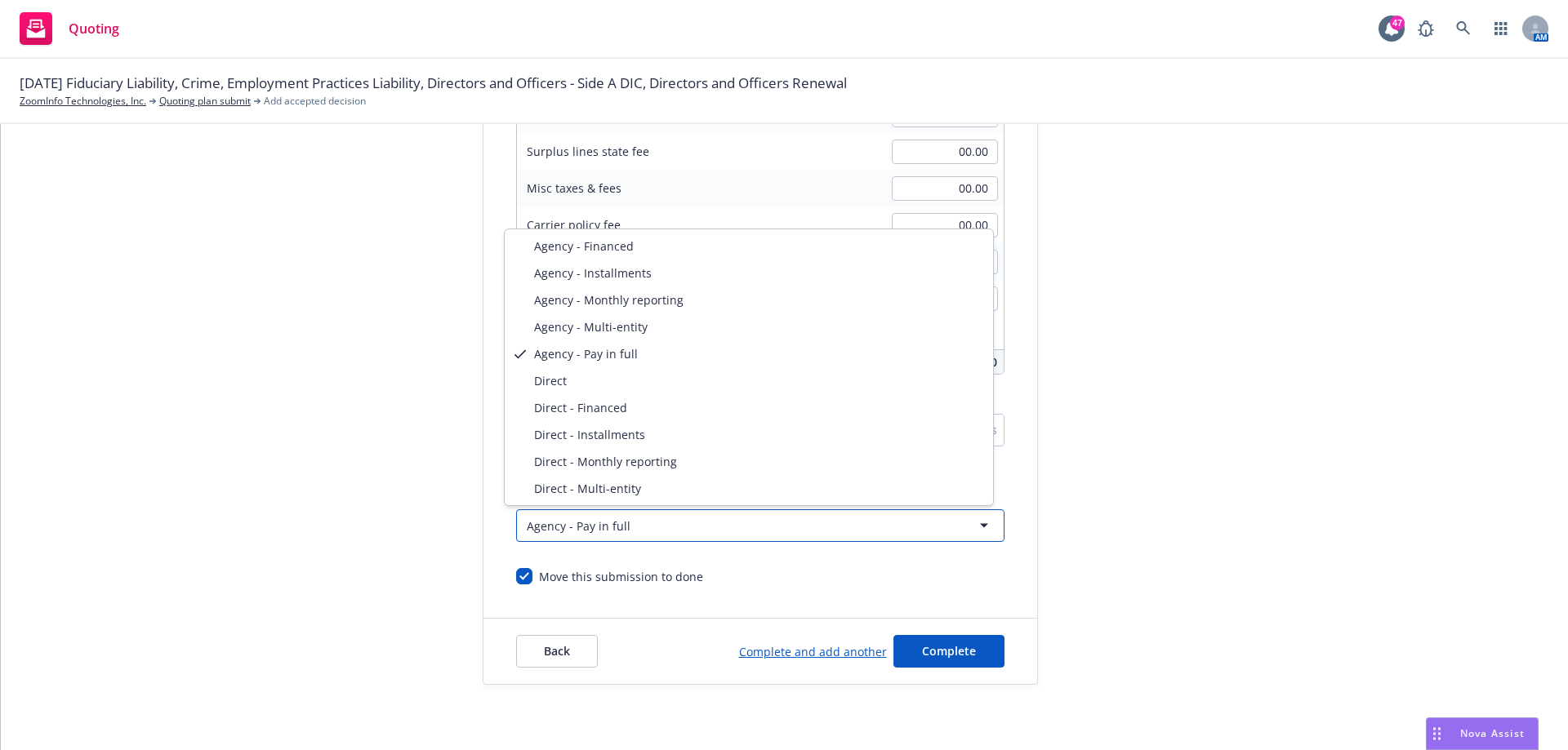
click at [1018, 615] on html "Quoting 47 AM [DATE] Fiduciary Liability, Crime, Employment Practices Liability…" at bounding box center [784, 375] width 1568 height 750
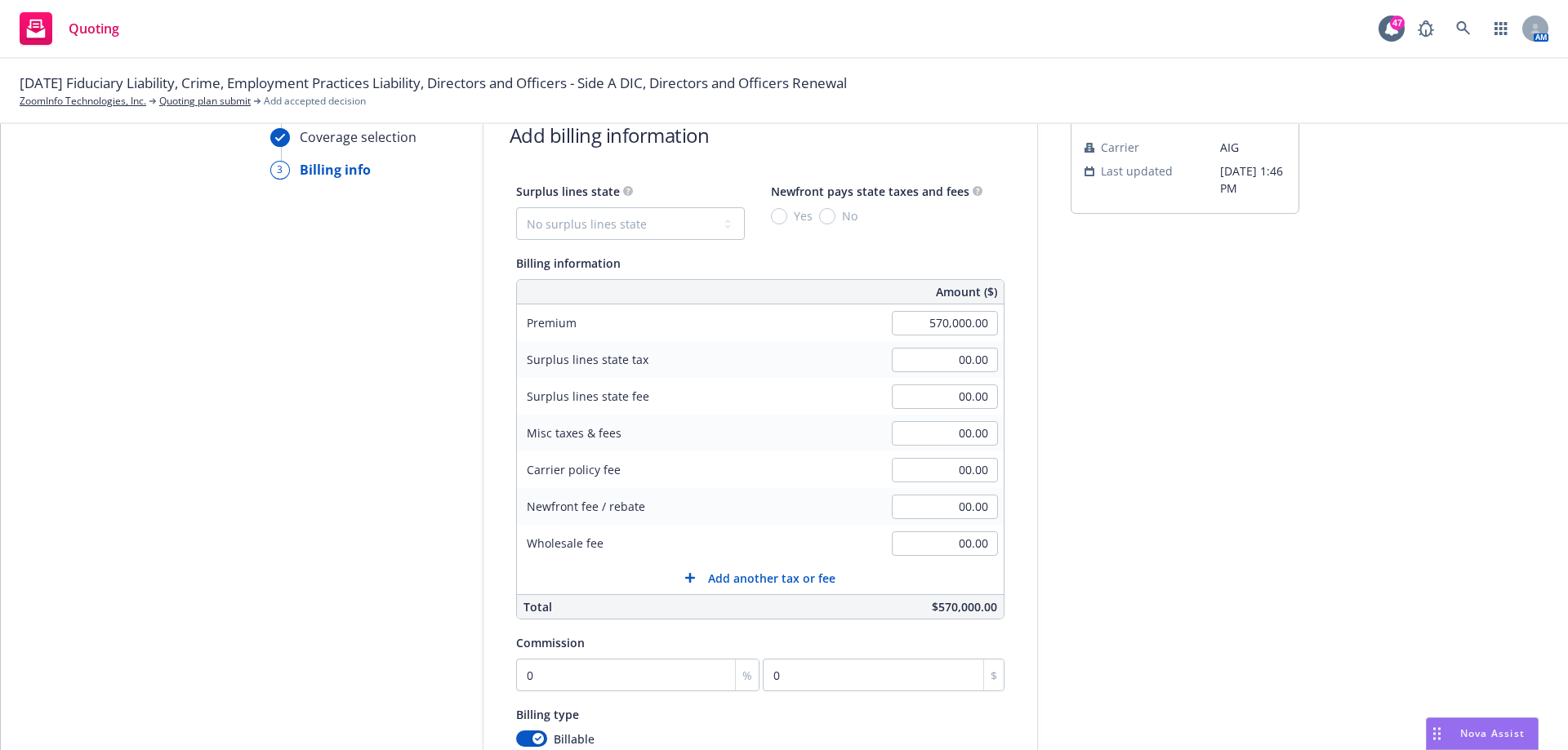
scroll to position [258, 0]
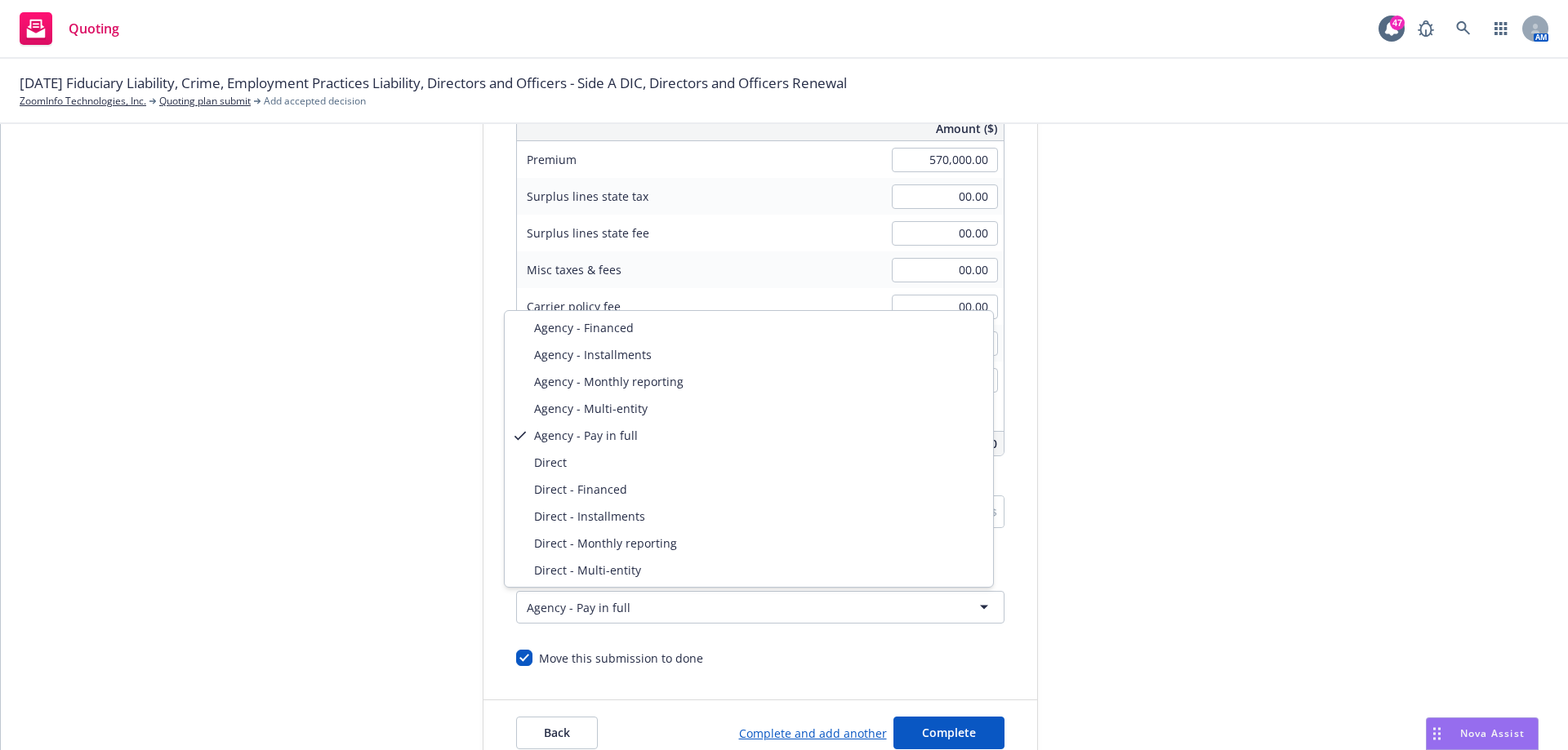
click at [936, 606] on html "Quoting 47 AM [DATE] Fiduciary Liability, Crime, Employment Practices Liability…" at bounding box center [784, 375] width 1568 height 750
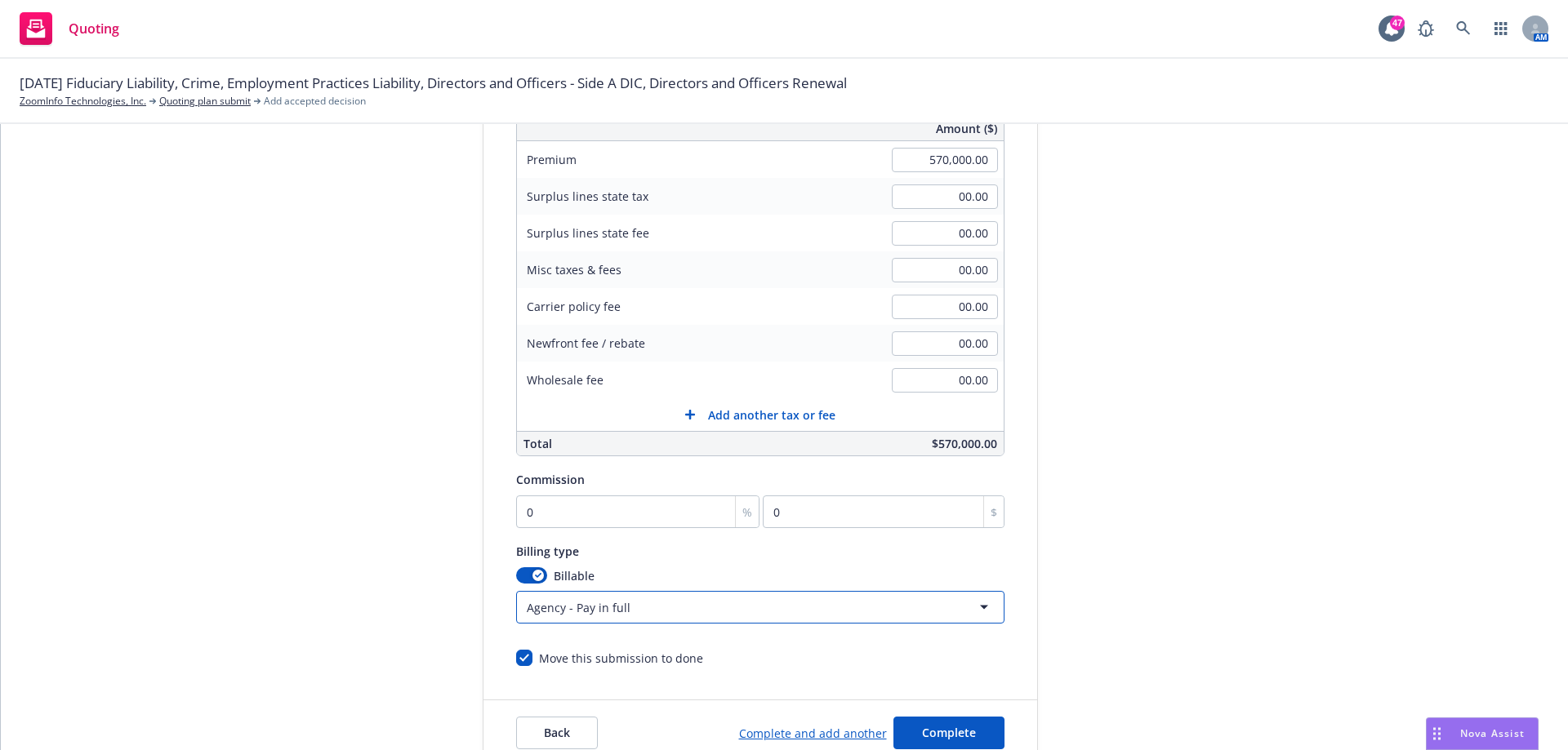
click at [1022, 669] on html "Quoting 47 AM [DATE] Fiduciary Liability, Crime, Employment Practices Liability…" at bounding box center [784, 375] width 1568 height 750
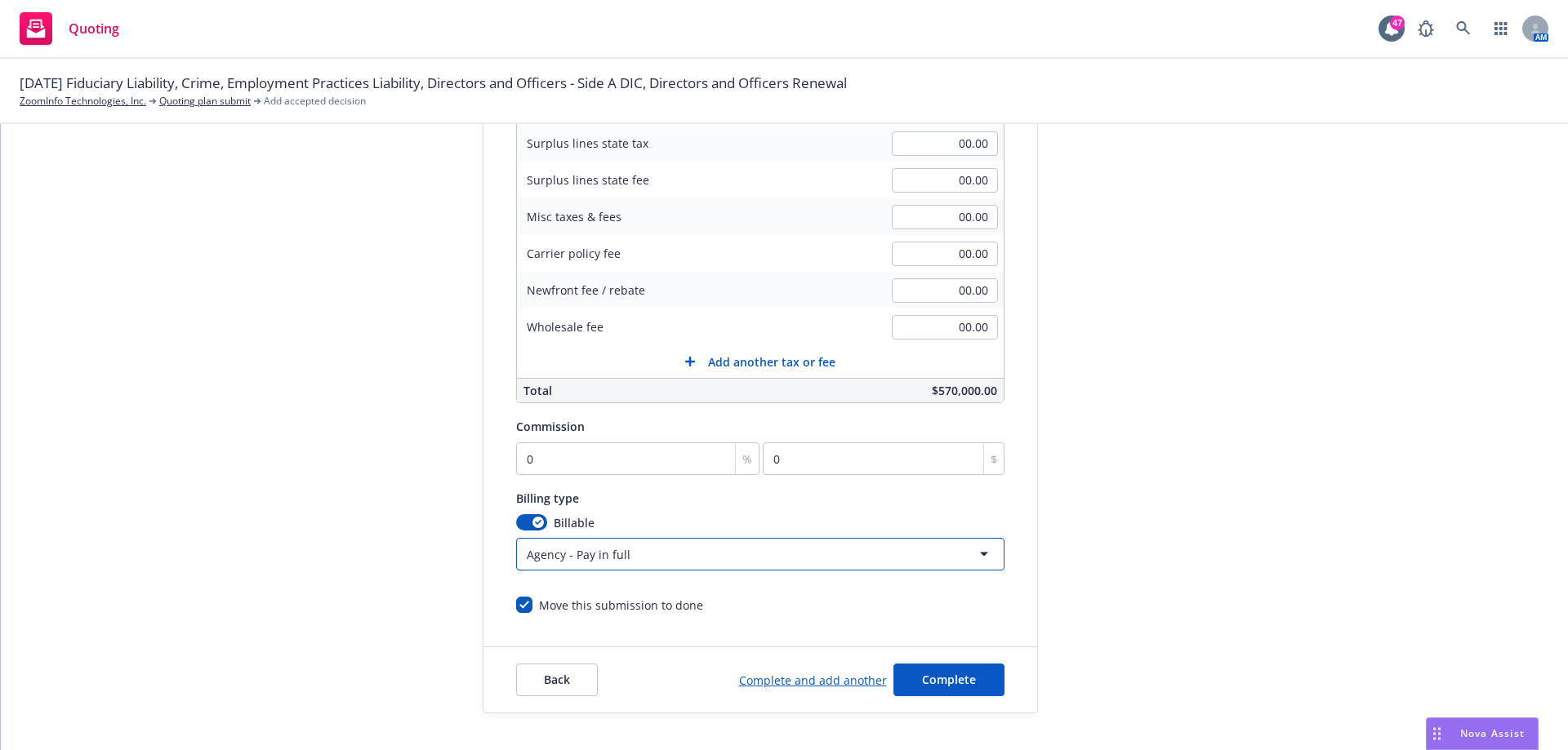
scroll to position [339, 0]
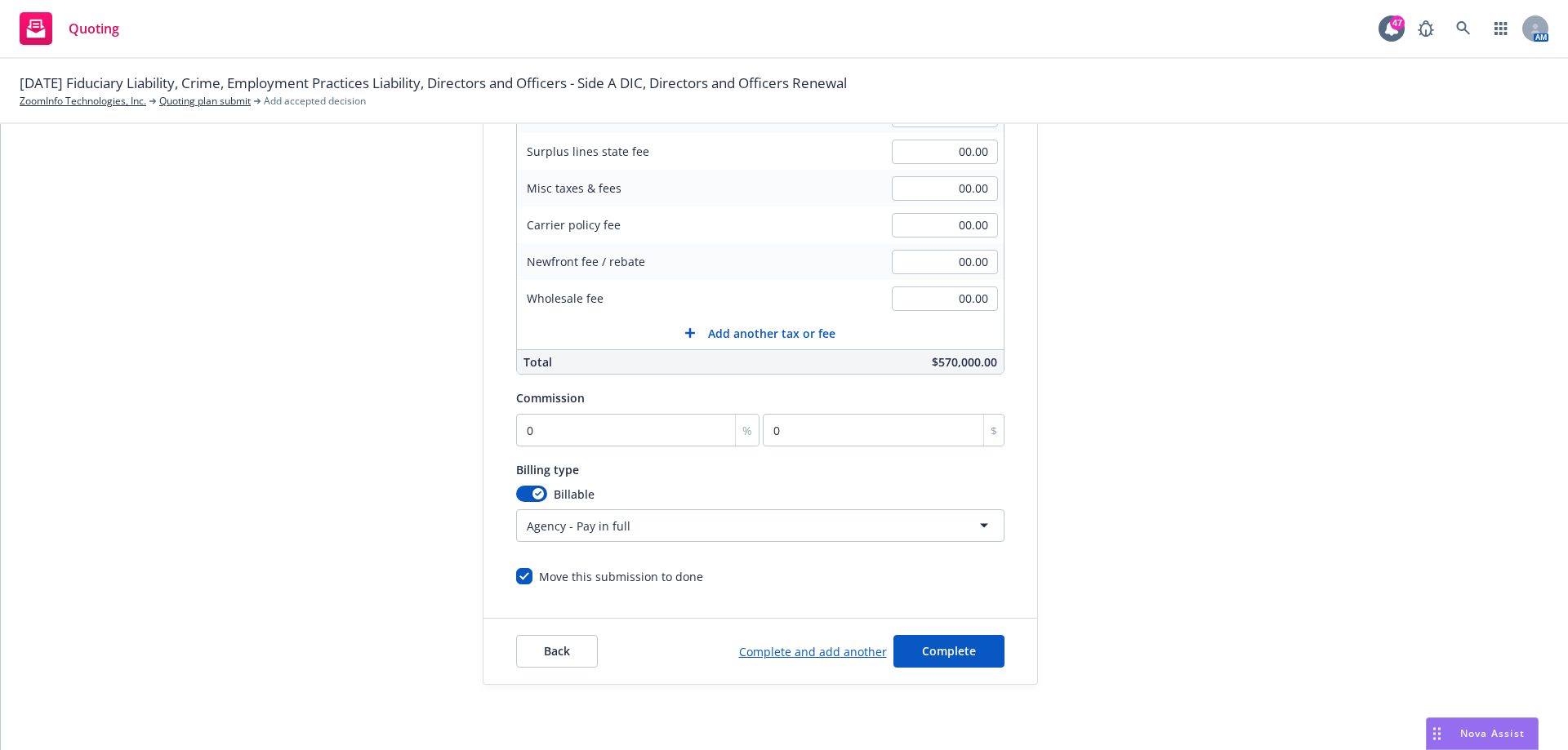
click at [894, 520] on html "Quoting 47 AM [DATE] Fiduciary Liability, Crime, Employment Practices Liability…" at bounding box center [784, 375] width 1568 height 750
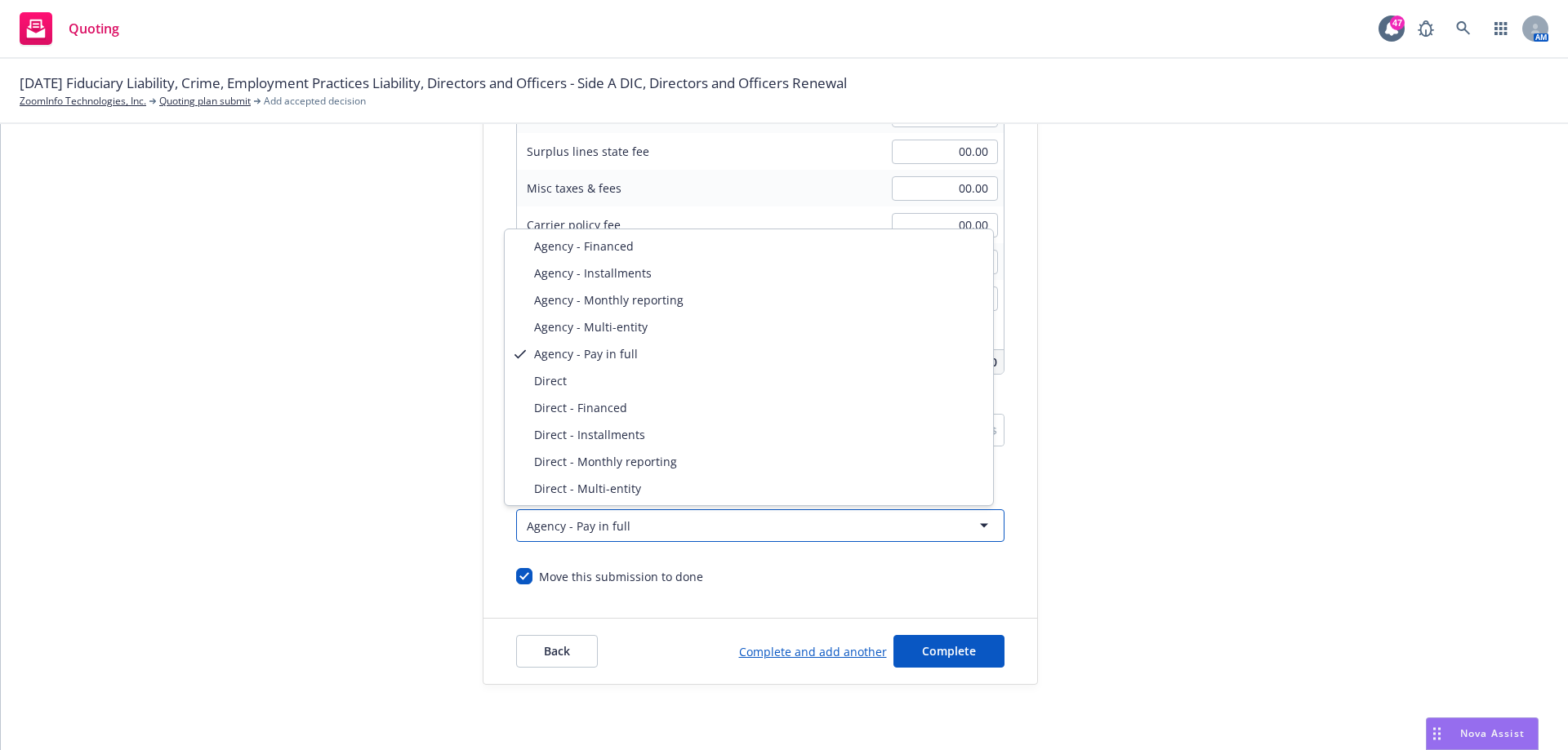
click at [1144, 593] on html "Quoting 47 AM [DATE] Fiduciary Liability, Crime, Employment Practices Liability…" at bounding box center [784, 375] width 1568 height 750
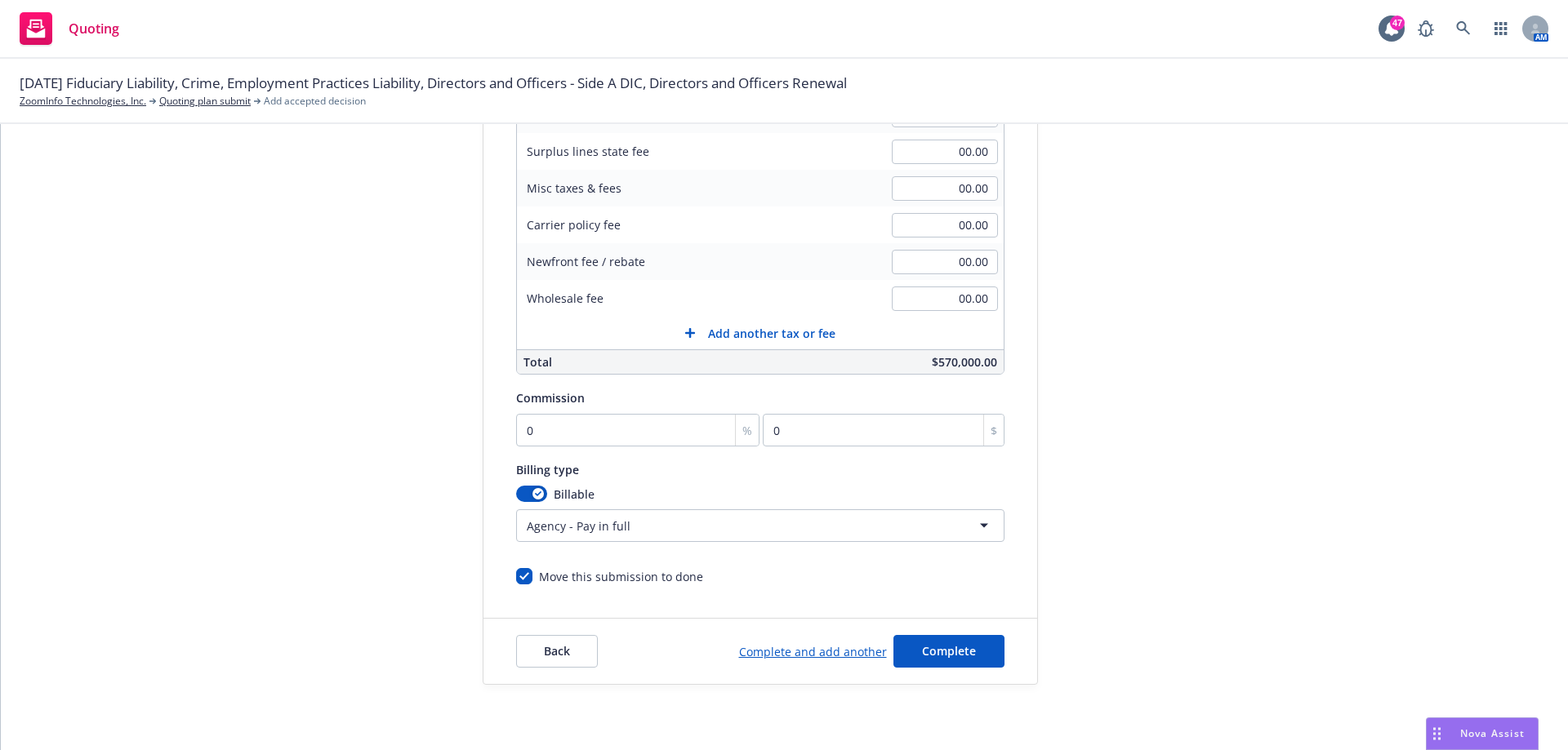
click at [1014, 570] on div "Surplus lines state No surplus lines state [US_STATE] [US_STATE] [US_STATE] [US…" at bounding box center [760, 260] width 554 height 649
click at [943, 649] on span "Complete" at bounding box center [948, 651] width 54 height 16
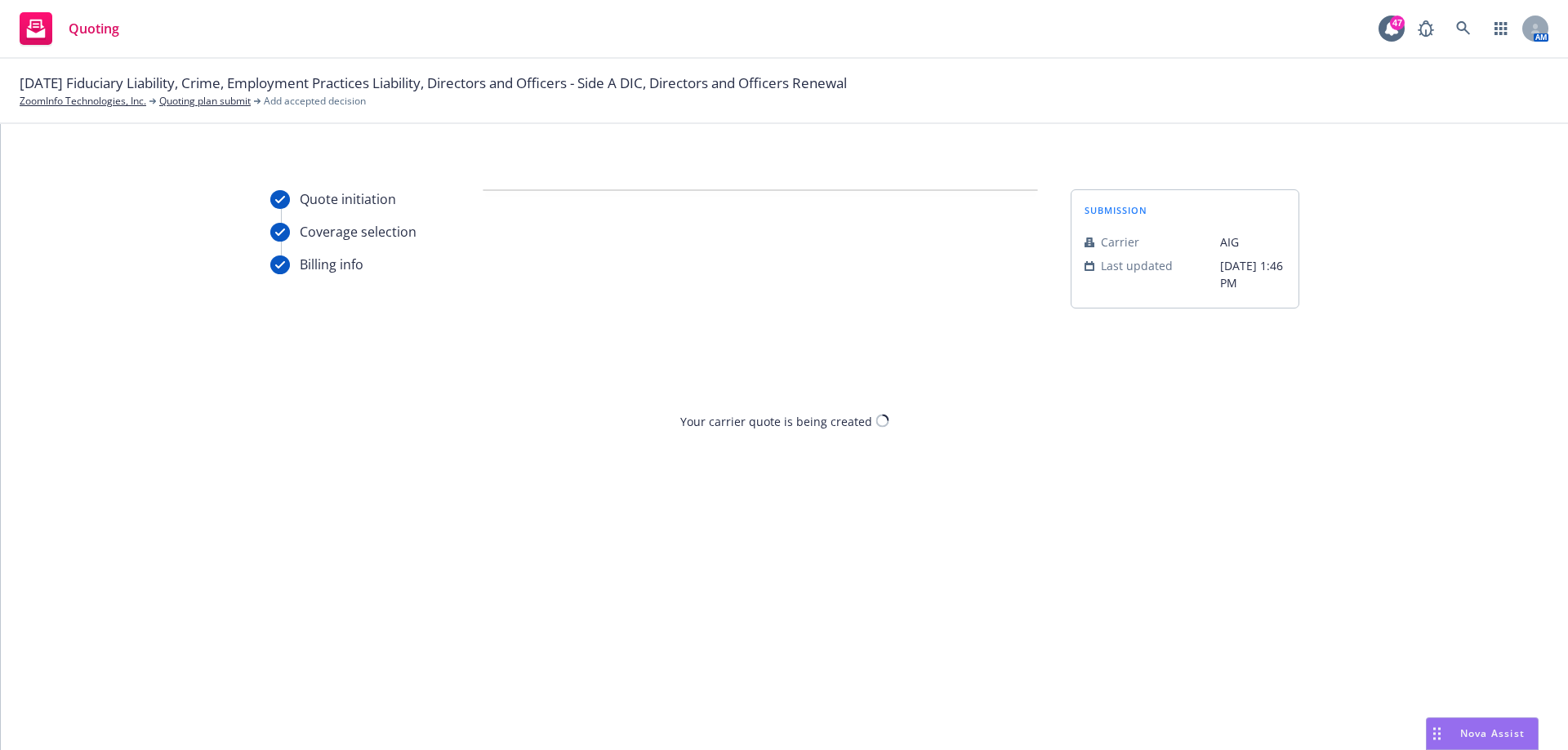
scroll to position [0, 0]
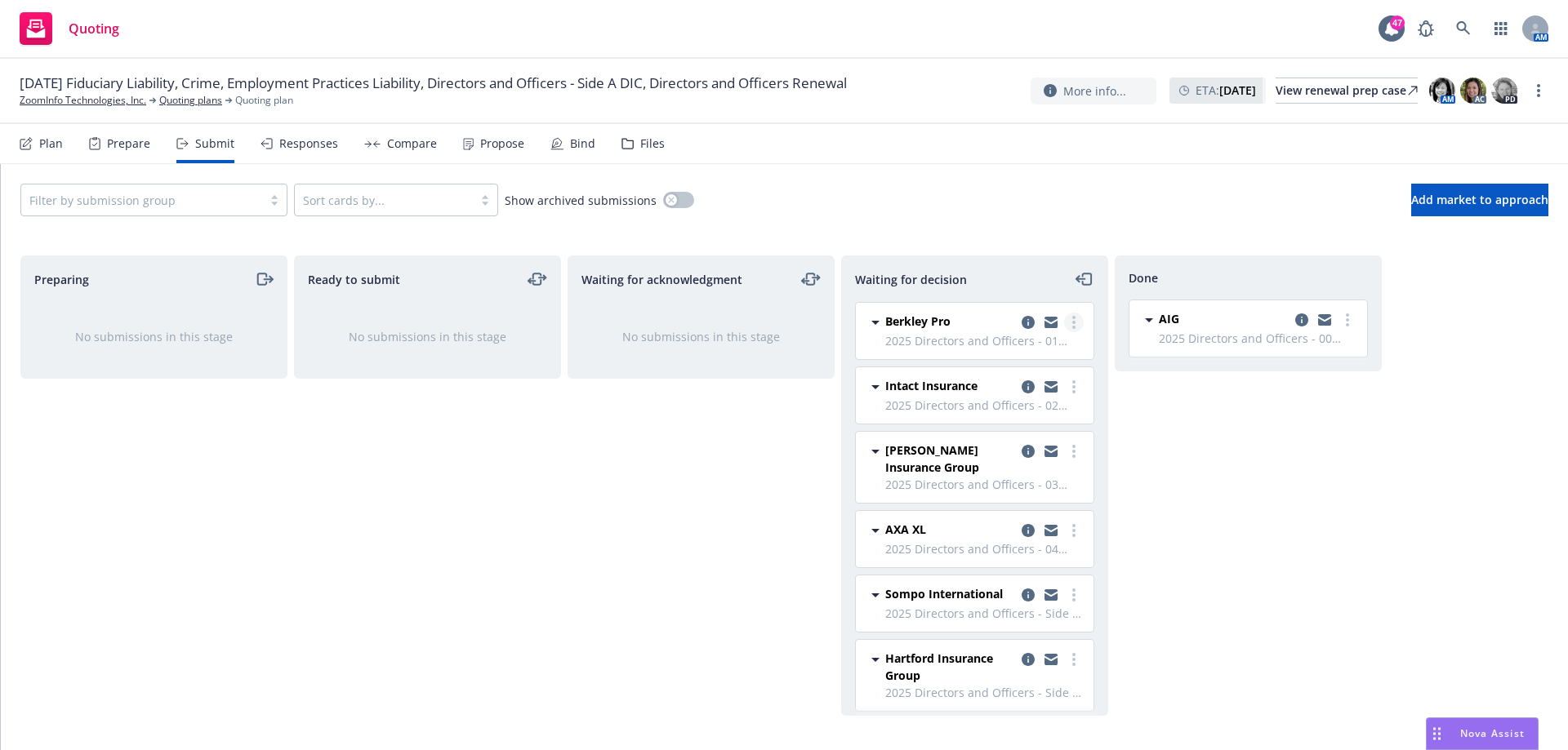
click at [1064, 322] on link "more" at bounding box center [1074, 323] width 20 height 20
click at [1038, 420] on span "Add accepted decision" at bounding box center [989, 421] width 163 height 16
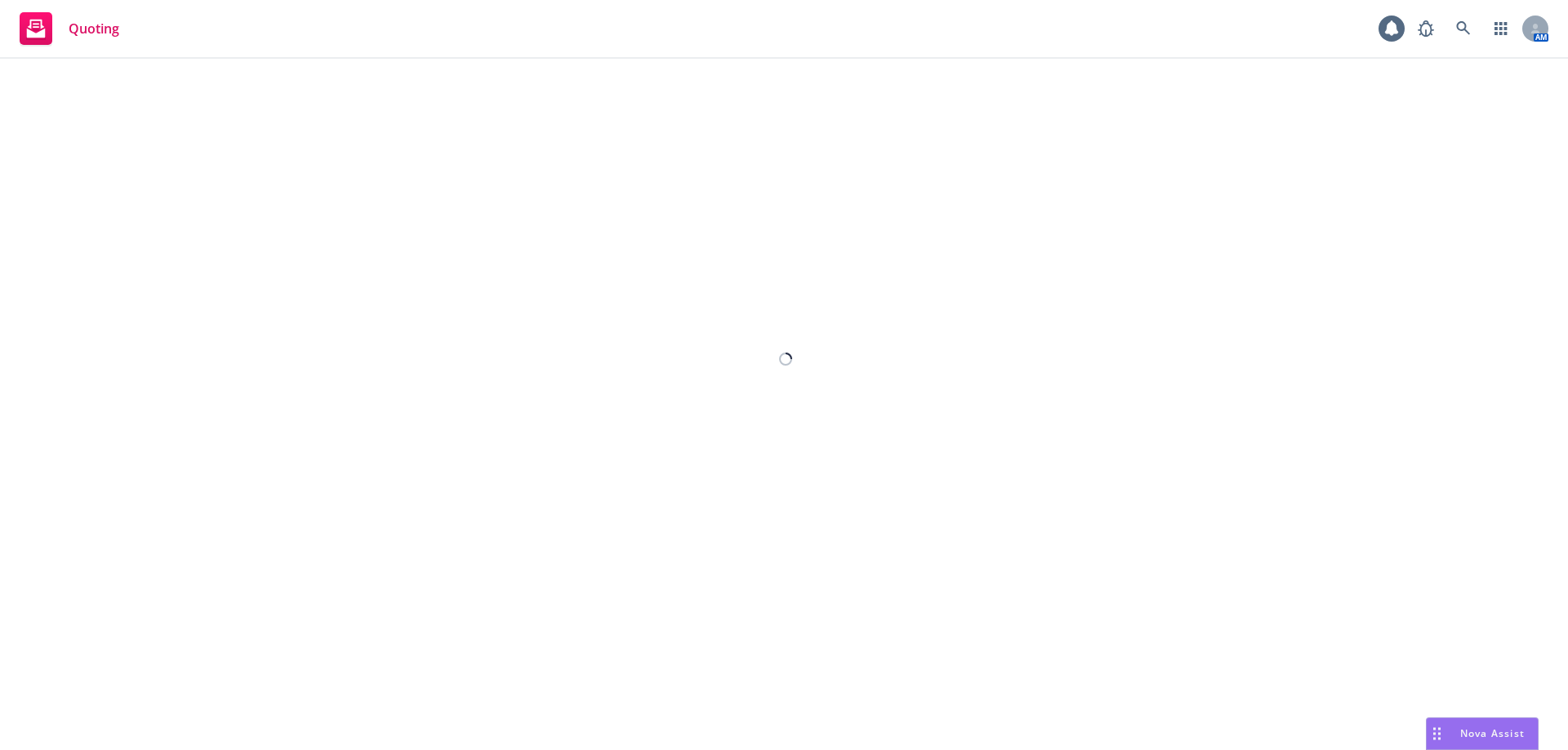
select select "12"
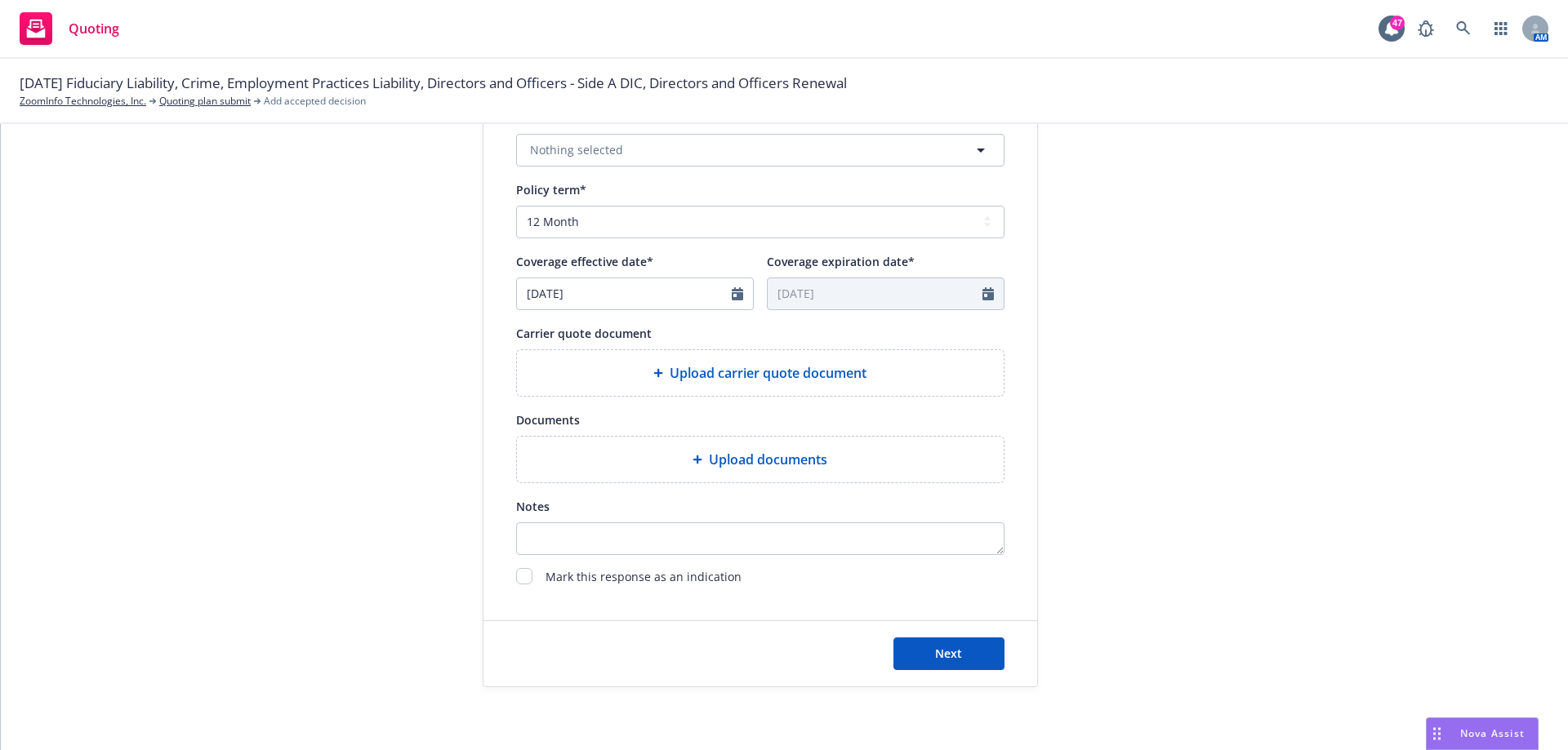
scroll to position [600, 0]
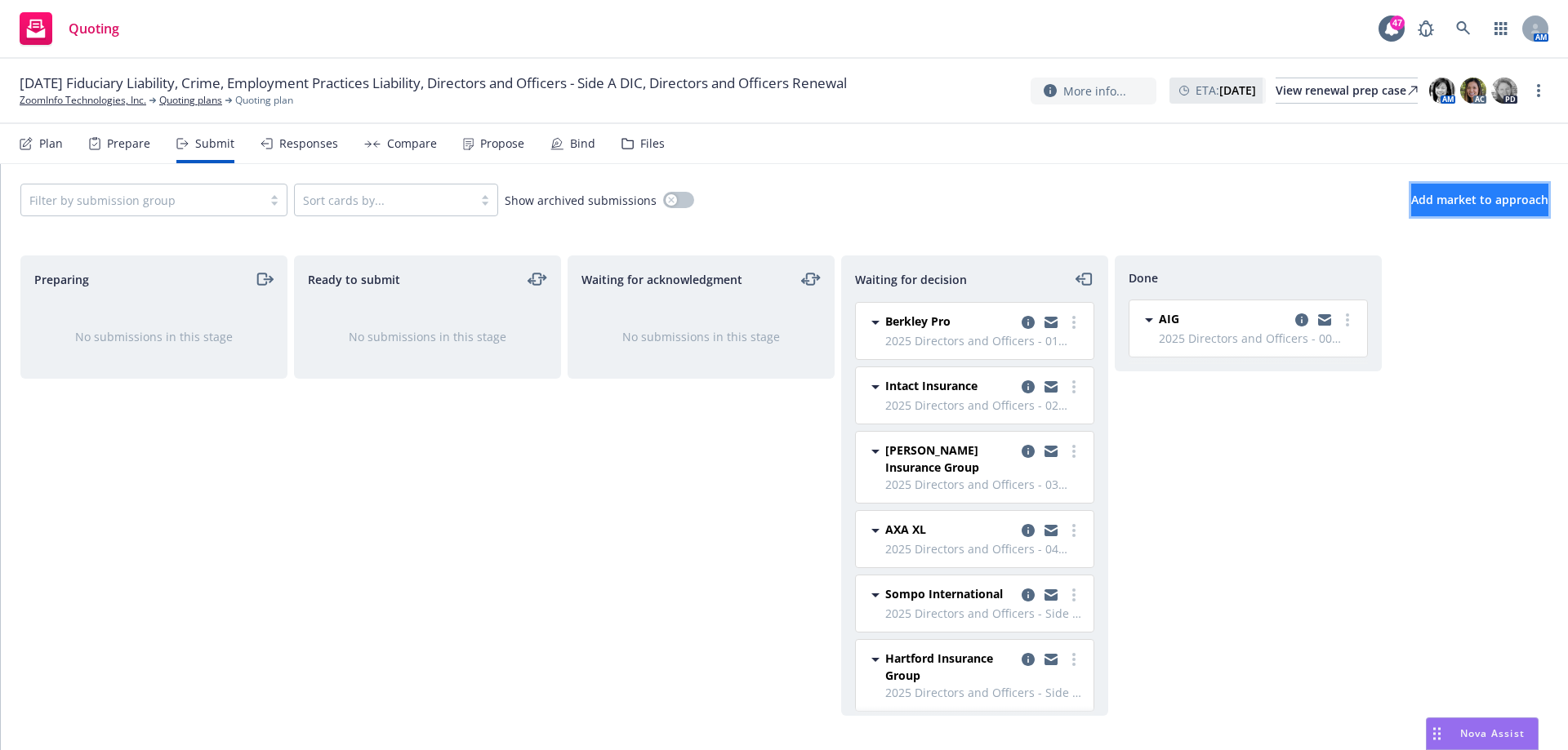
click at [1438, 205] on span "Add market to approach" at bounding box center [1479, 200] width 137 height 16
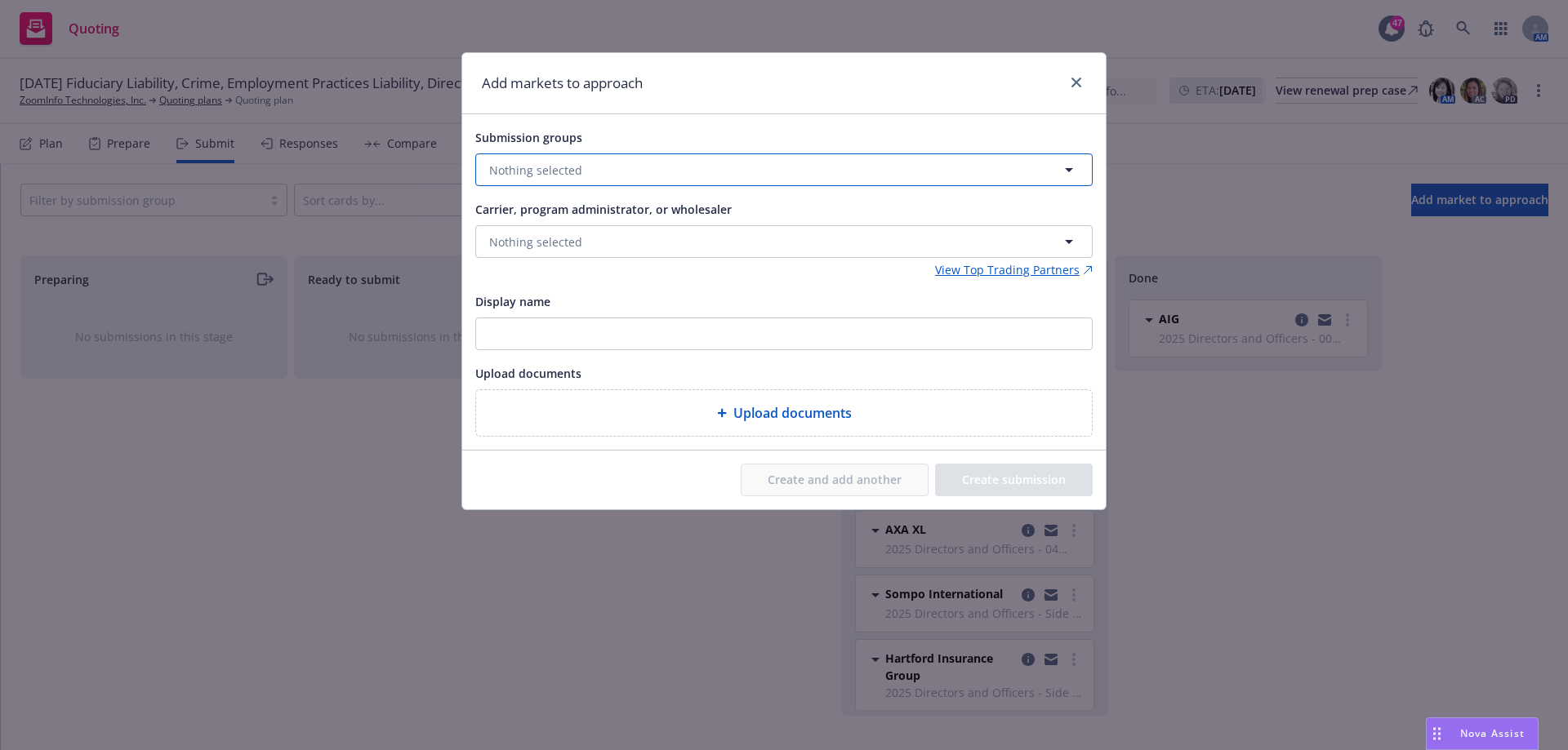
click at [606, 170] on button "Nothing selected" at bounding box center [784, 170] width 617 height 32
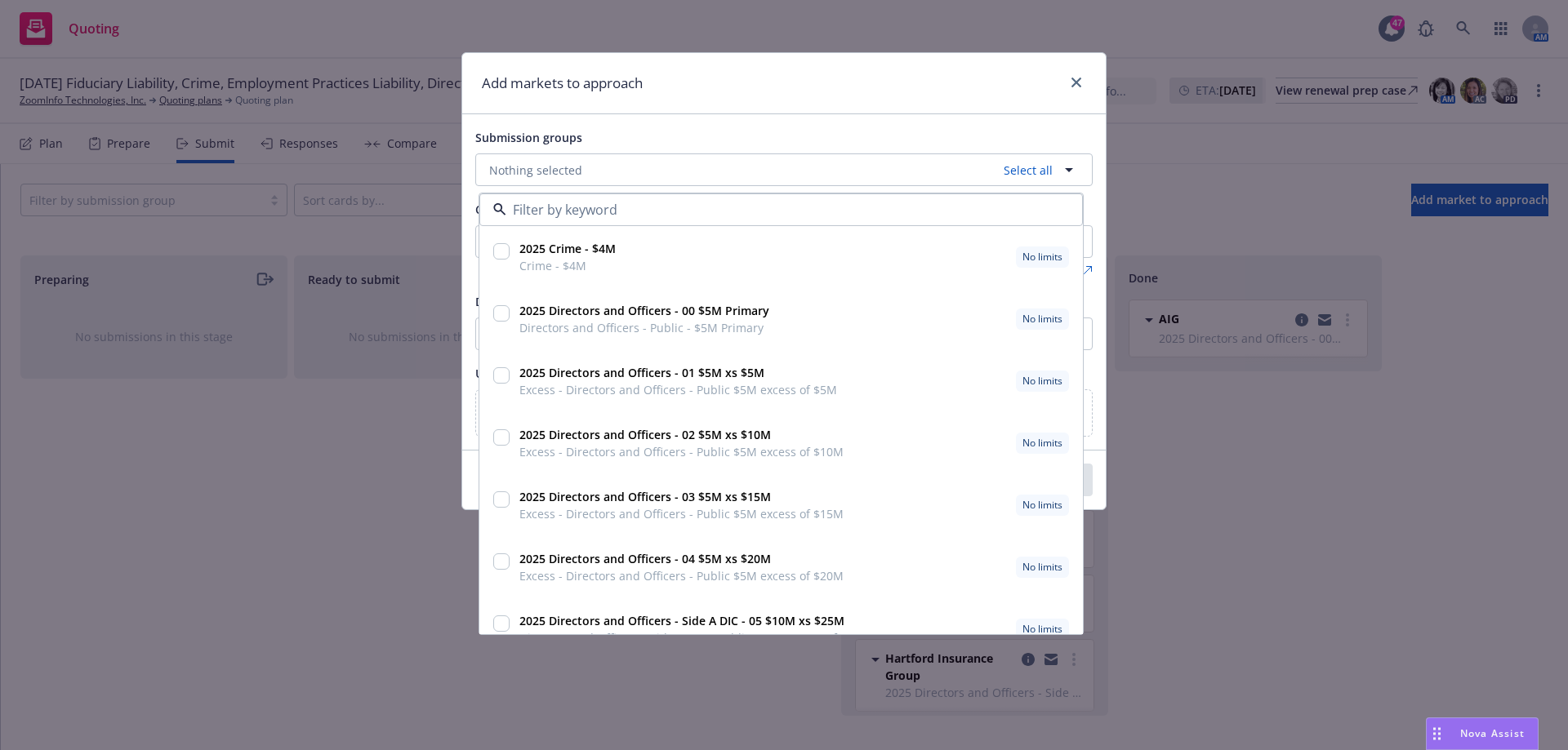
click at [496, 438] on input "checkbox" at bounding box center [502, 437] width 17 height 17
checkbox input "true"
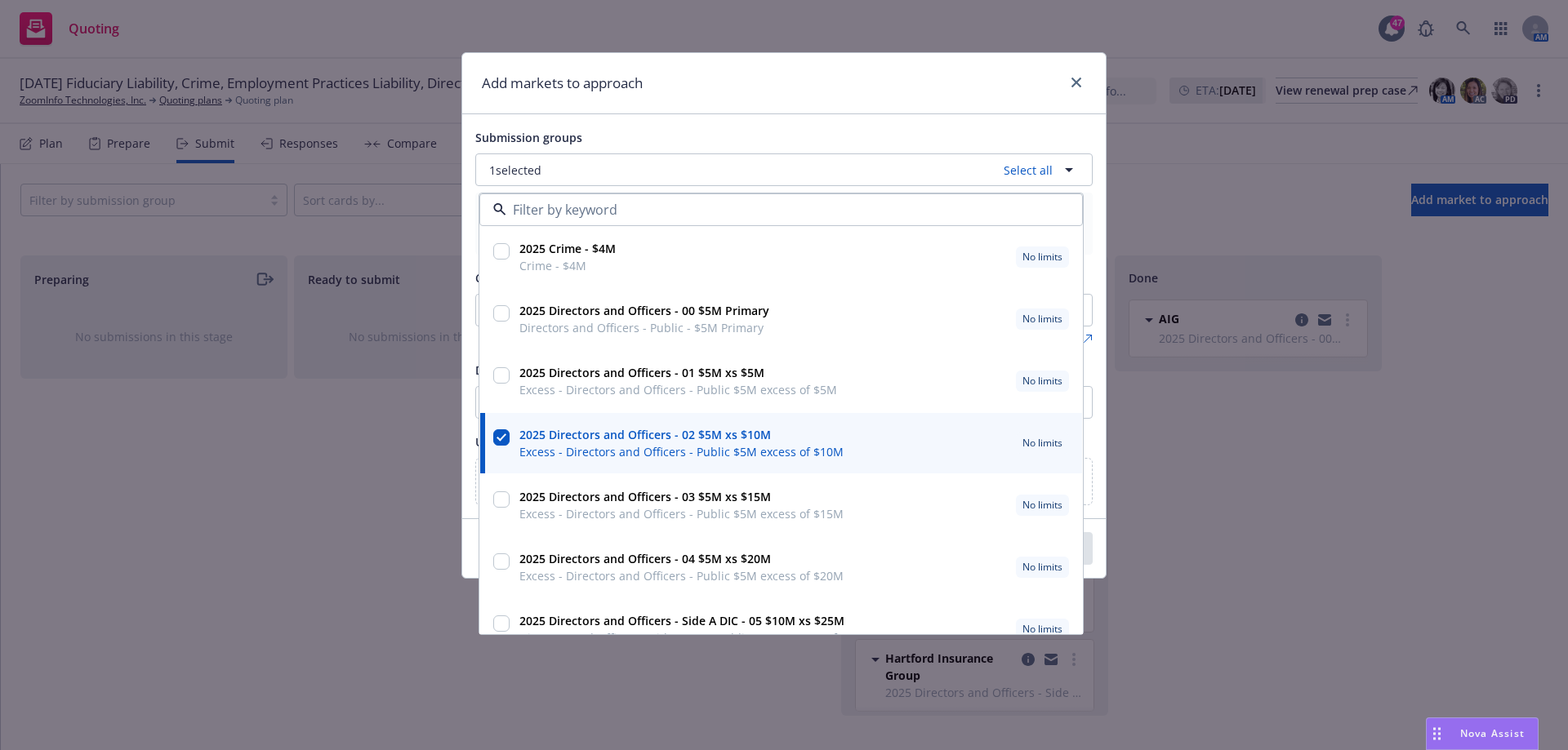
click at [1056, 124] on div "Submission groups 1 selected Select all 2025 Crime - $4M Crime - $4M No limits …" at bounding box center [784, 316] width 644 height 404
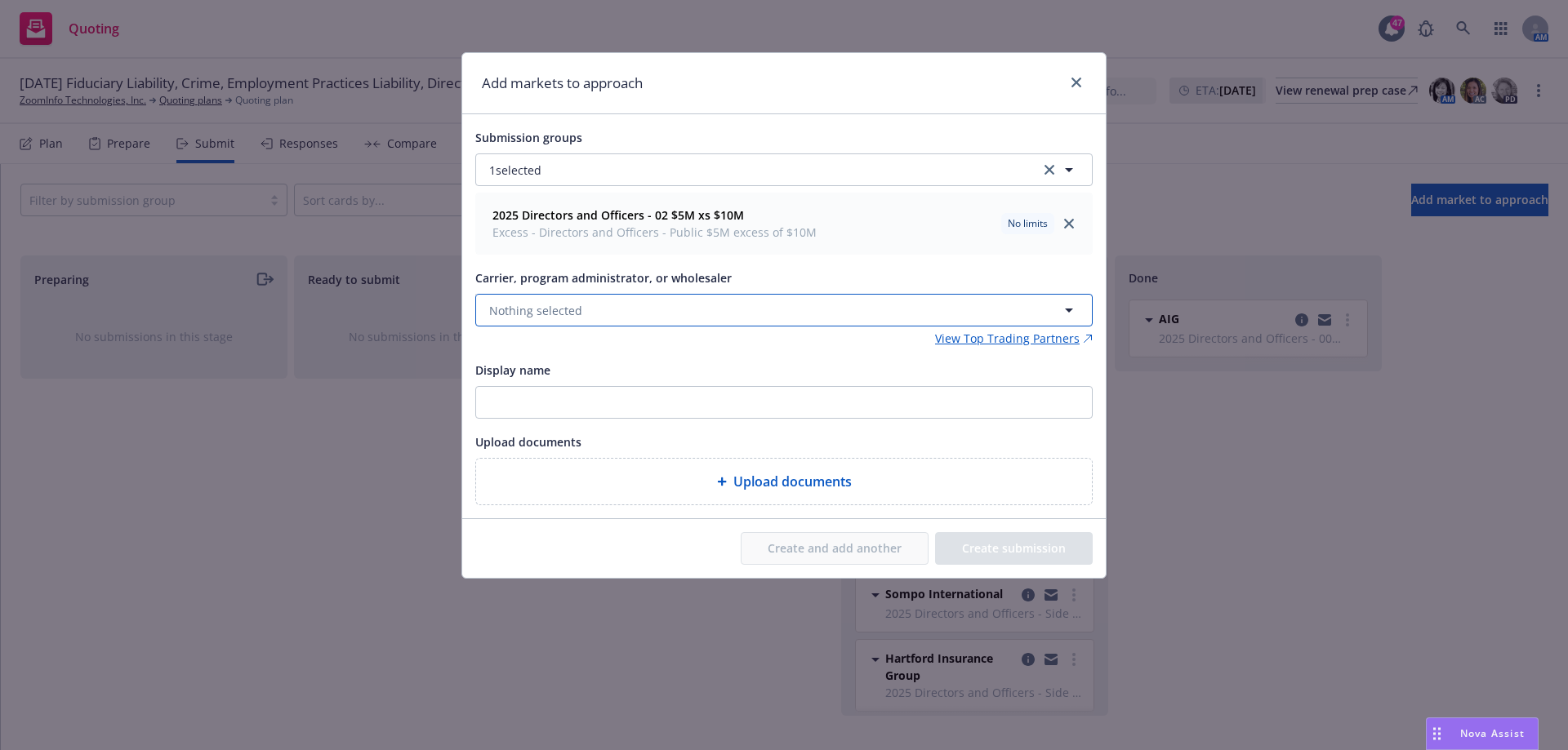
click at [644, 308] on button "Nothing selected" at bounding box center [784, 309] width 617 height 32
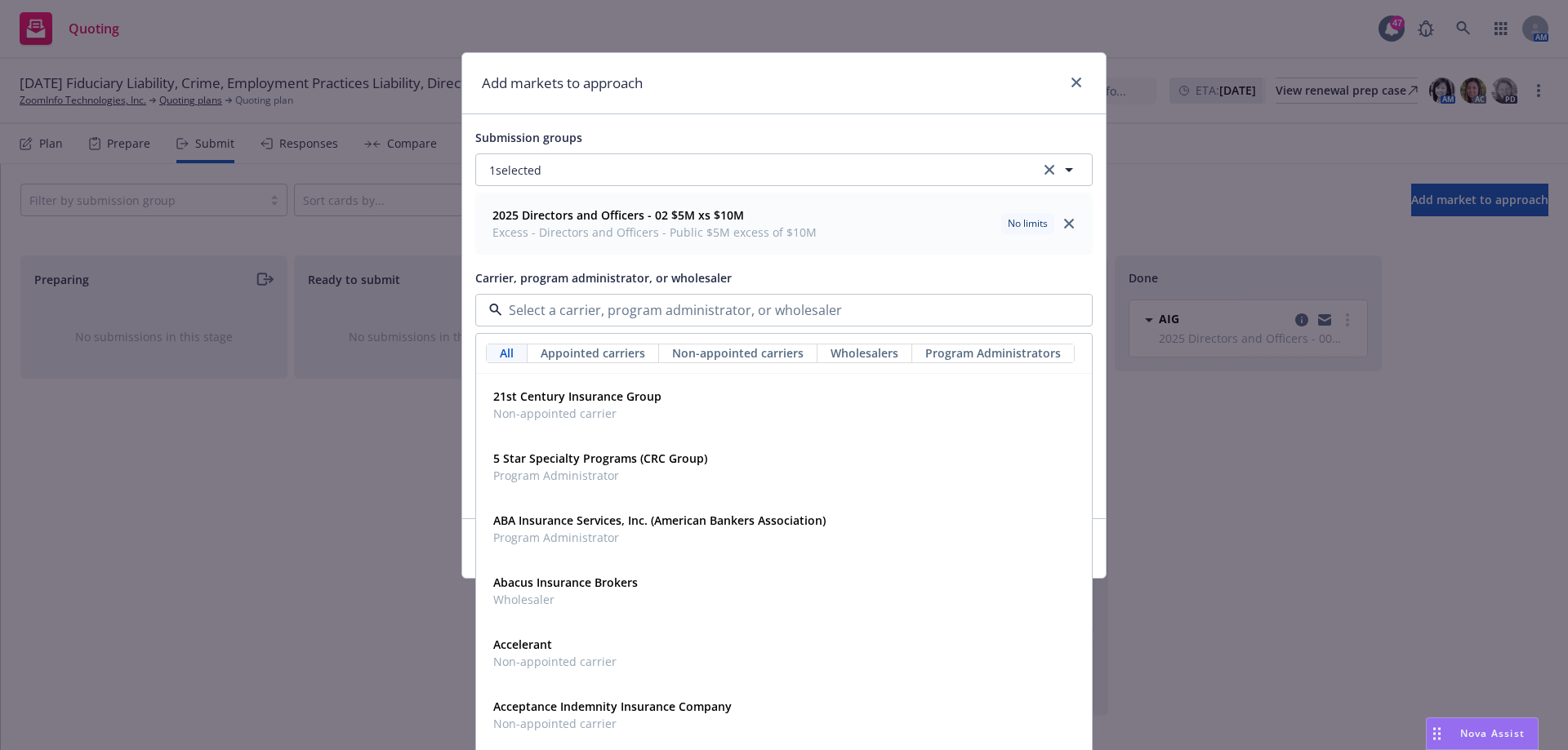
click at [913, 204] on div "2025 Directors and Officers - 02 $5M xs $10M Excess - Directors and Officers - …" at bounding box center [784, 223] width 596 height 41
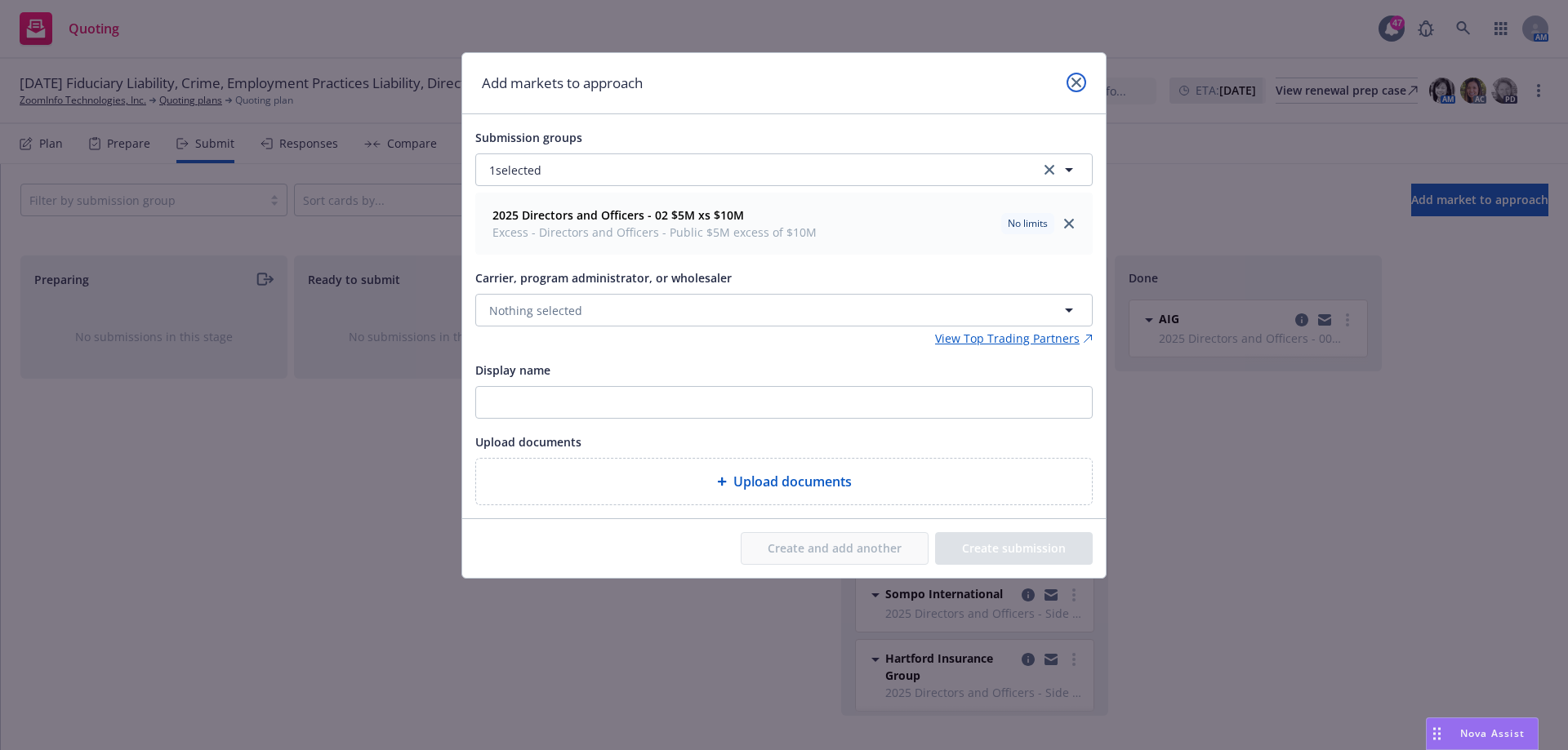
drag, startPoint x: 1080, startPoint y: 89, endPoint x: 1293, endPoint y: 628, distance: 579.6
click at [1384, 598] on div "Add markets to approach Submission groups 1 selected 2025 Directors and Officer…" at bounding box center [784, 375] width 1568 height 750
click at [1076, 87] on link "close" at bounding box center [1076, 82] width 20 height 20
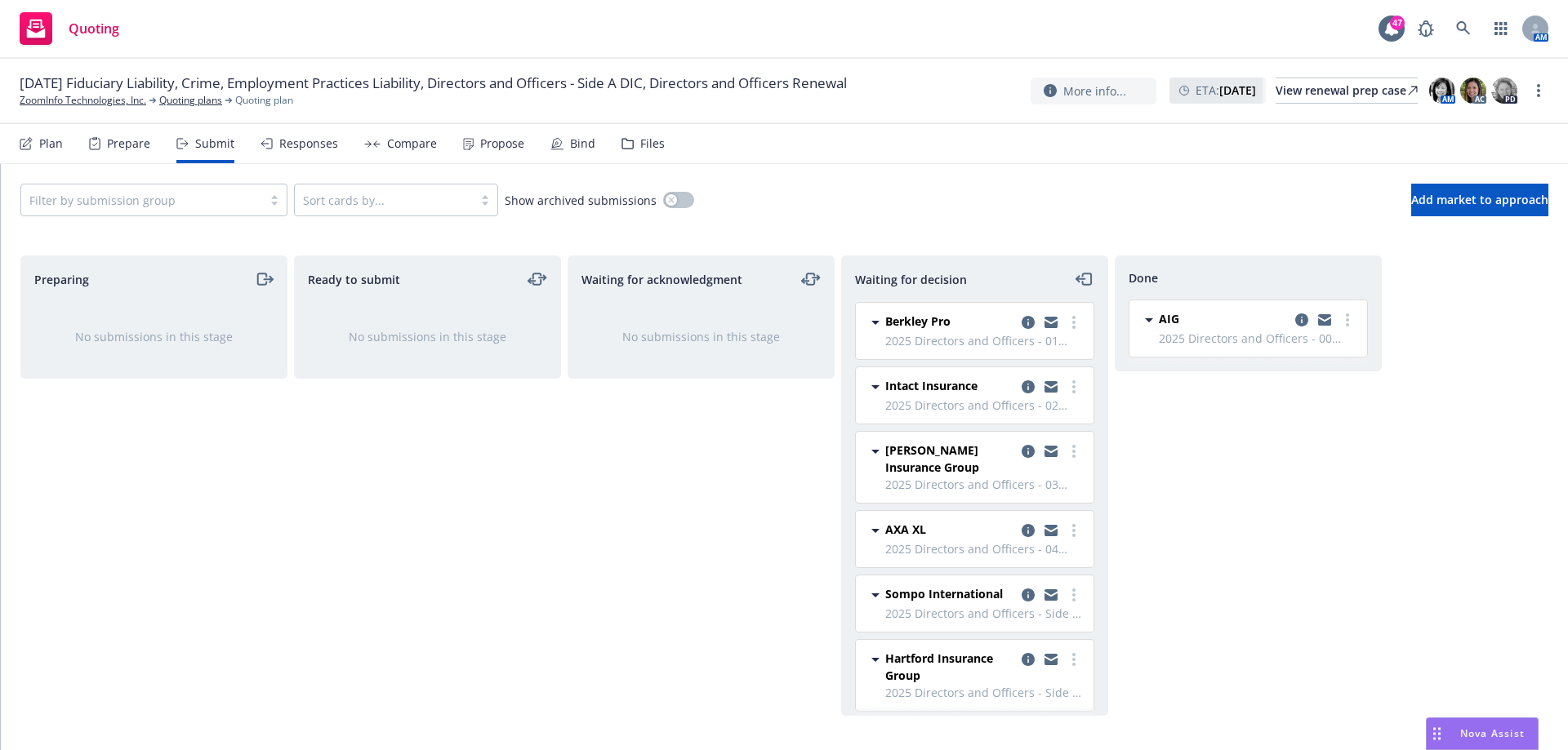
click at [42, 150] on div "Plan" at bounding box center [51, 144] width 23 height 13
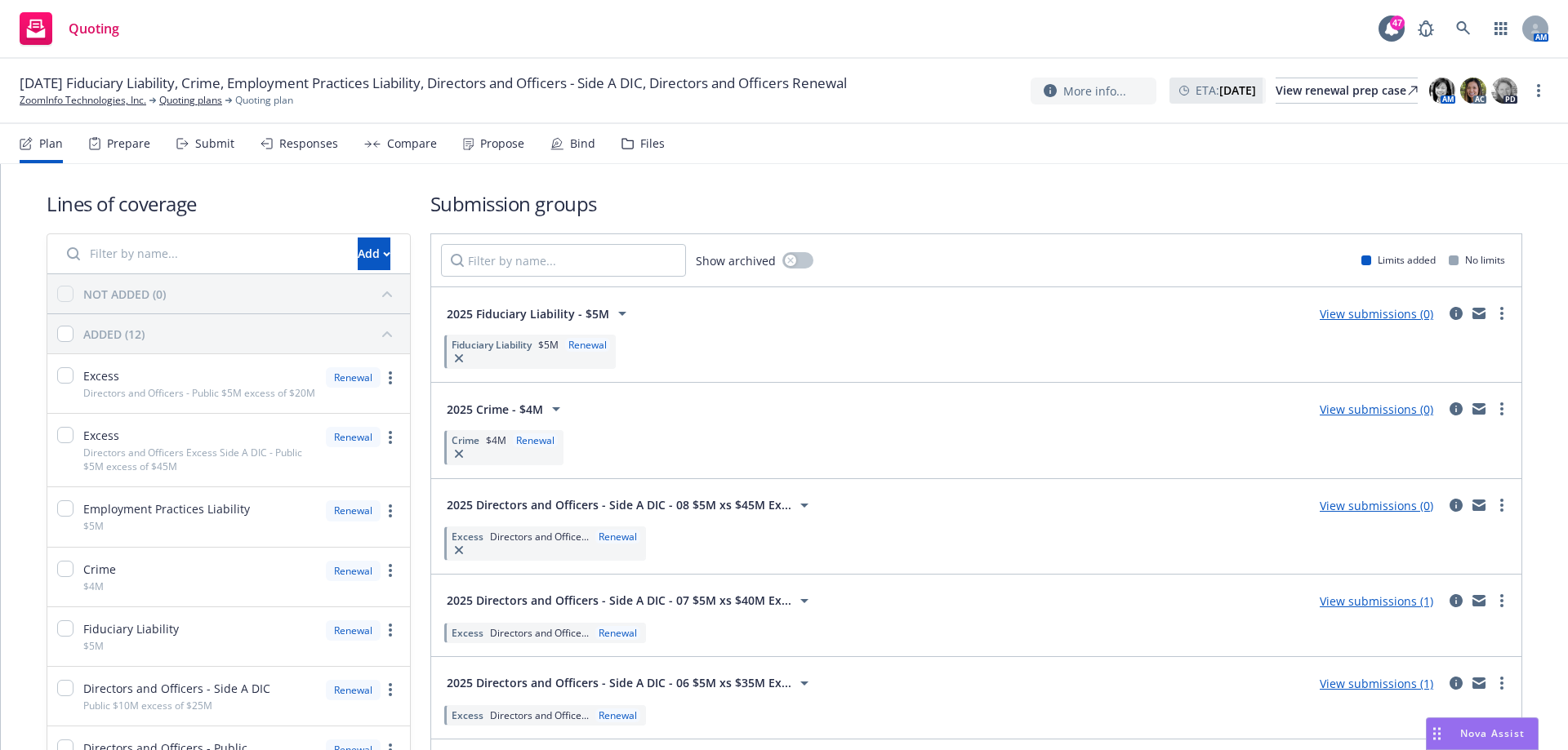
click at [122, 150] on div "Prepare" at bounding box center [129, 144] width 43 height 13
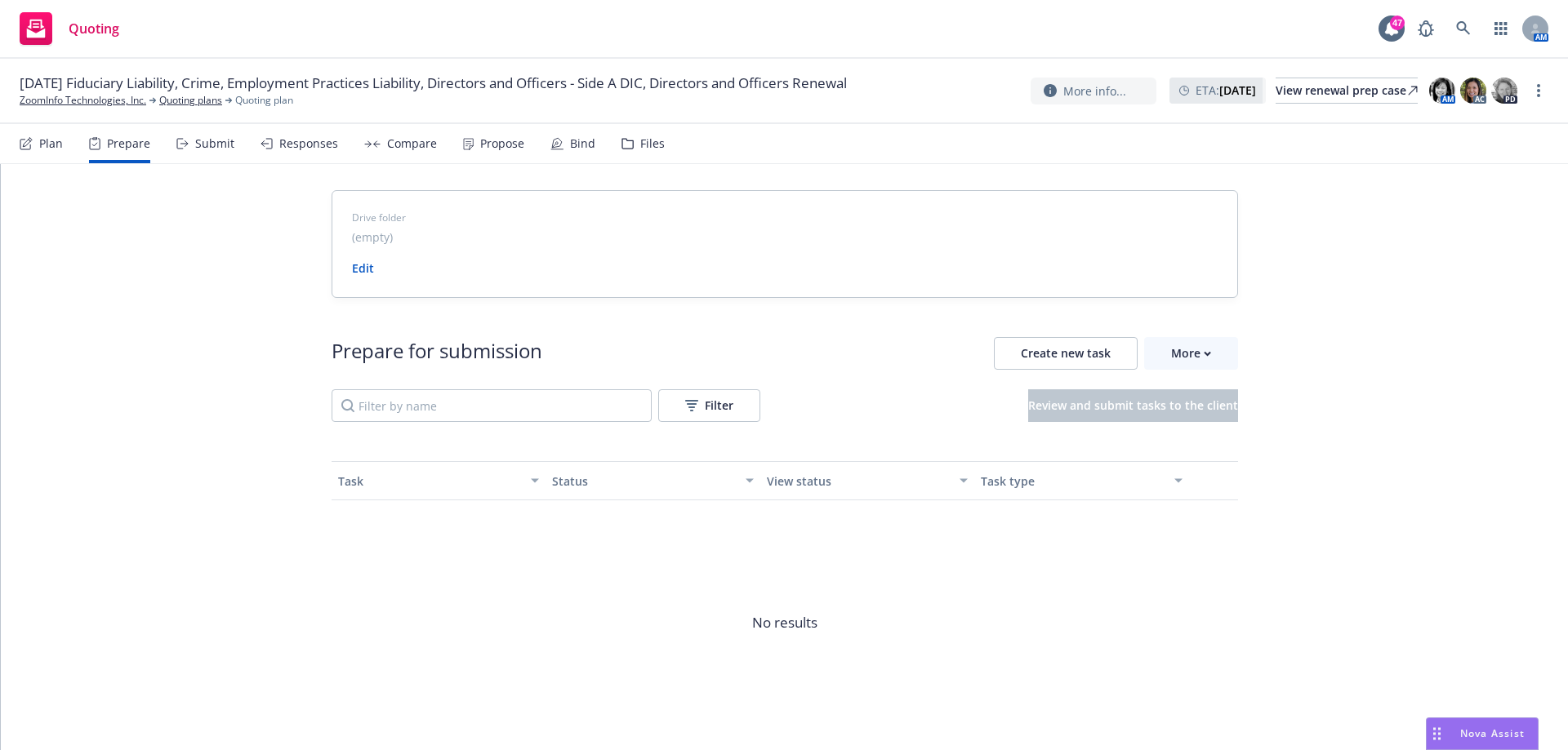
click at [215, 141] on div "Submit" at bounding box center [215, 144] width 39 height 13
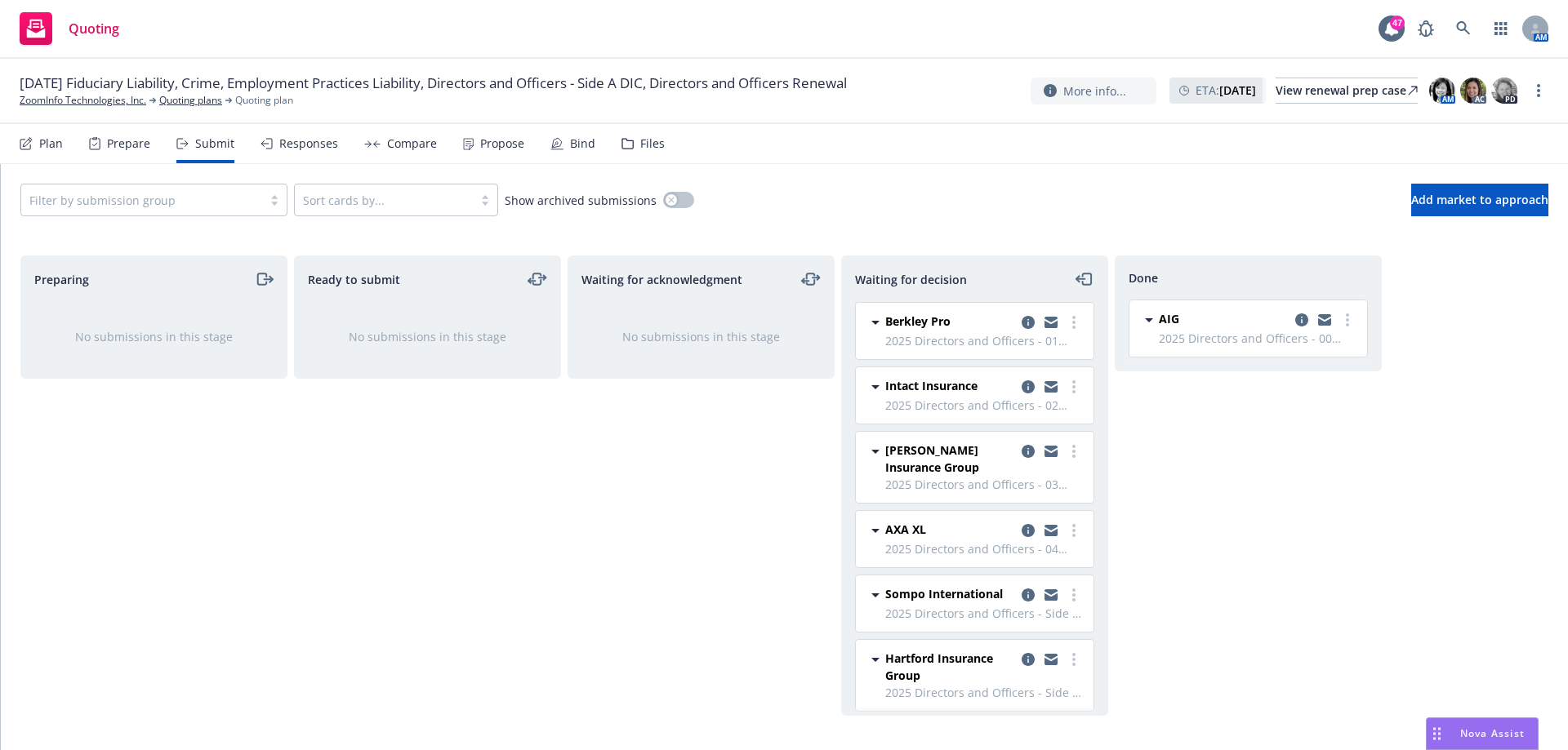
click at [391, 139] on div "Compare" at bounding box center [412, 144] width 50 height 13
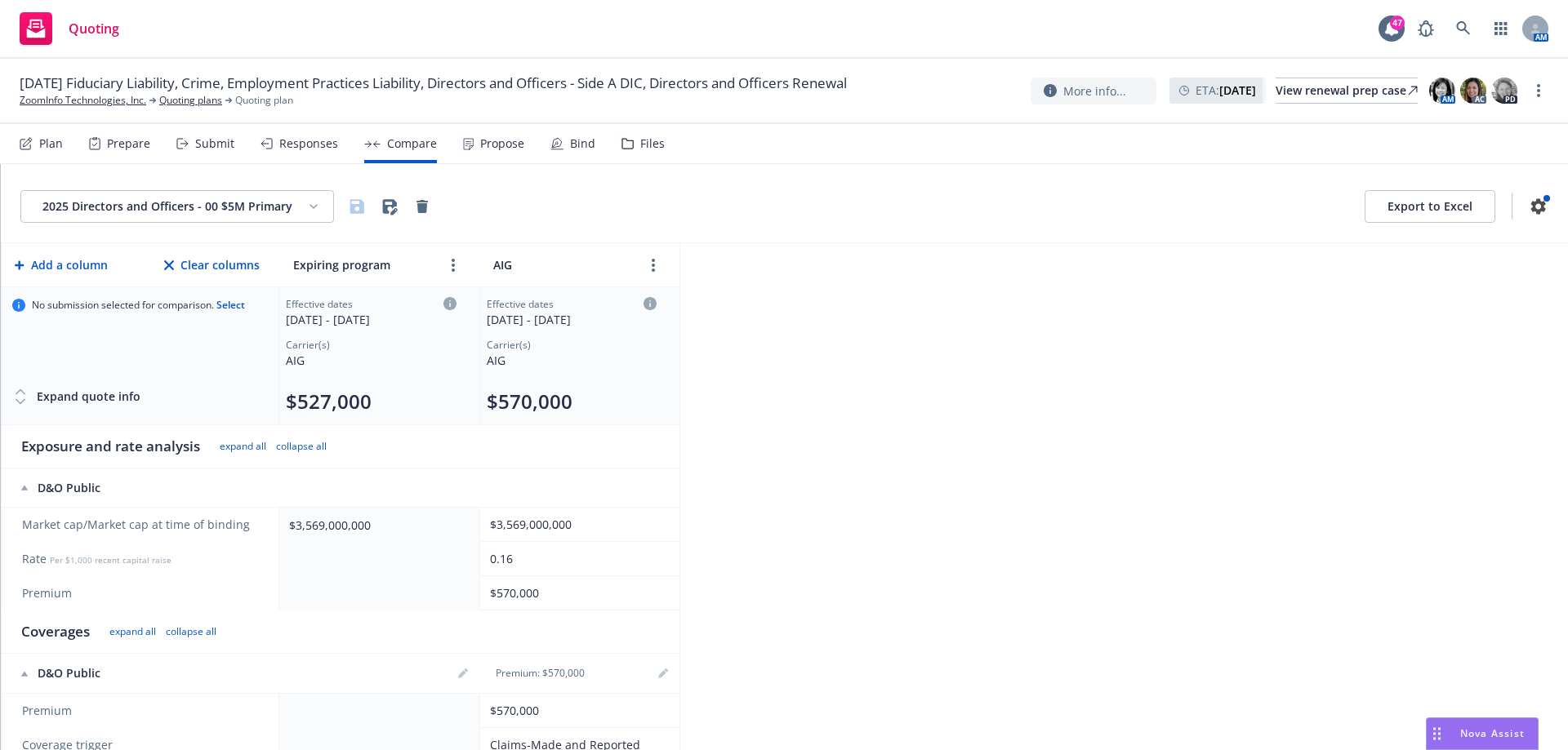
click at [220, 142] on div "Submit" at bounding box center [215, 144] width 39 height 13
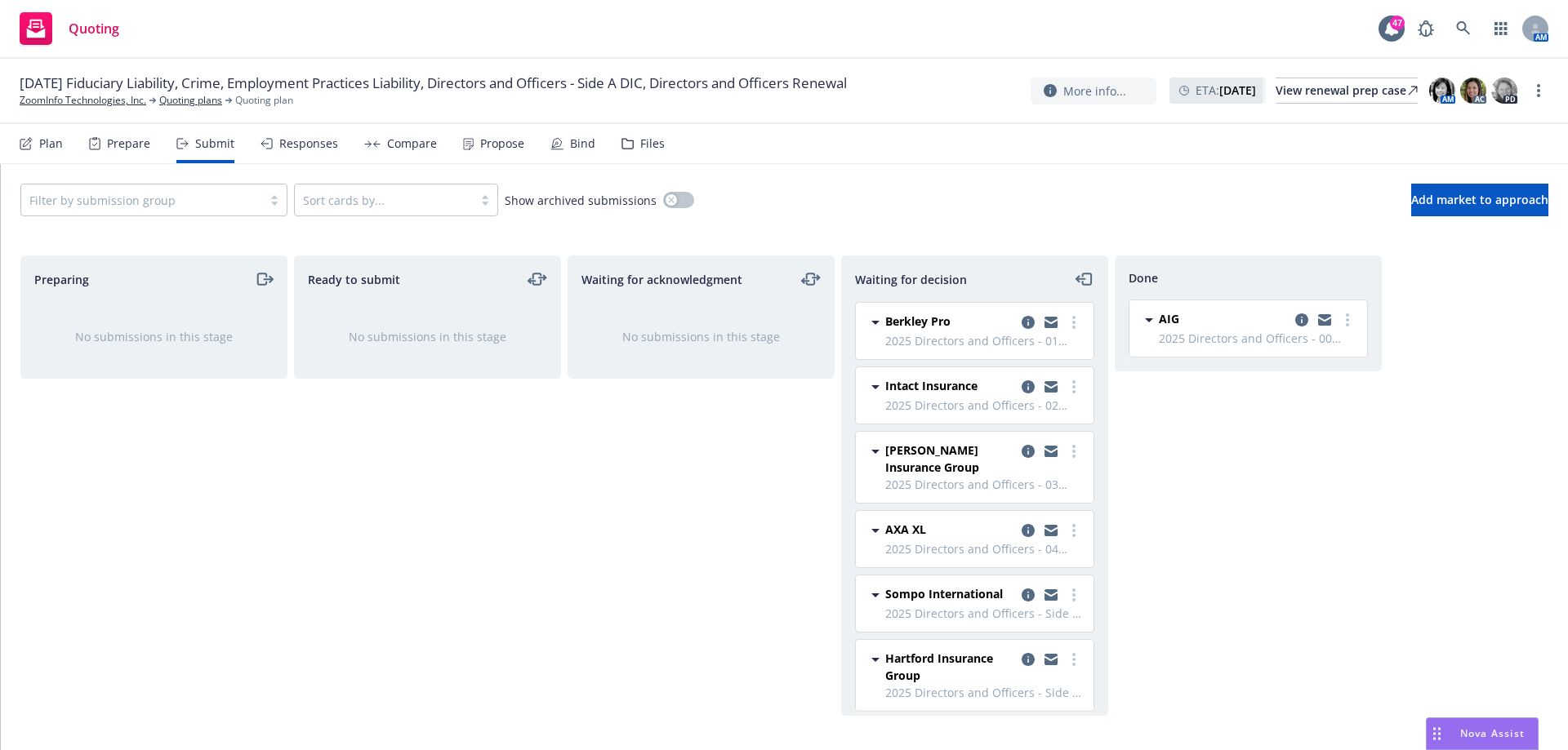
click at [1313, 540] on div "Done AIG 2025 Directors and Officers - 00 $5M Primary [DATE] 9:27 AM" at bounding box center [1248, 486] width 267 height 461
